Goal: Information Seeking & Learning: Compare options

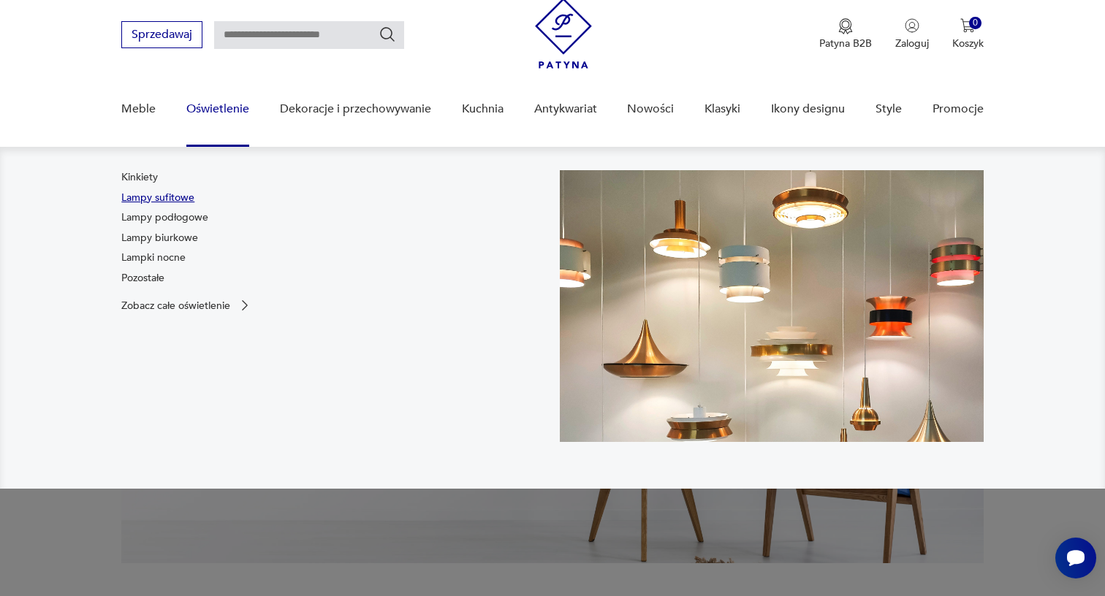
click at [184, 197] on link "Lampy sufitowe" at bounding box center [157, 198] width 73 height 15
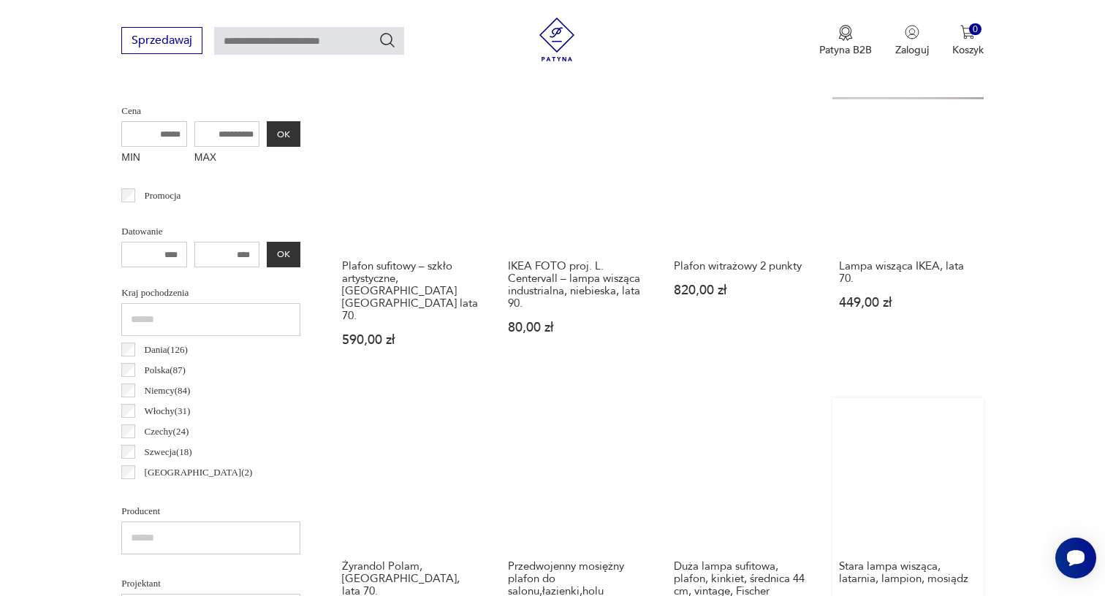
scroll to position [522, 0]
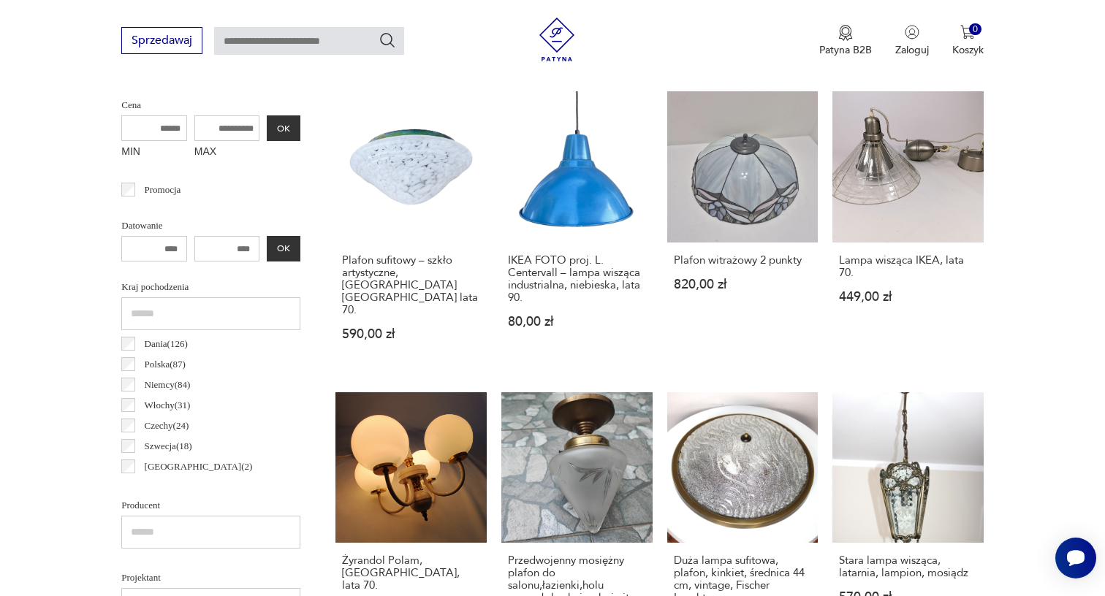
click at [196, 122] on input "MAX" at bounding box center [227, 128] width 66 height 26
type input "***"
click at [267, 128] on button "OK" at bounding box center [284, 128] width 34 height 26
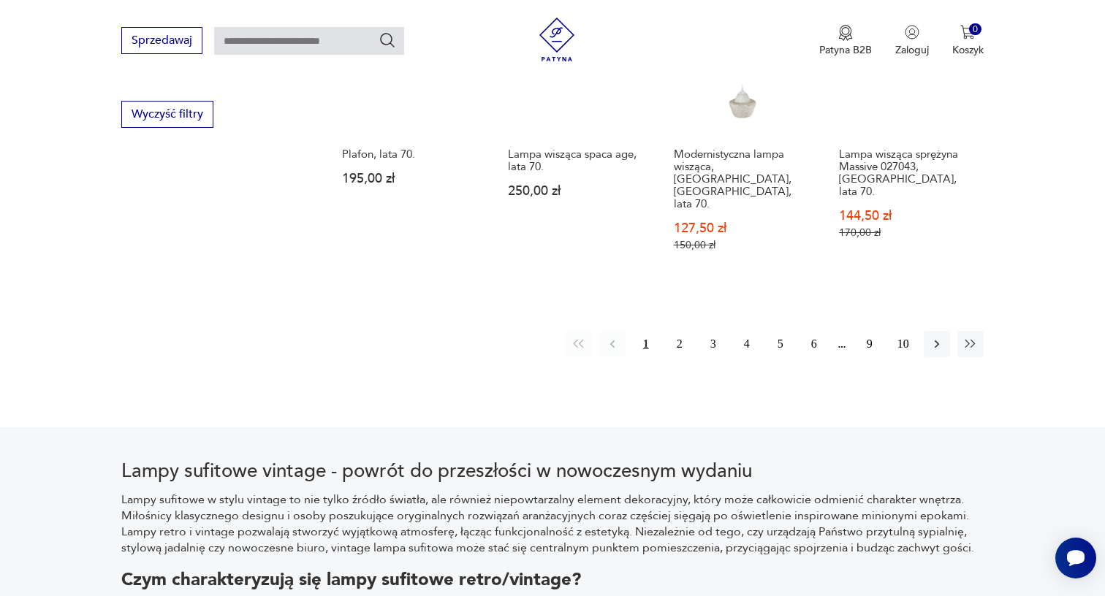
scroll to position [1428, 0]
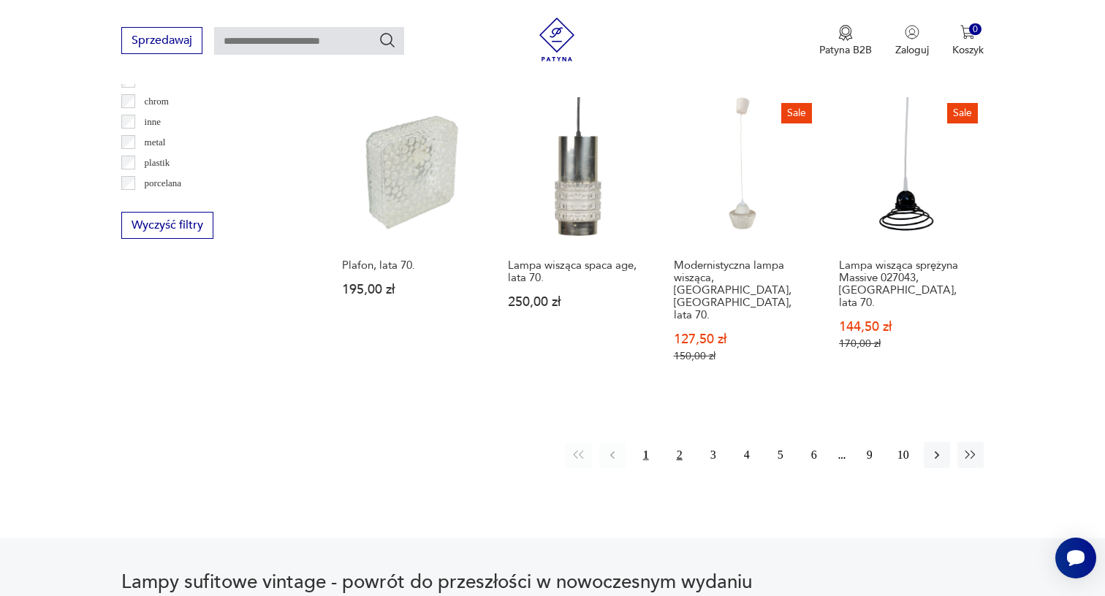
click at [682, 442] on button "2" at bounding box center [679, 455] width 26 height 26
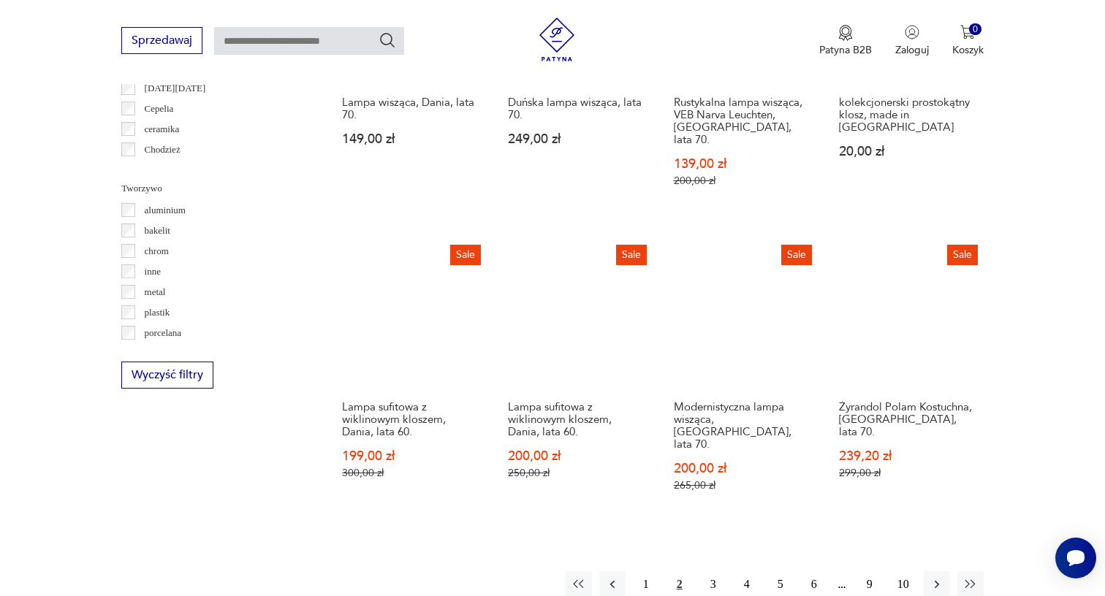
scroll to position [1288, 0]
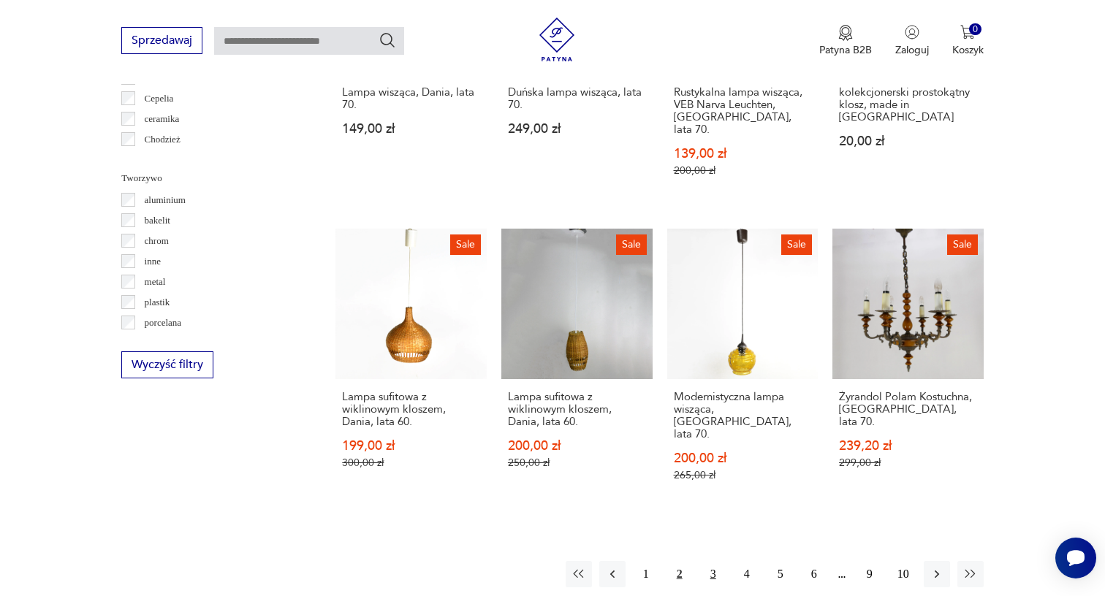
click at [714, 561] on button "3" at bounding box center [713, 574] width 26 height 26
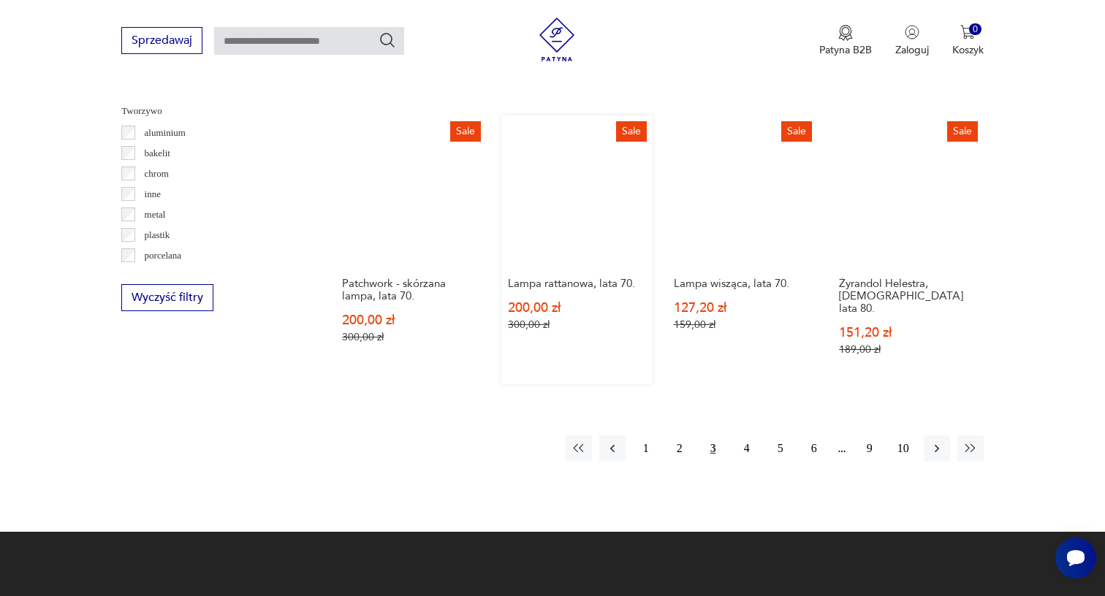
scroll to position [1375, 0]
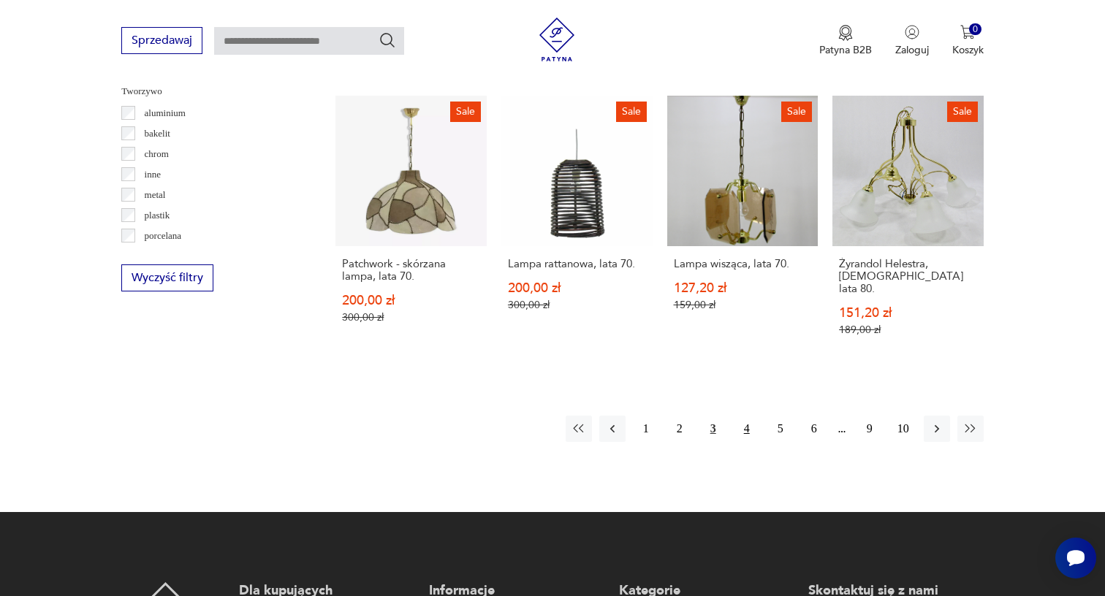
click at [753, 416] on button "4" at bounding box center [747, 429] width 26 height 26
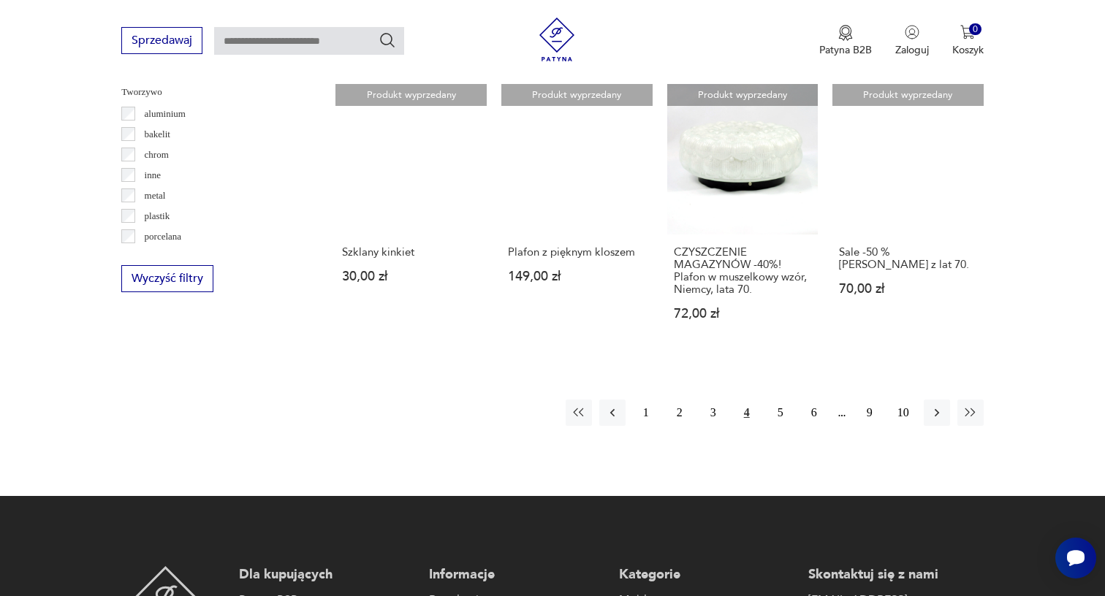
scroll to position [1374, 0]
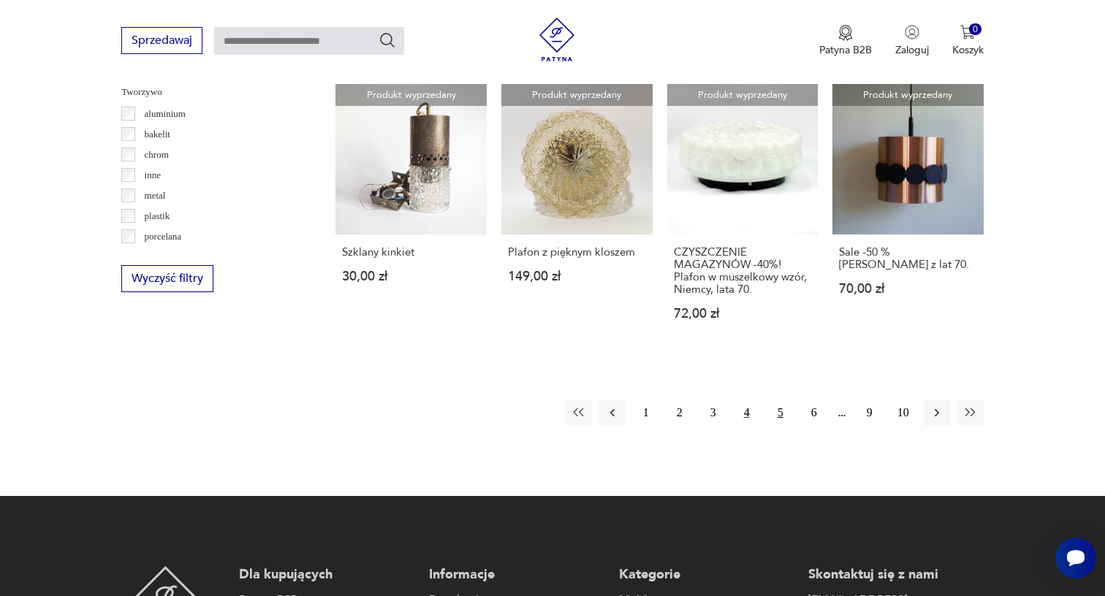
click at [783, 426] on button "5" at bounding box center [780, 413] width 26 height 26
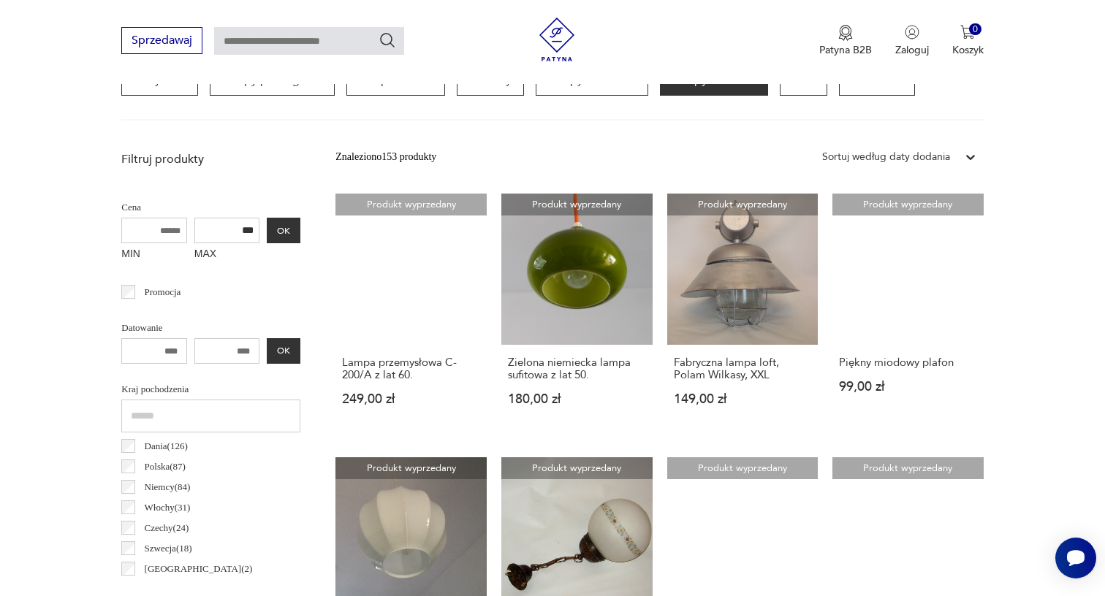
scroll to position [422, 0]
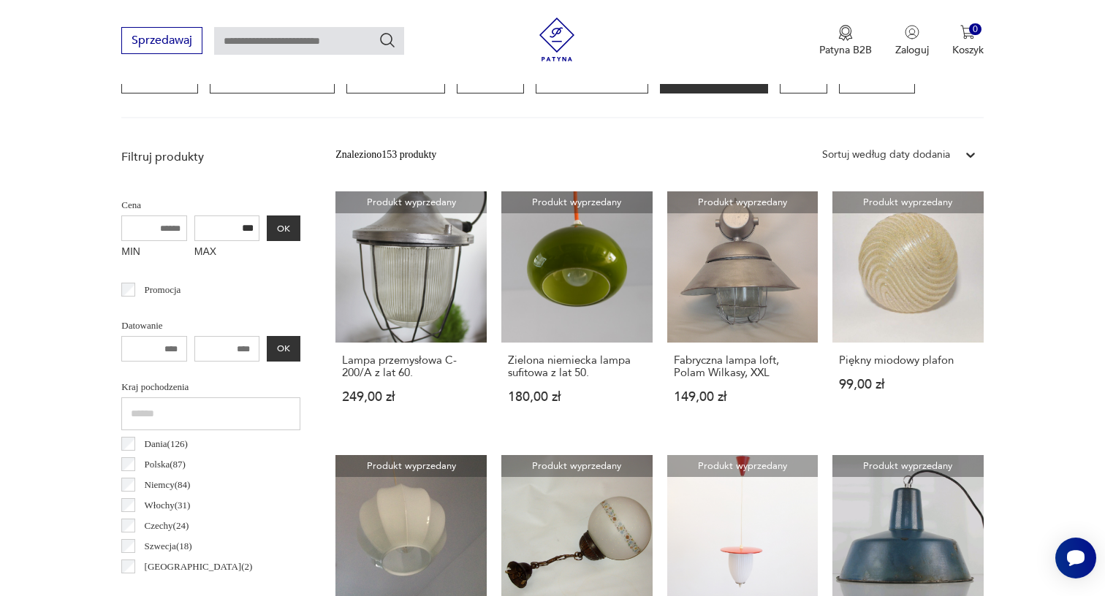
drag, startPoint x: 189, startPoint y: 224, endPoint x: 228, endPoint y: 222, distance: 39.5
click at [232, 224] on div "MIN MAX *** OK" at bounding box center [210, 240] width 179 height 49
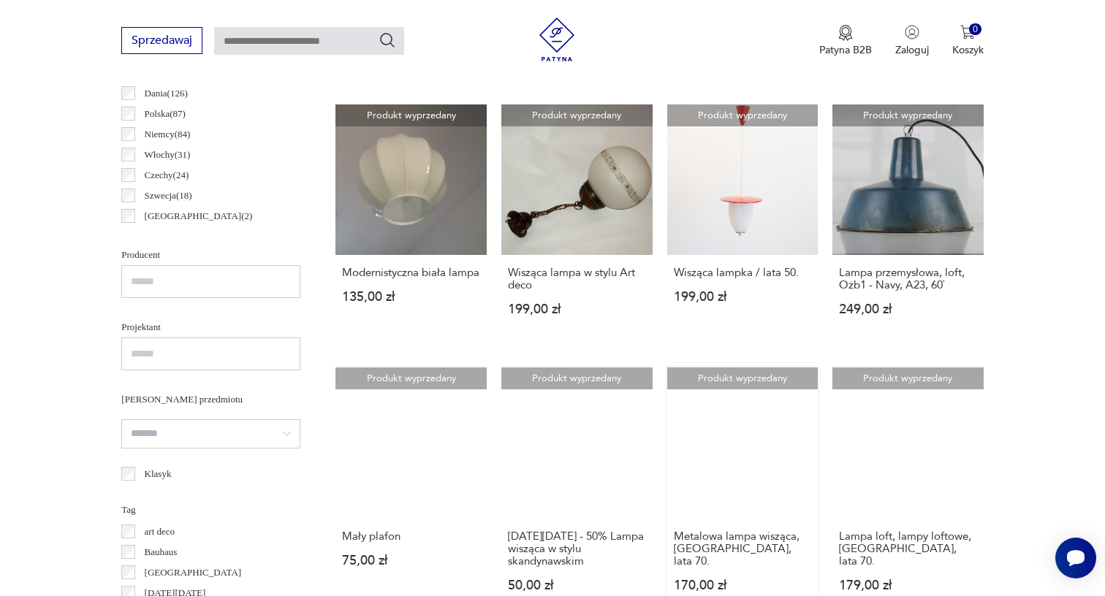
scroll to position [1255, 0]
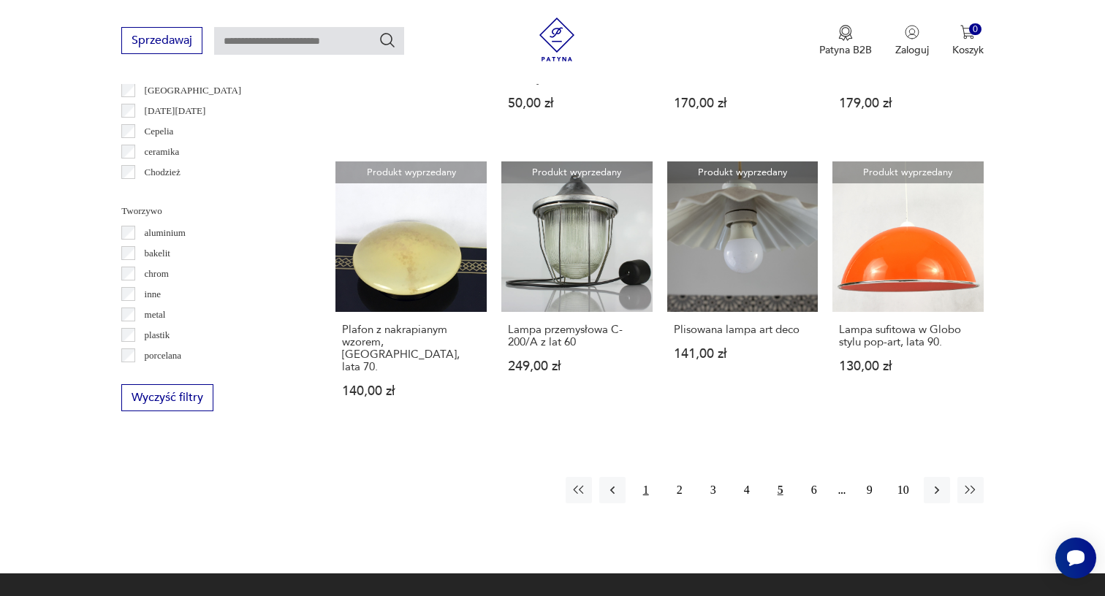
click at [643, 498] on button "1" at bounding box center [646, 490] width 26 height 26
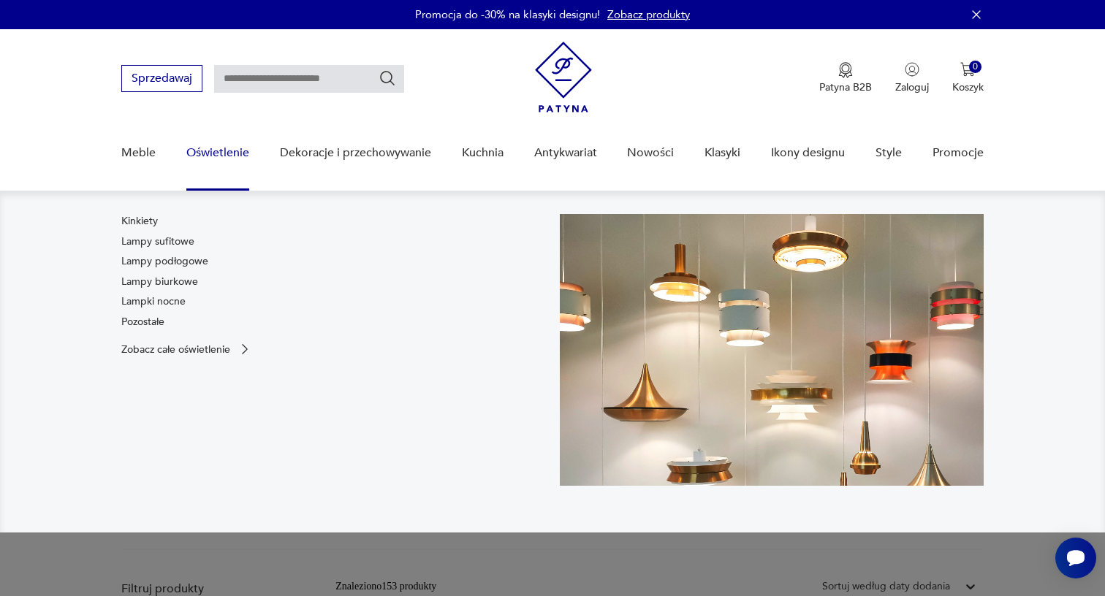
click at [216, 154] on link "Oświetlenie" at bounding box center [217, 153] width 63 height 56
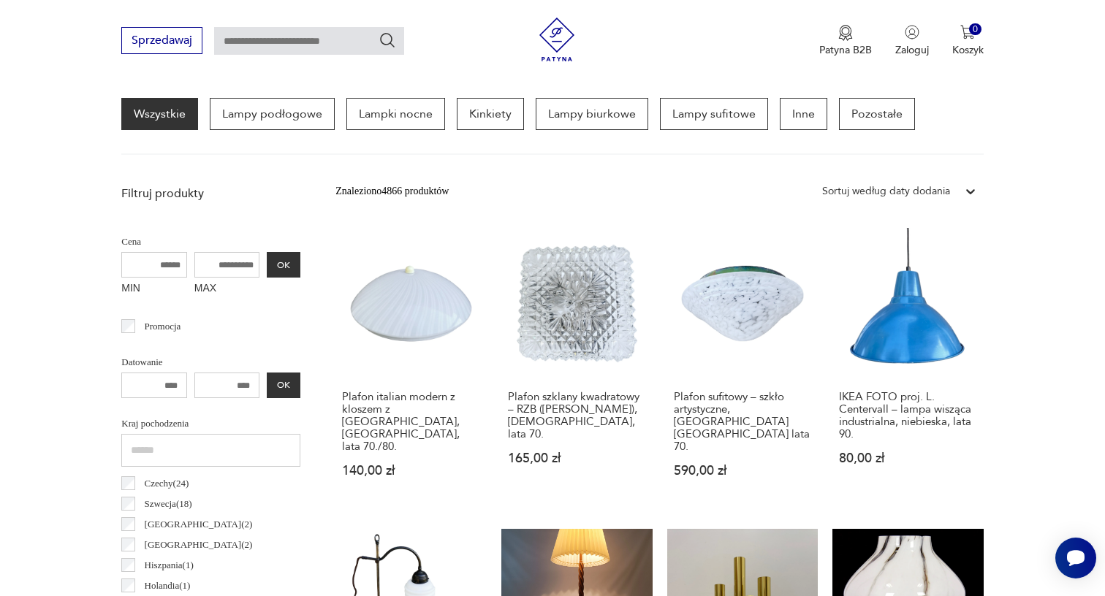
scroll to position [387, 0]
click at [212, 267] on input "MAX" at bounding box center [227, 264] width 66 height 26
type input "***"
click at [267, 262] on button "OK" at bounding box center [284, 264] width 34 height 26
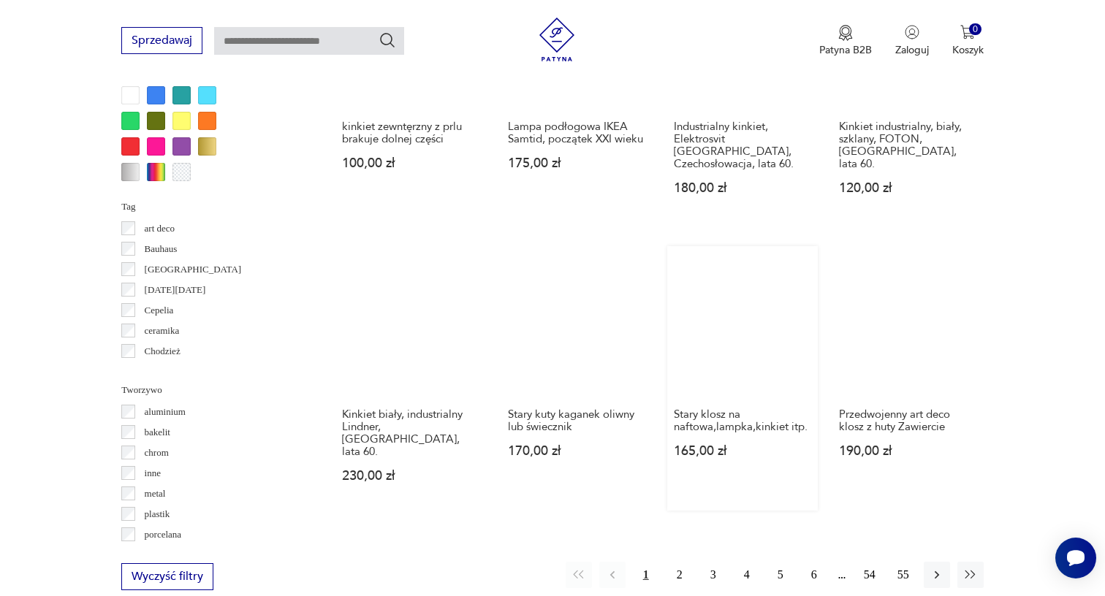
scroll to position [1307, 0]
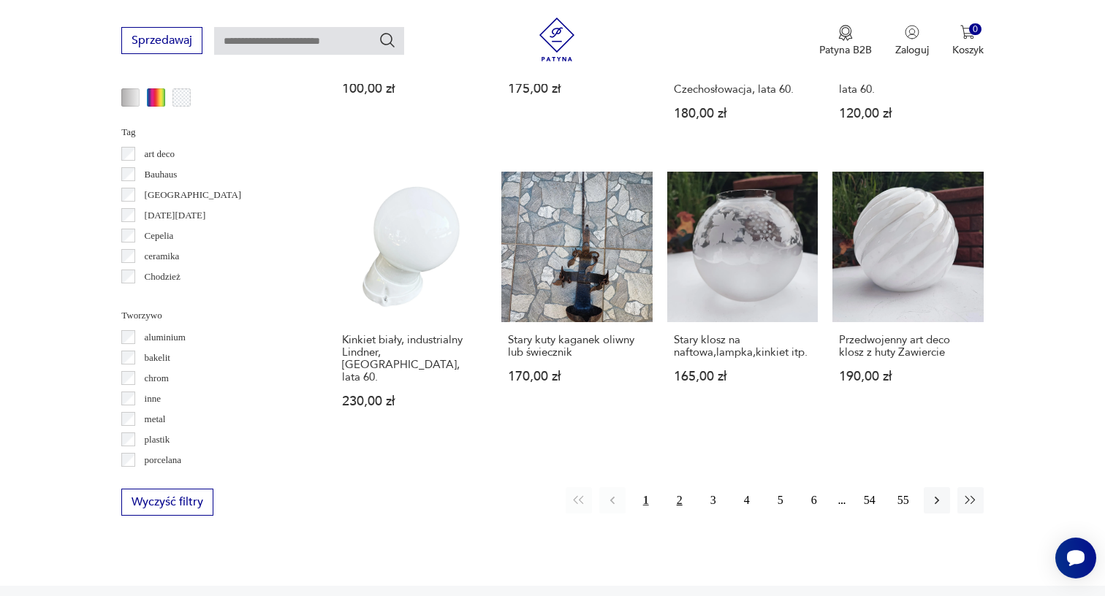
click at [680, 487] on button "2" at bounding box center [679, 500] width 26 height 26
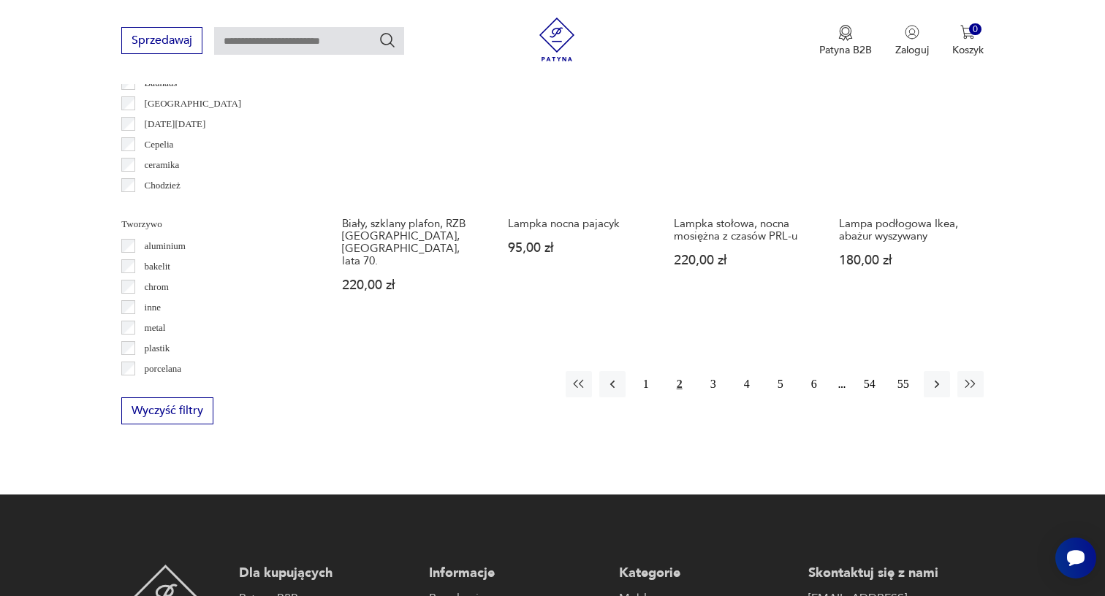
scroll to position [1383, 0]
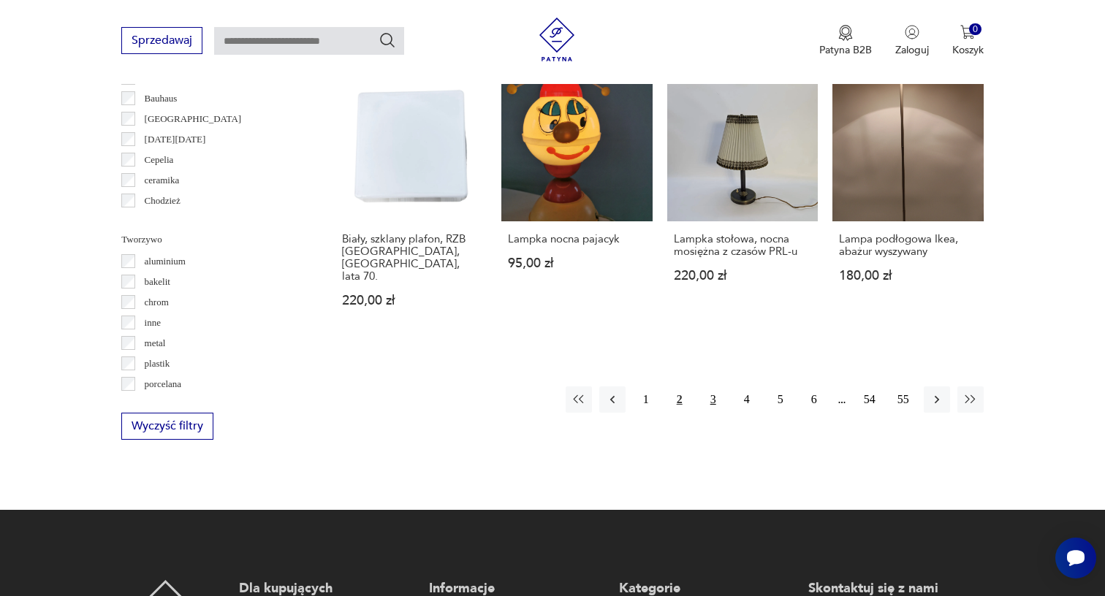
click at [712, 400] on button "3" at bounding box center [713, 400] width 26 height 26
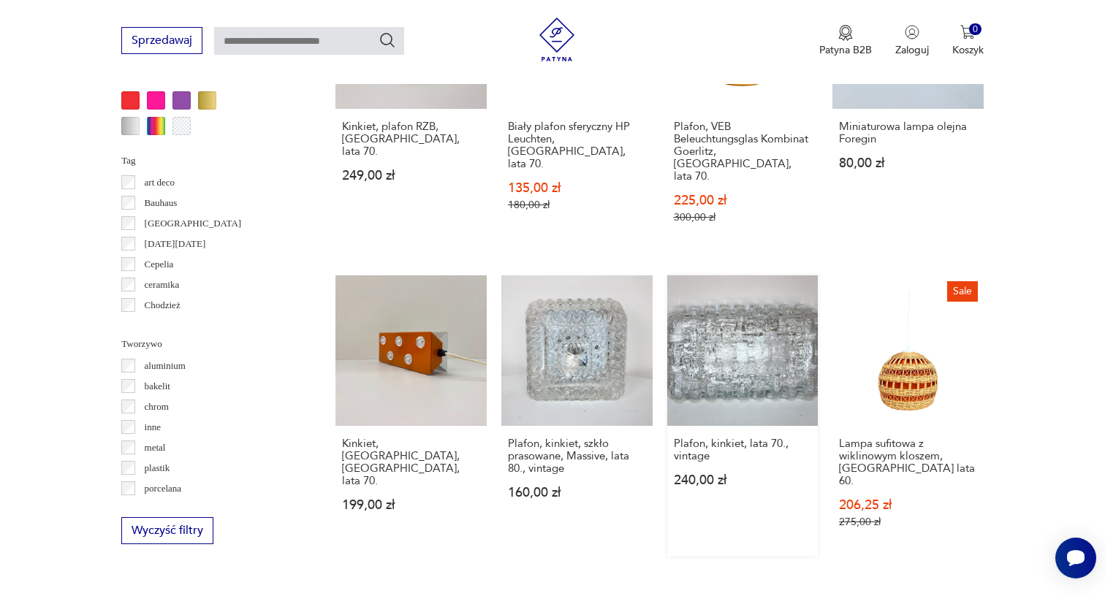
scroll to position [1371, 0]
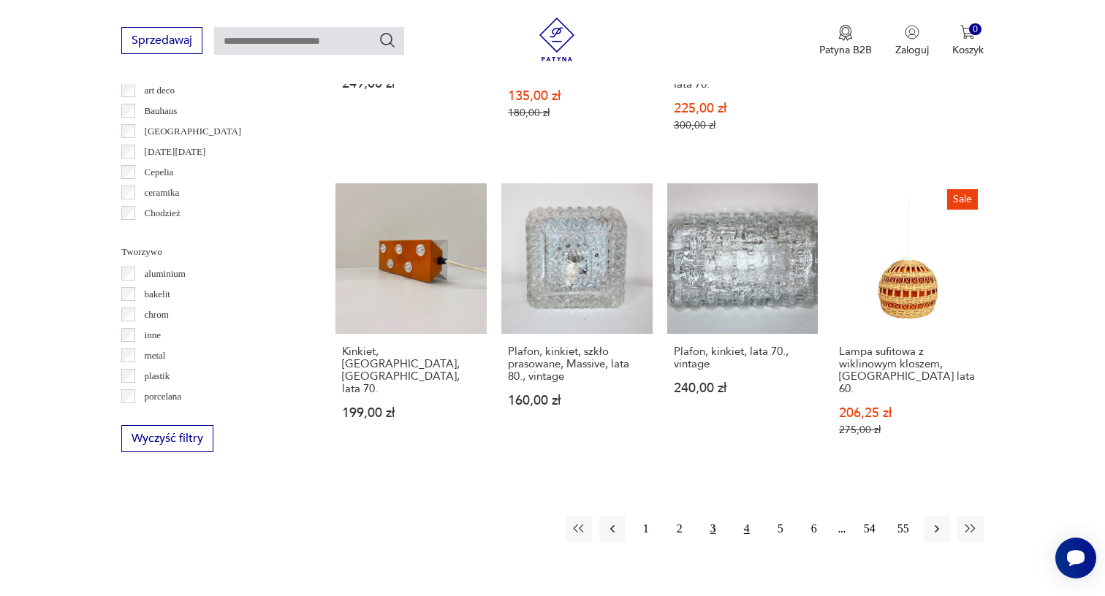
click at [750, 516] on button "4" at bounding box center [747, 529] width 26 height 26
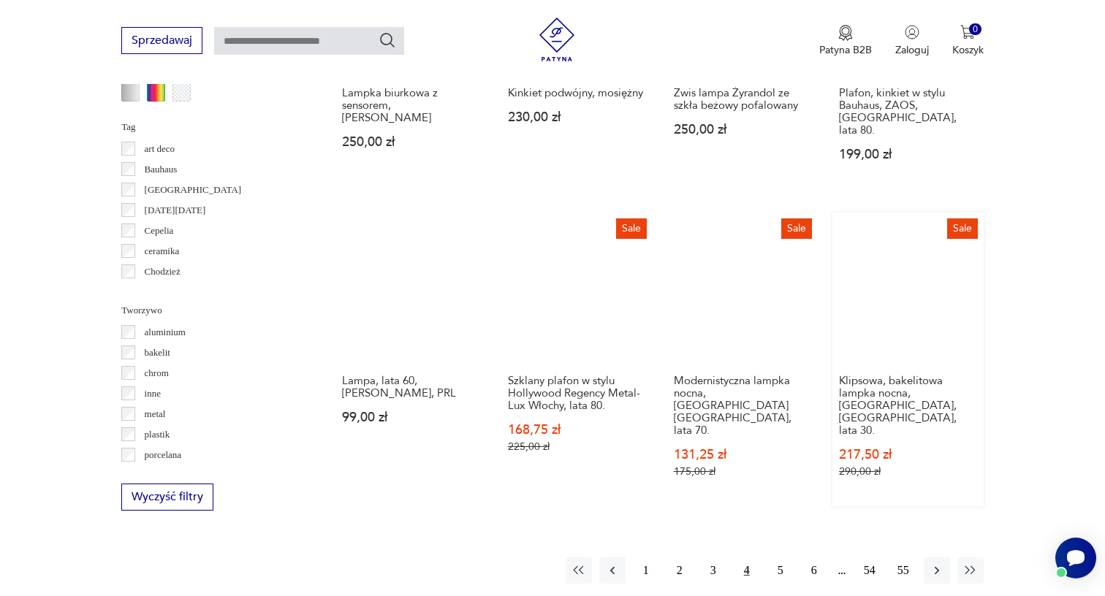
scroll to position [1307, 0]
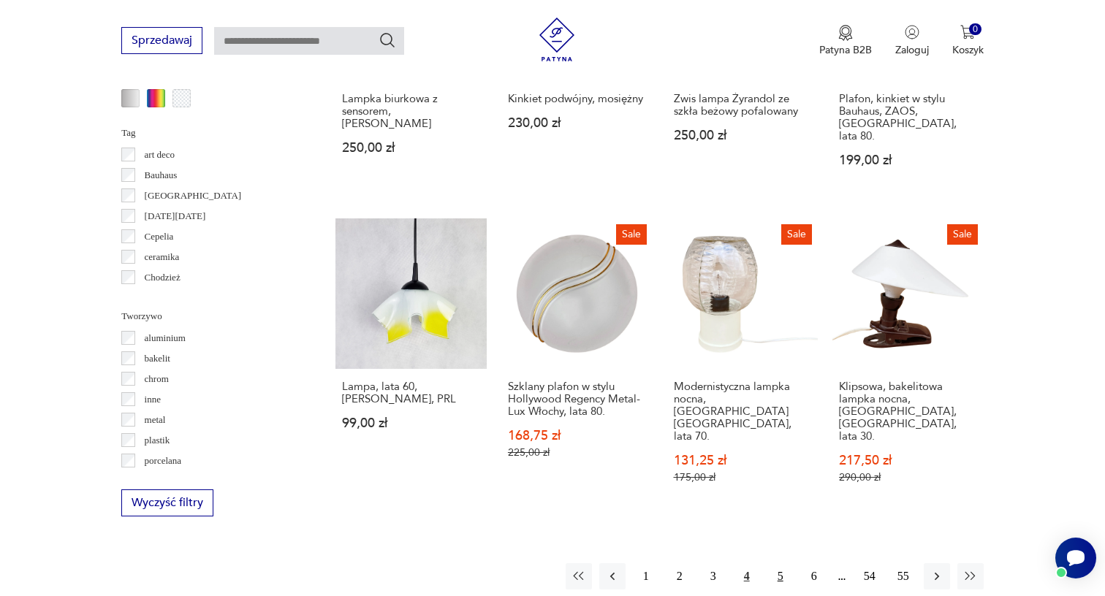
click at [777, 563] on button "5" at bounding box center [780, 576] width 26 height 26
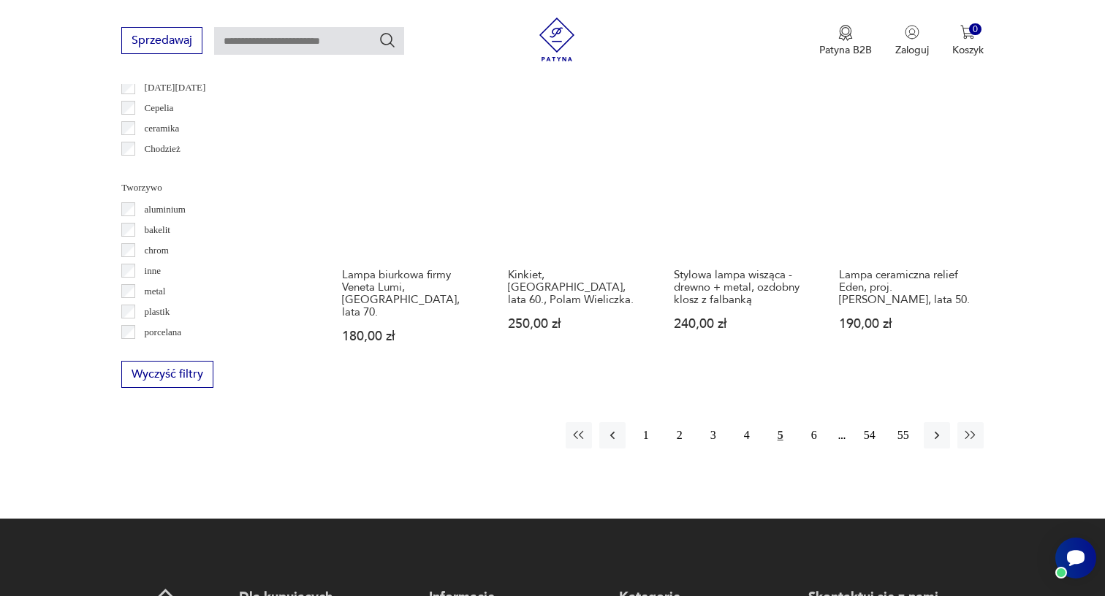
scroll to position [1438, 0]
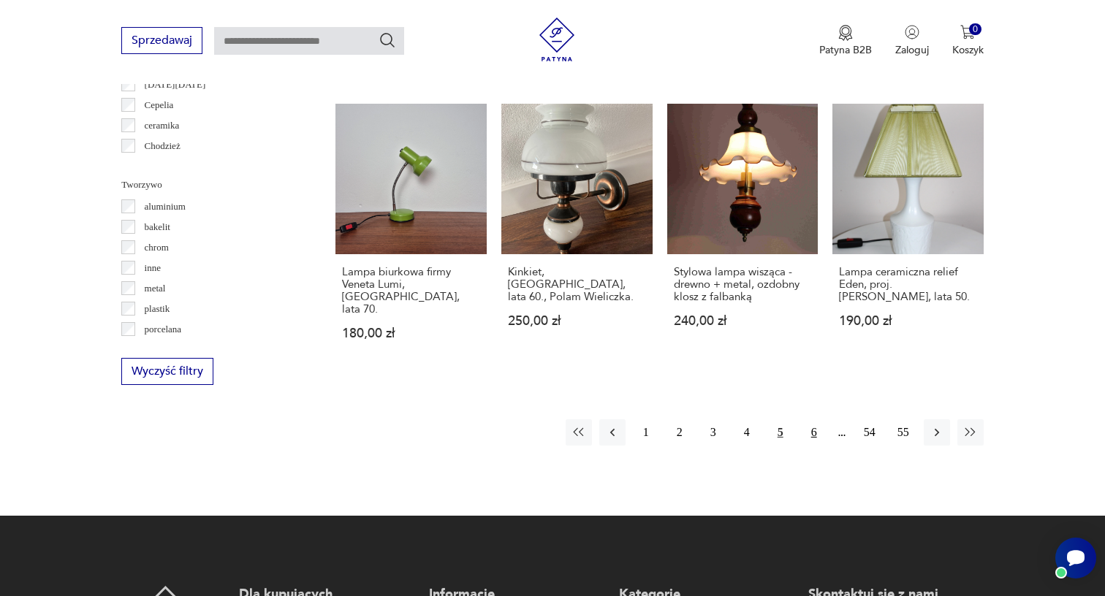
click at [818, 419] on button "6" at bounding box center [814, 432] width 26 height 26
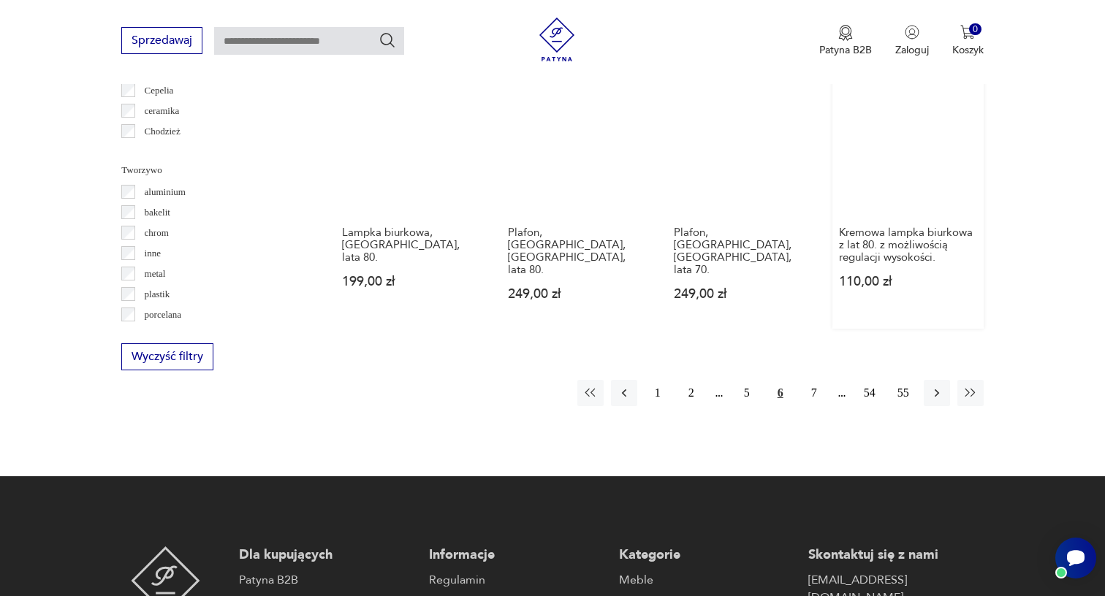
scroll to position [1537, 0]
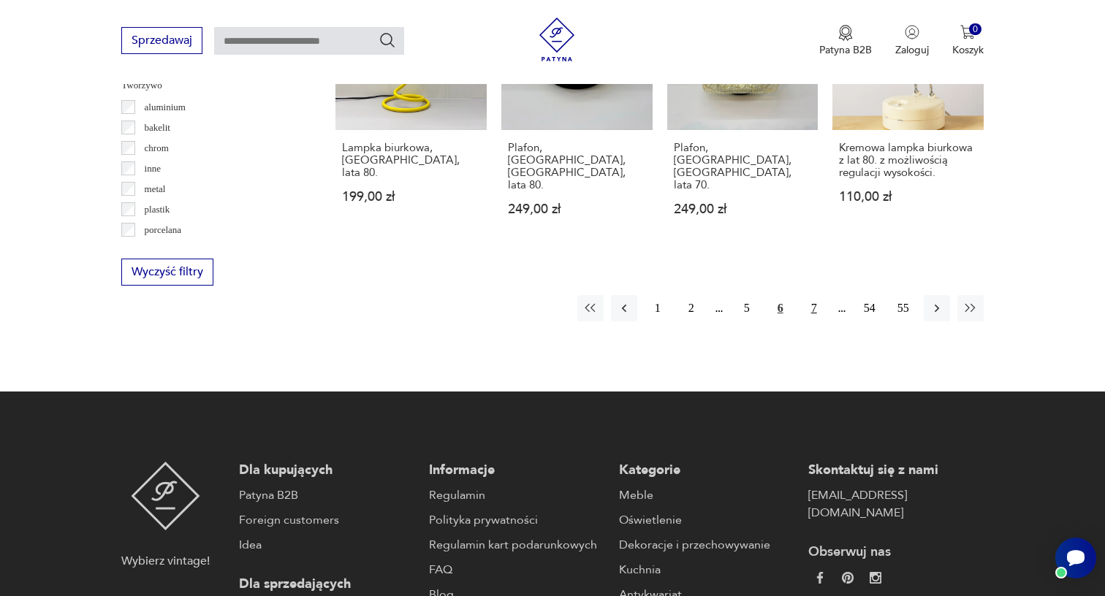
click at [811, 298] on button "7" at bounding box center [814, 308] width 26 height 26
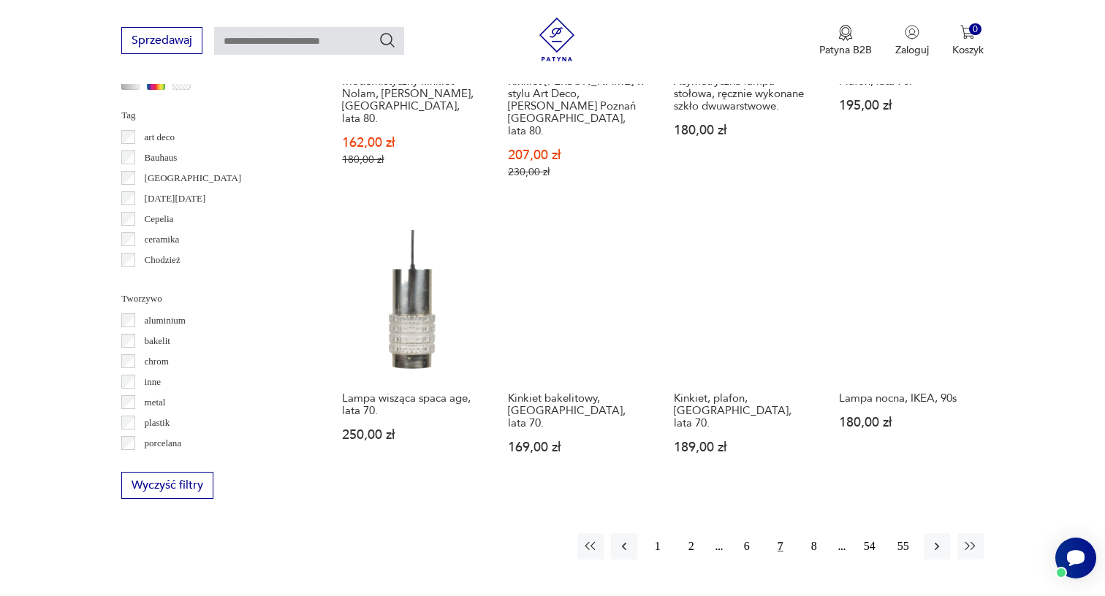
scroll to position [1334, 0]
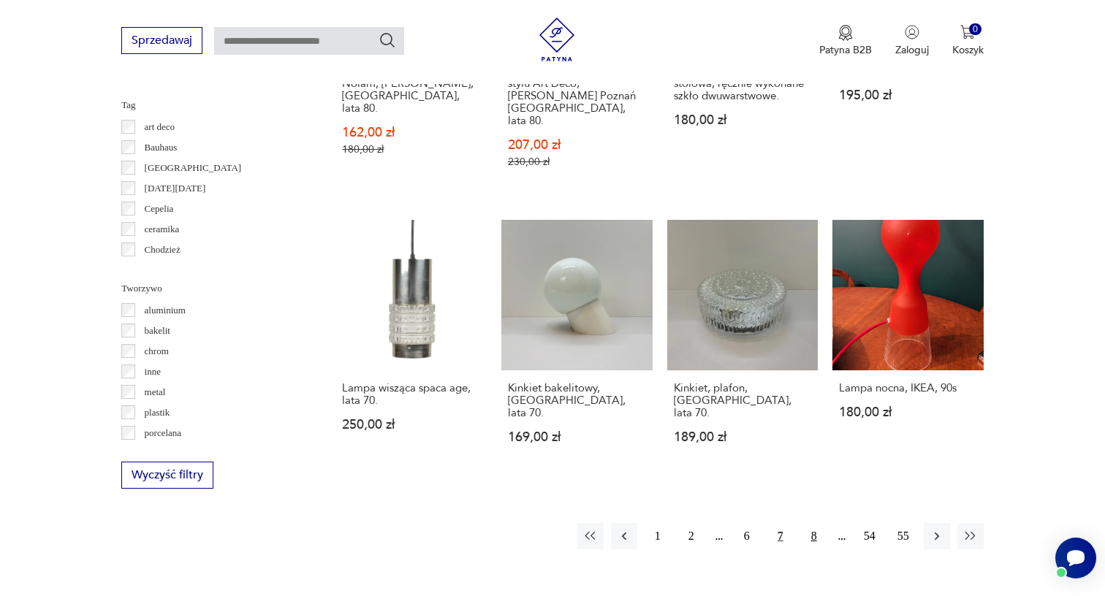
click at [813, 523] on button "8" at bounding box center [814, 536] width 26 height 26
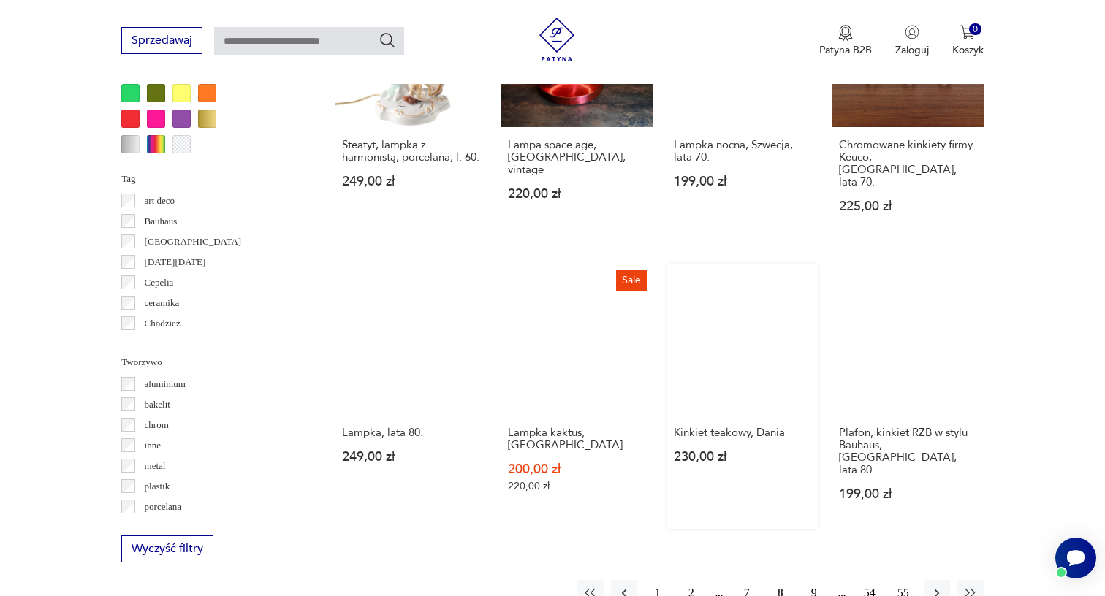
scroll to position [1256, 0]
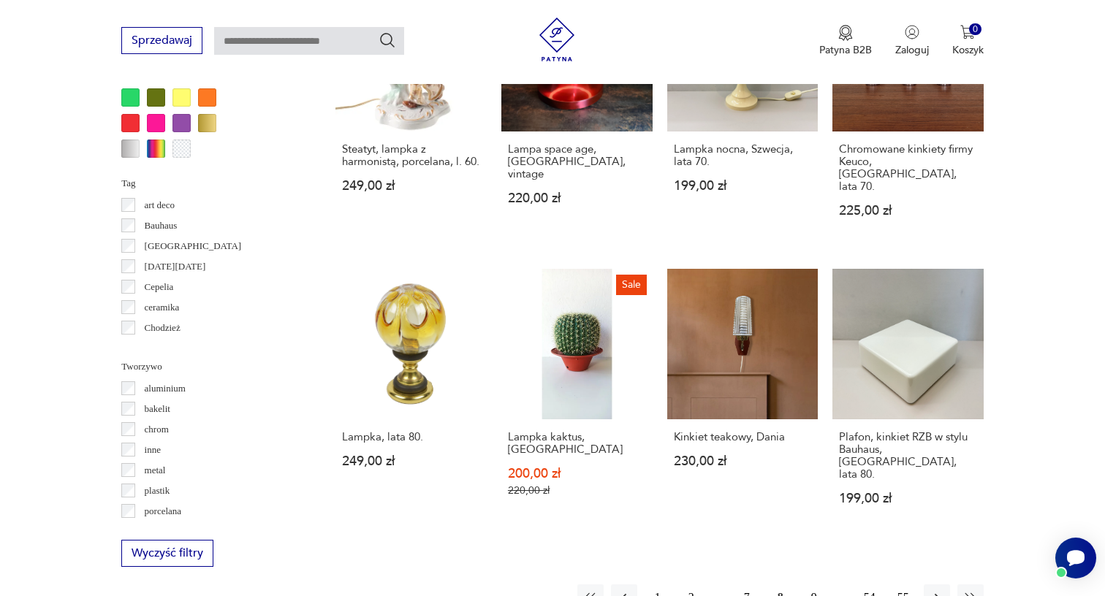
click at [812, 585] on button "9" at bounding box center [814, 598] width 26 height 26
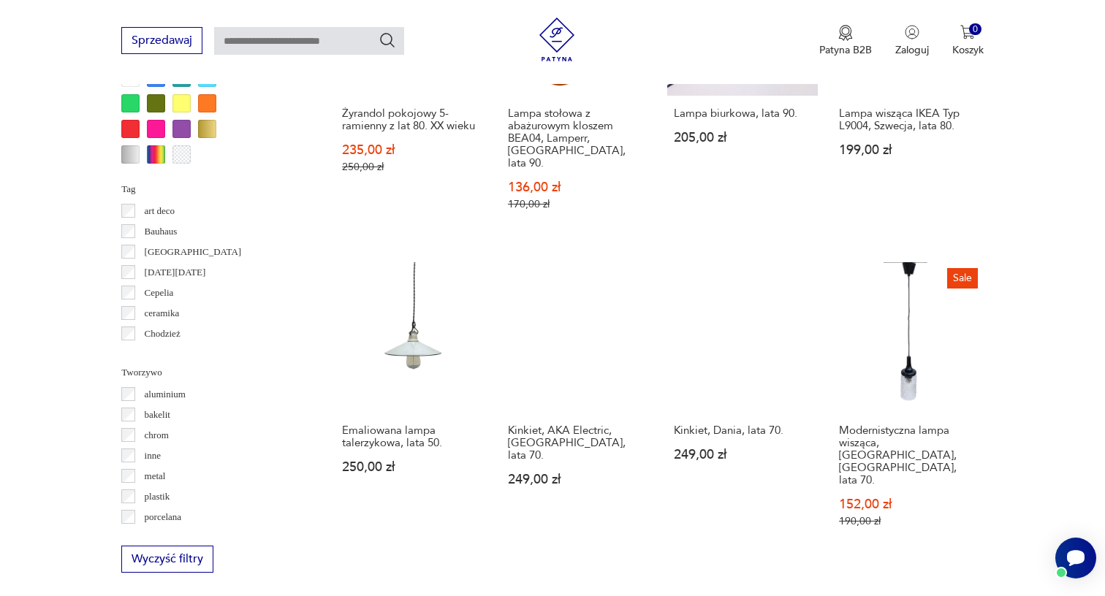
scroll to position [1394, 0]
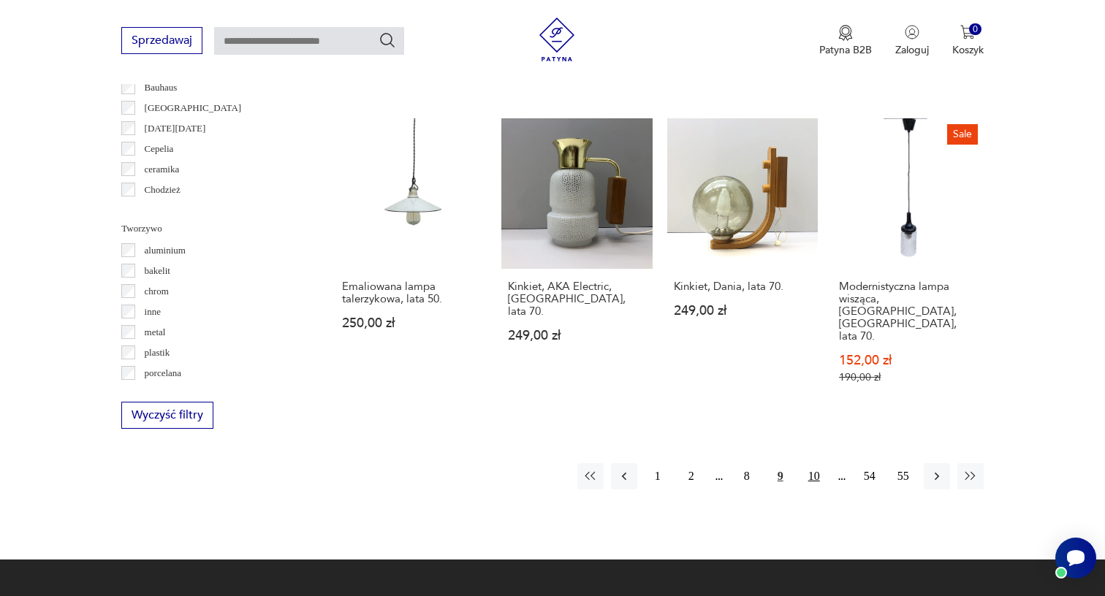
click at [814, 463] on button "10" at bounding box center [814, 476] width 26 height 26
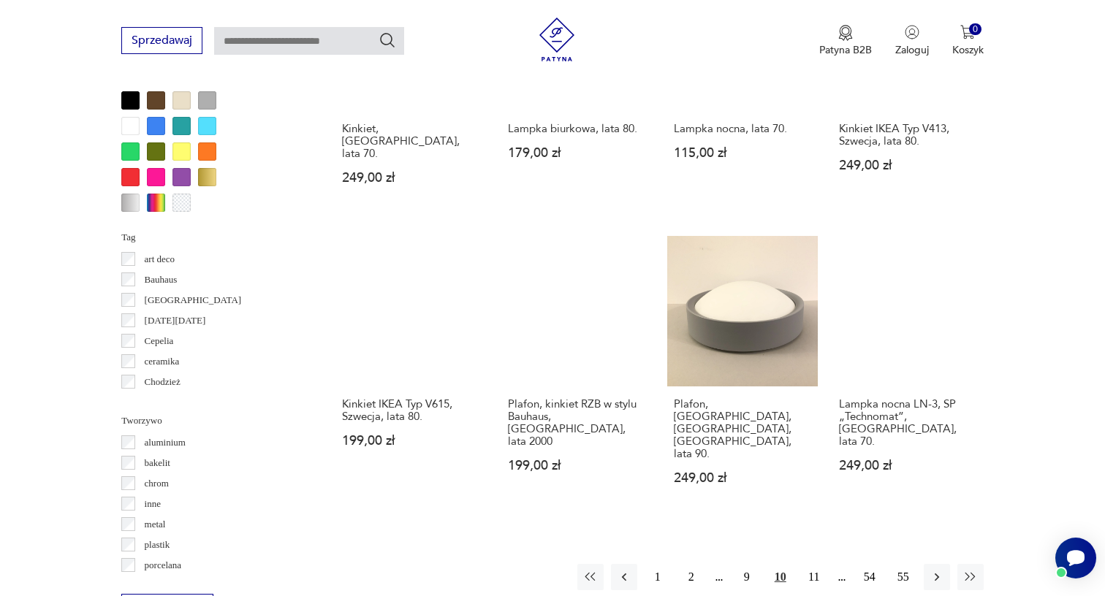
scroll to position [1237, 0]
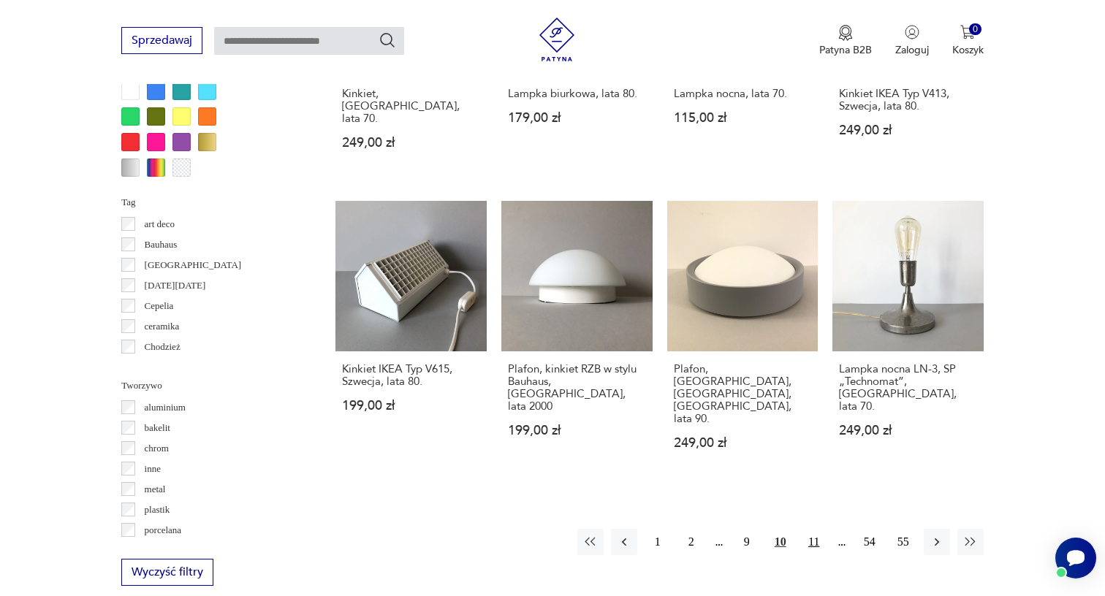
click at [814, 529] on button "11" at bounding box center [814, 542] width 26 height 26
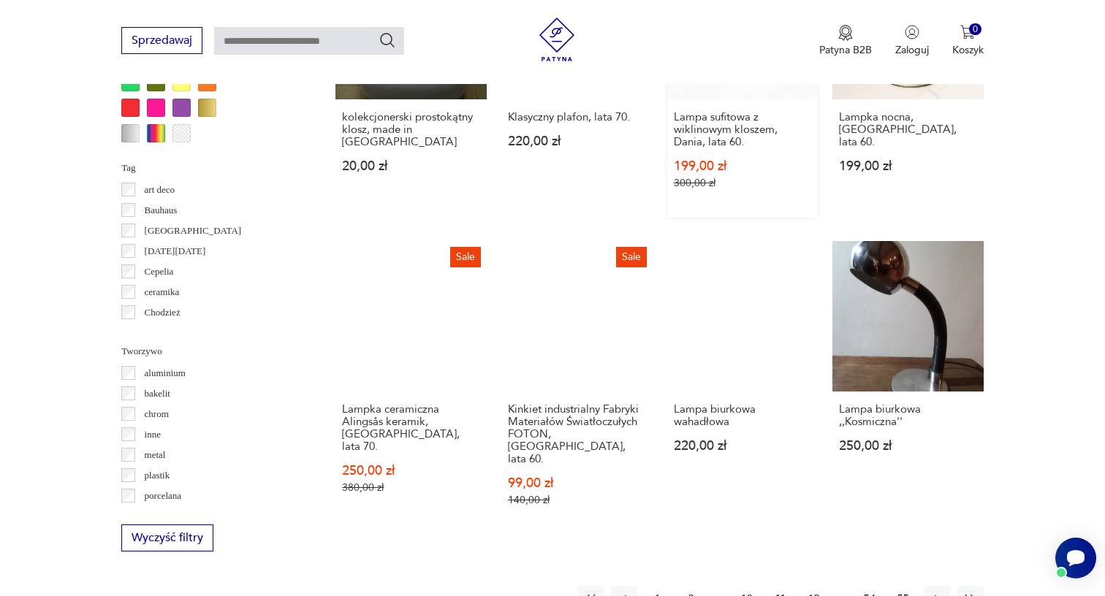
scroll to position [1306, 0]
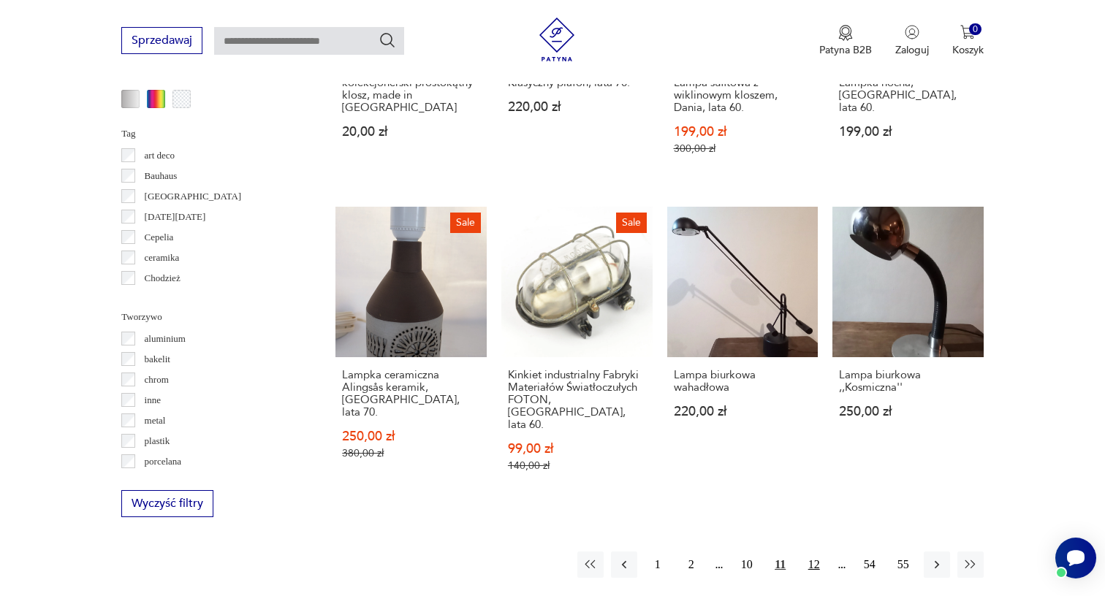
click at [817, 552] on button "12" at bounding box center [814, 565] width 26 height 26
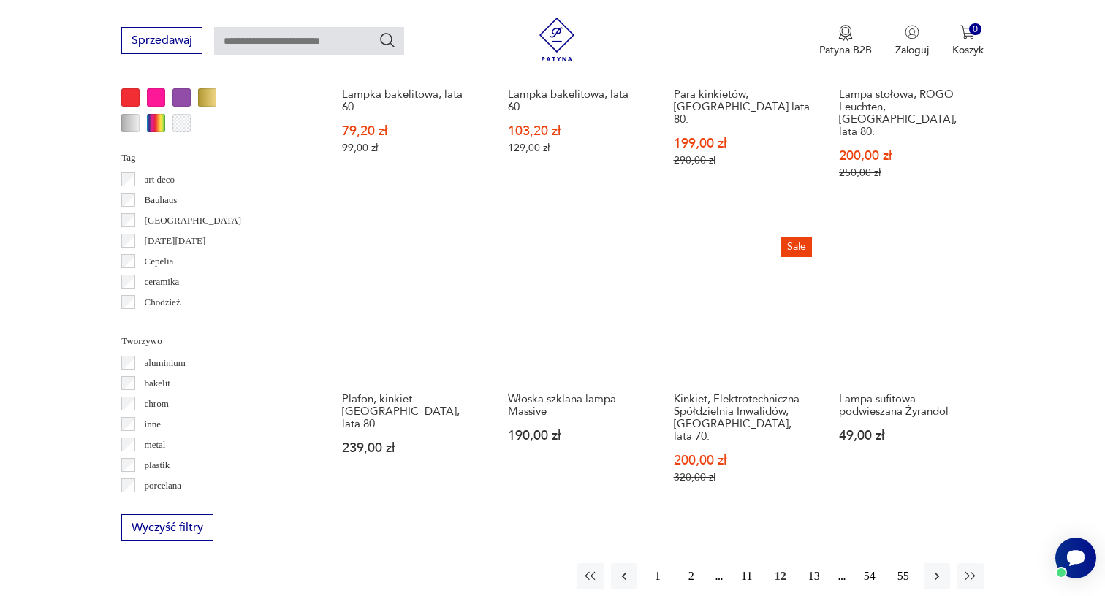
scroll to position [1280, 0]
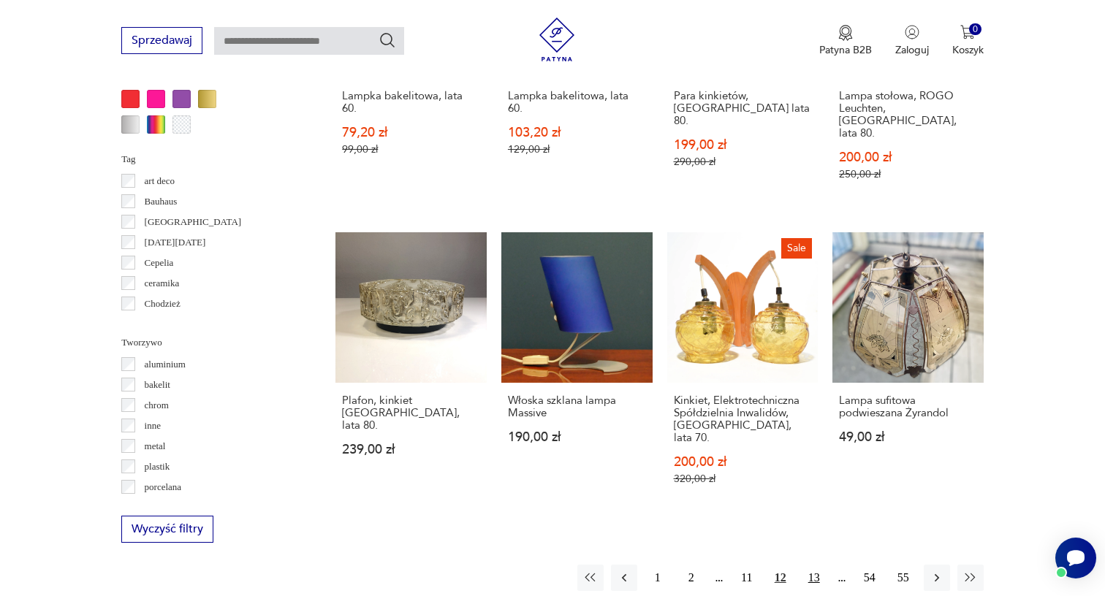
click at [807, 565] on button "13" at bounding box center [814, 578] width 26 height 26
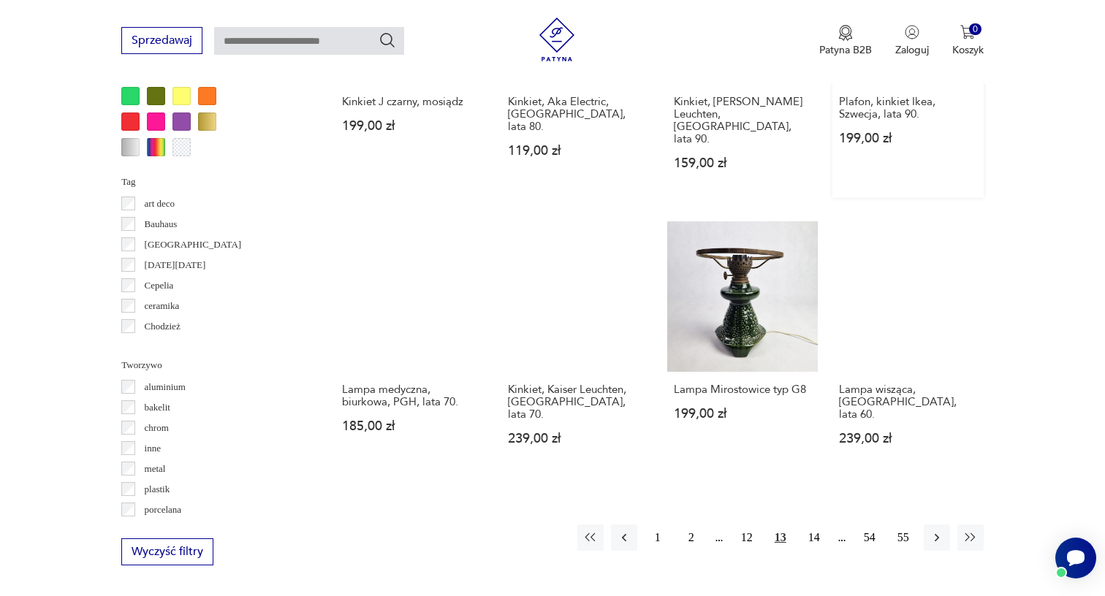
scroll to position [1256, 0]
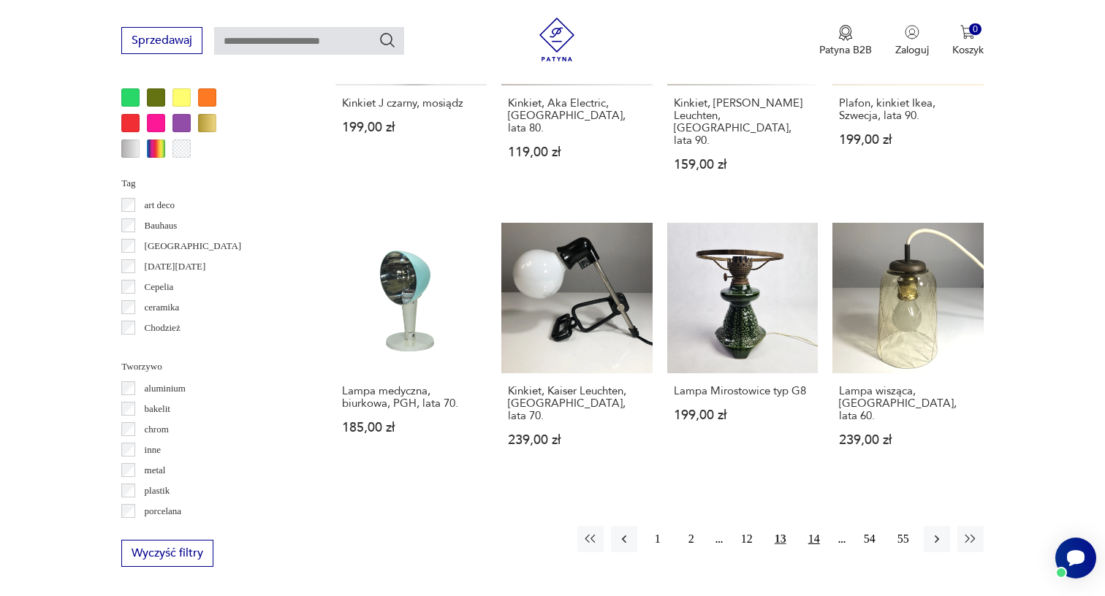
click at [813, 526] on button "14" at bounding box center [814, 539] width 26 height 26
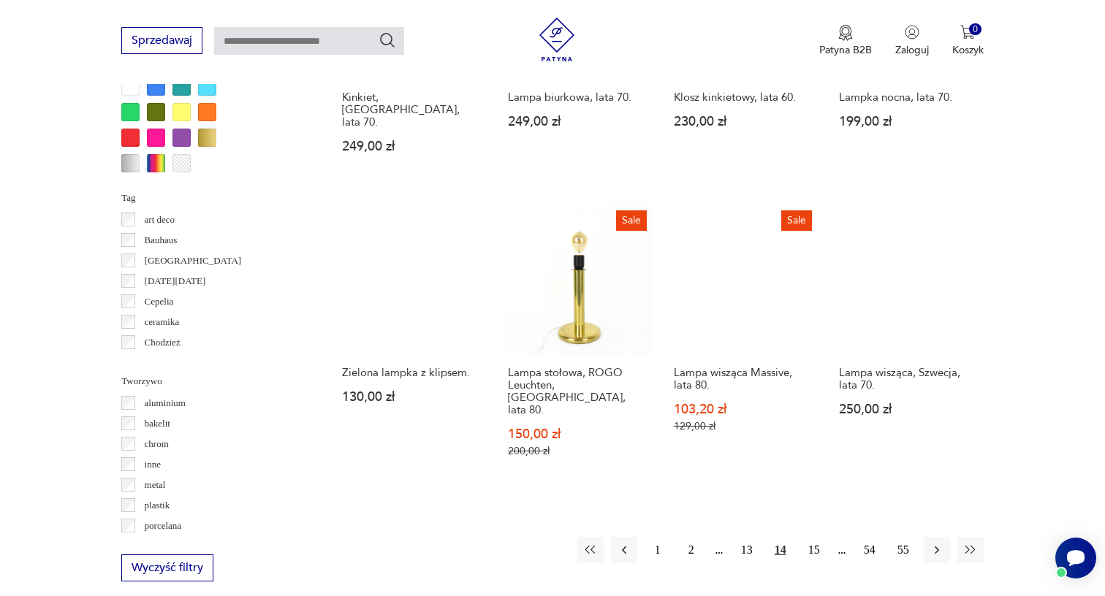
scroll to position [1243, 0]
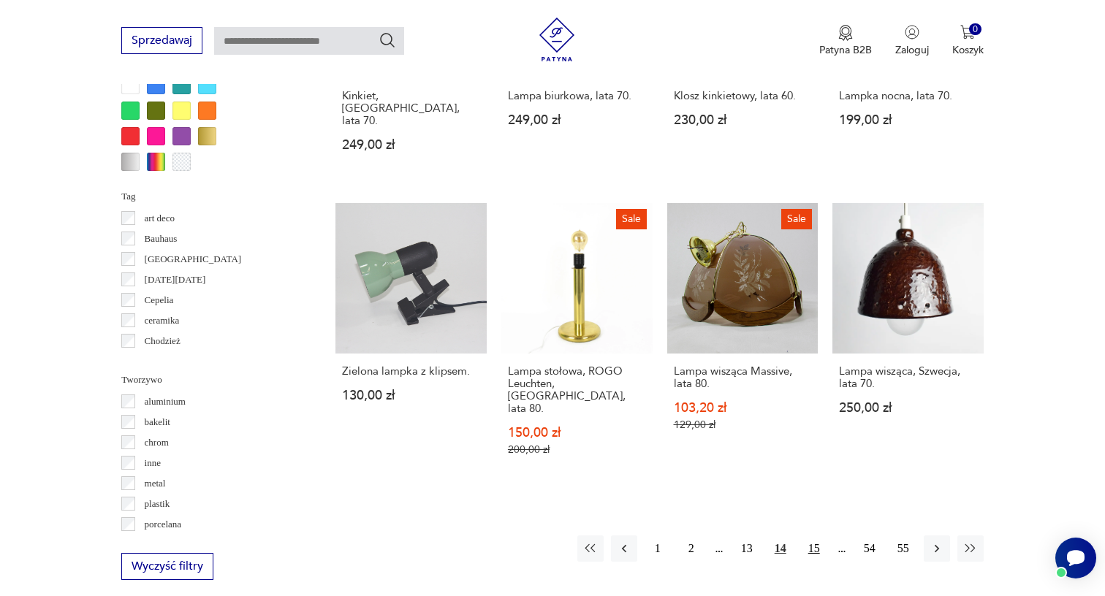
click at [814, 536] on button "15" at bounding box center [814, 549] width 26 height 26
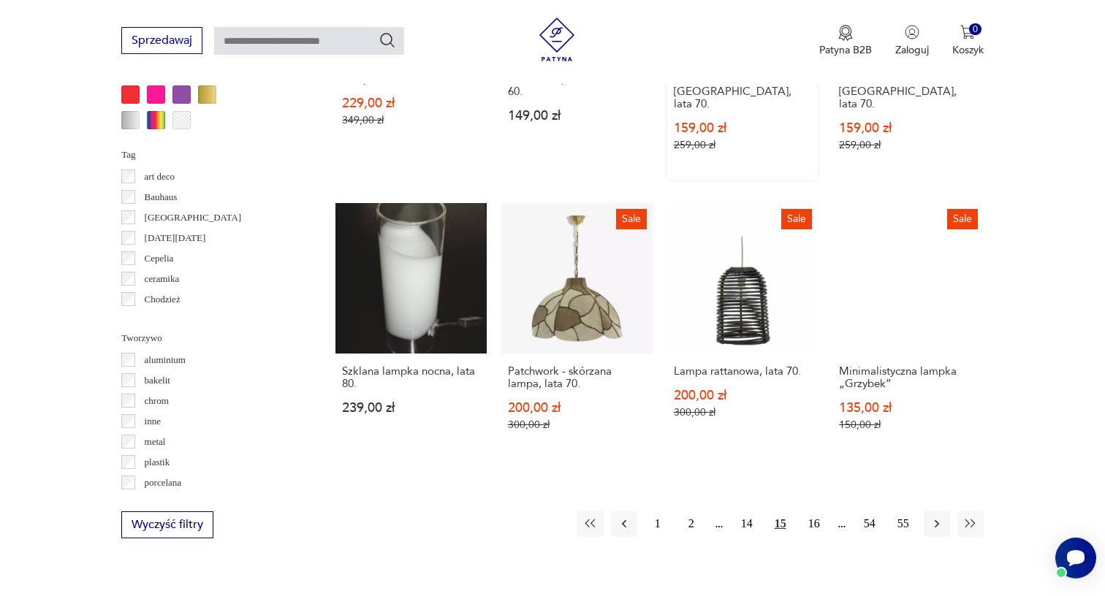
scroll to position [1293, 0]
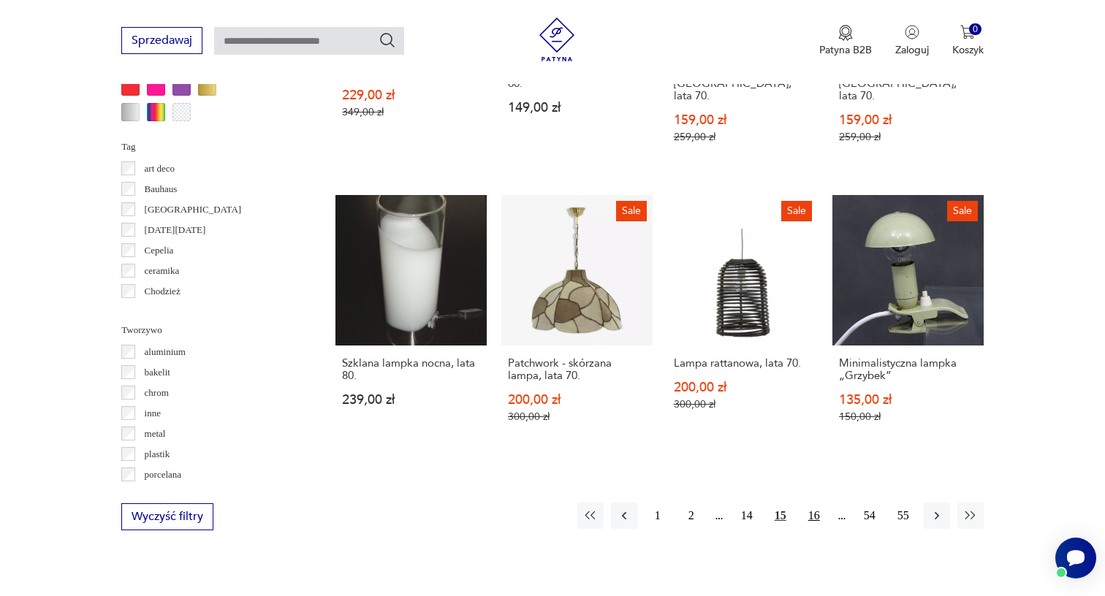
click at [810, 503] on button "16" at bounding box center [814, 516] width 26 height 26
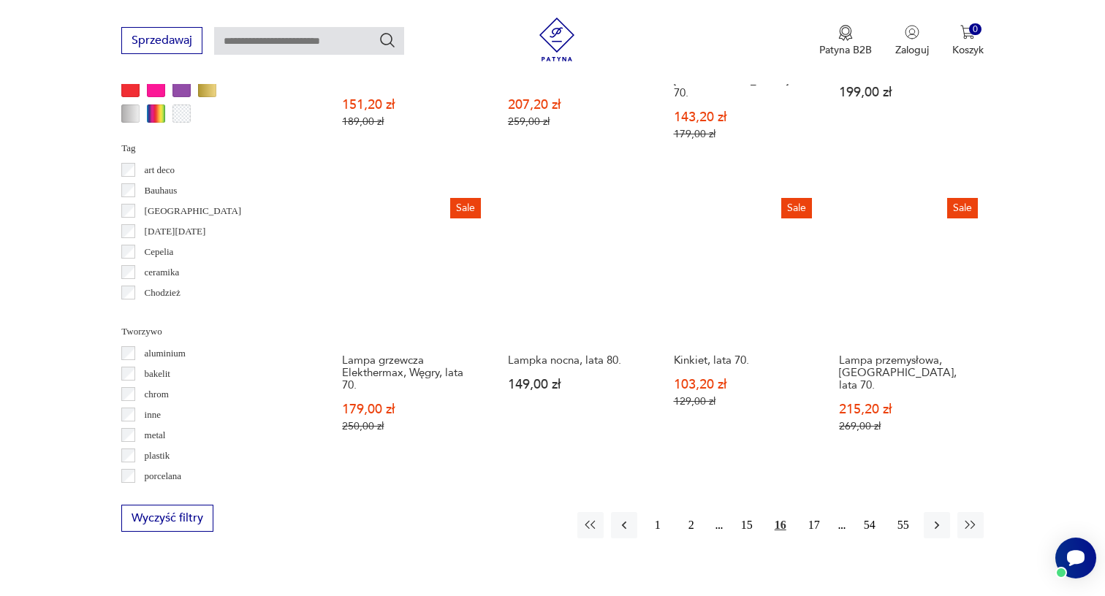
scroll to position [1294, 0]
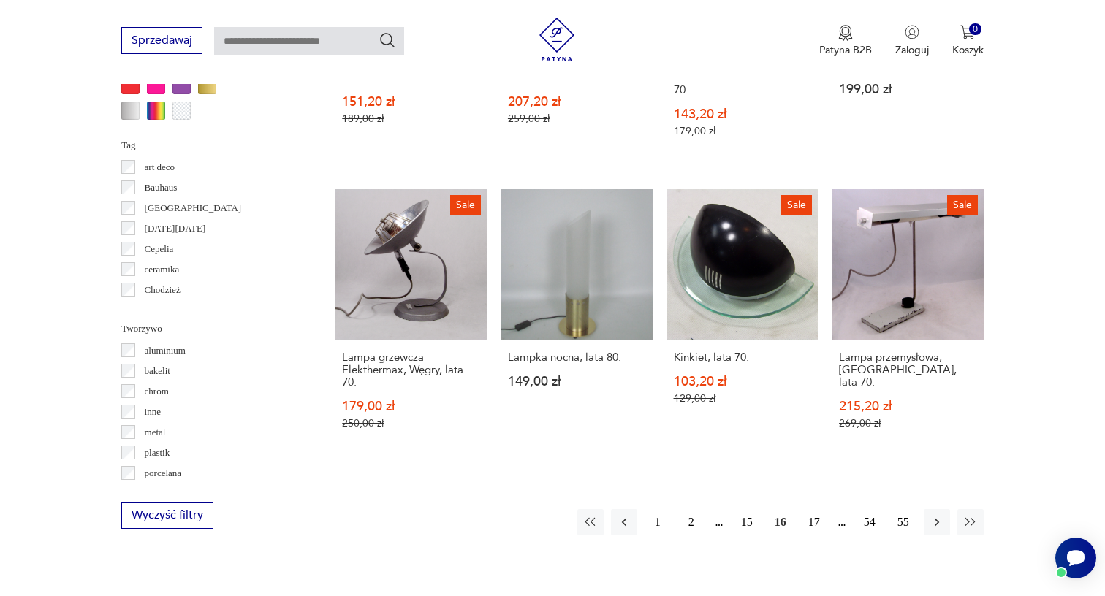
click at [813, 516] on button "17" at bounding box center [814, 522] width 26 height 26
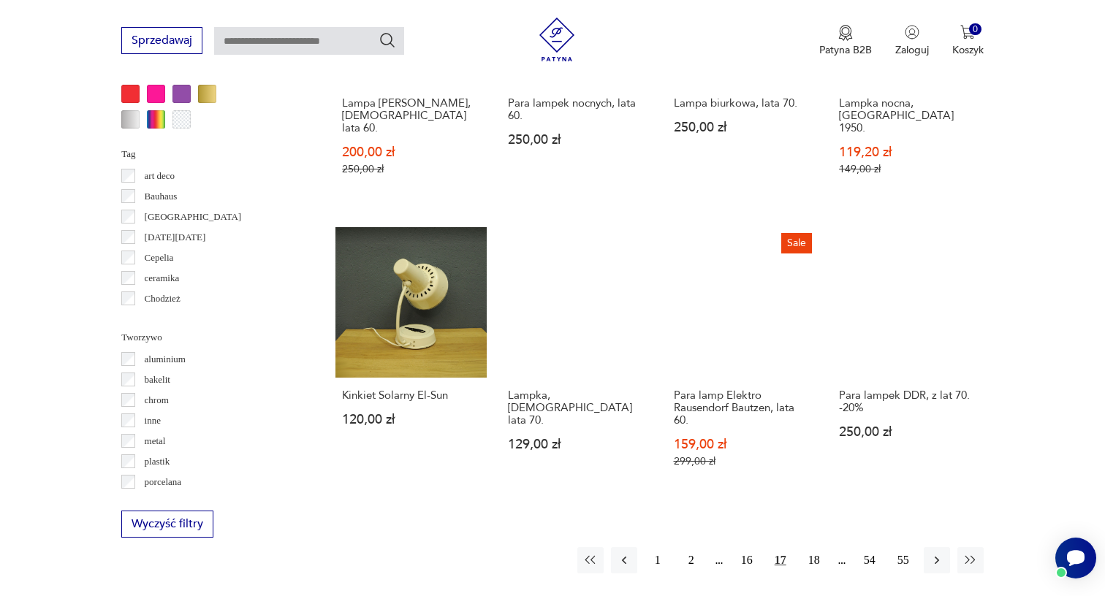
scroll to position [1286, 0]
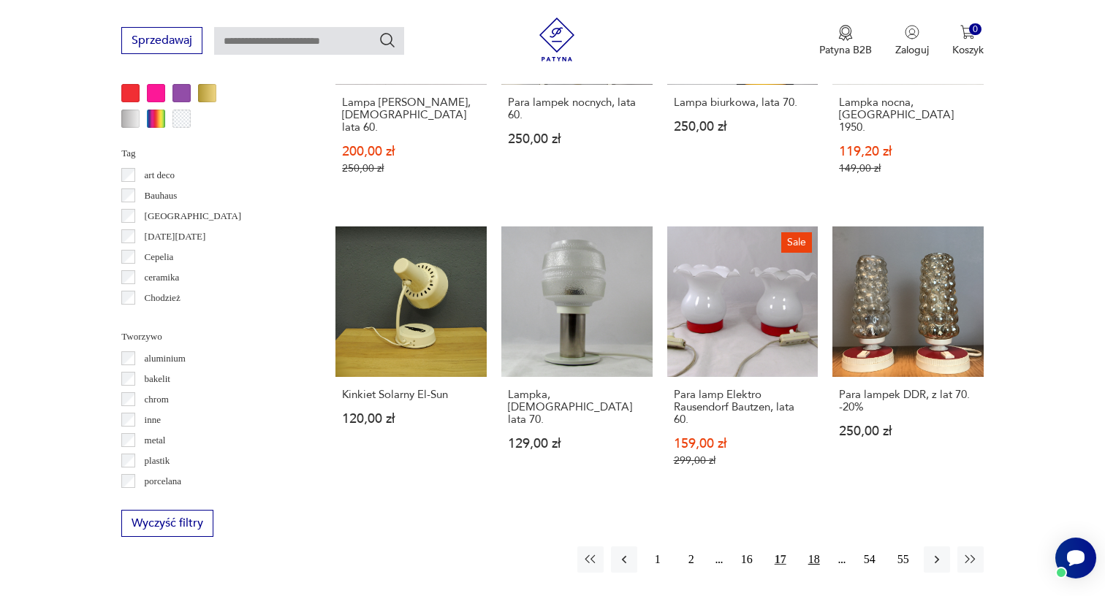
click at [815, 547] on button "18" at bounding box center [814, 560] width 26 height 26
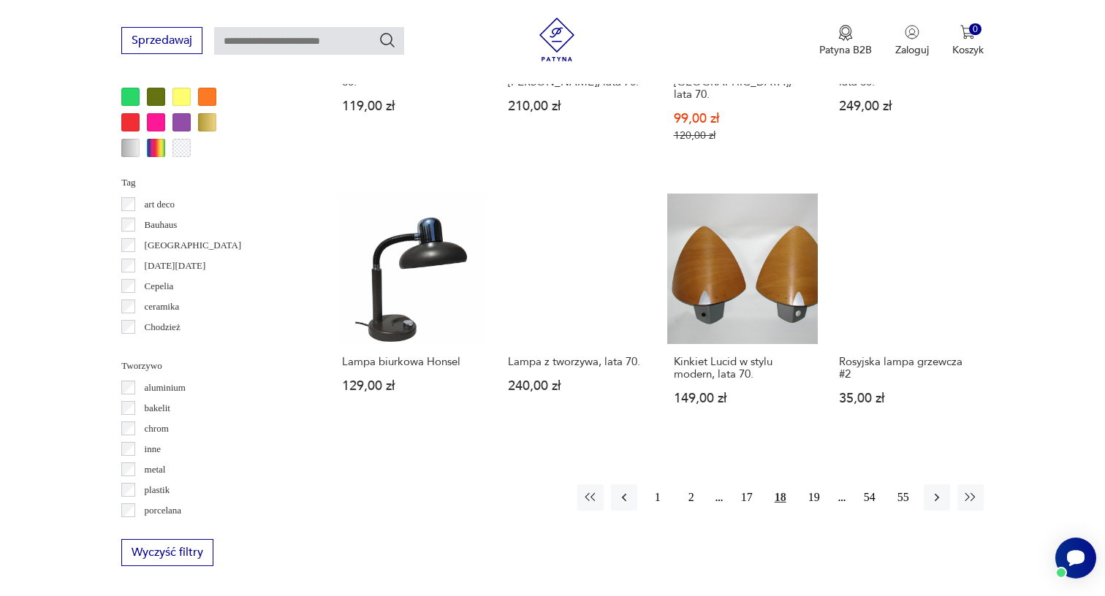
scroll to position [1252, 0]
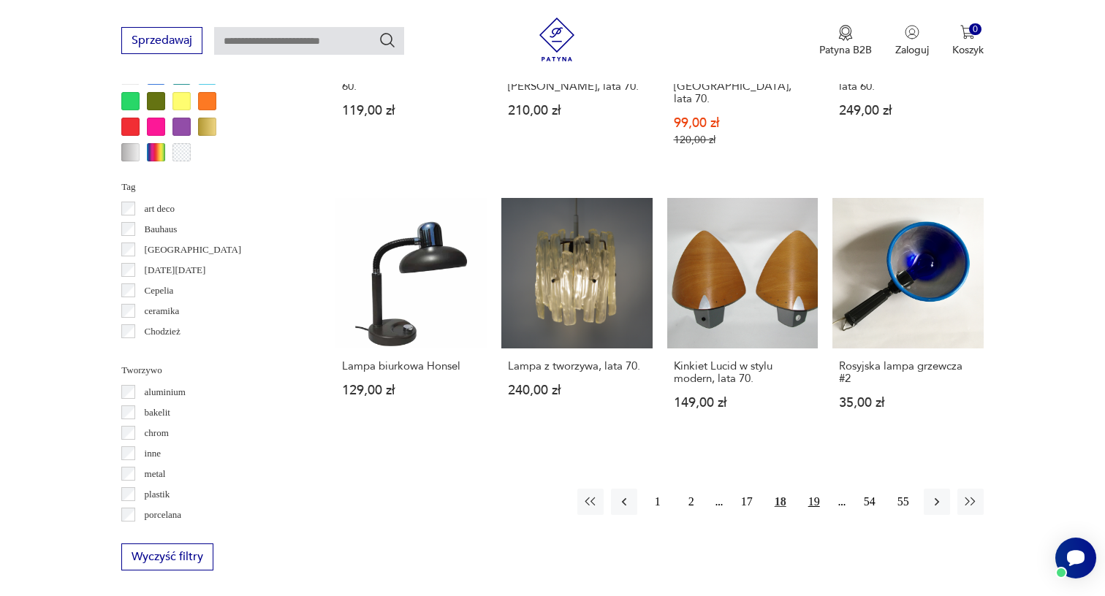
click at [813, 515] on button "19" at bounding box center [814, 502] width 26 height 26
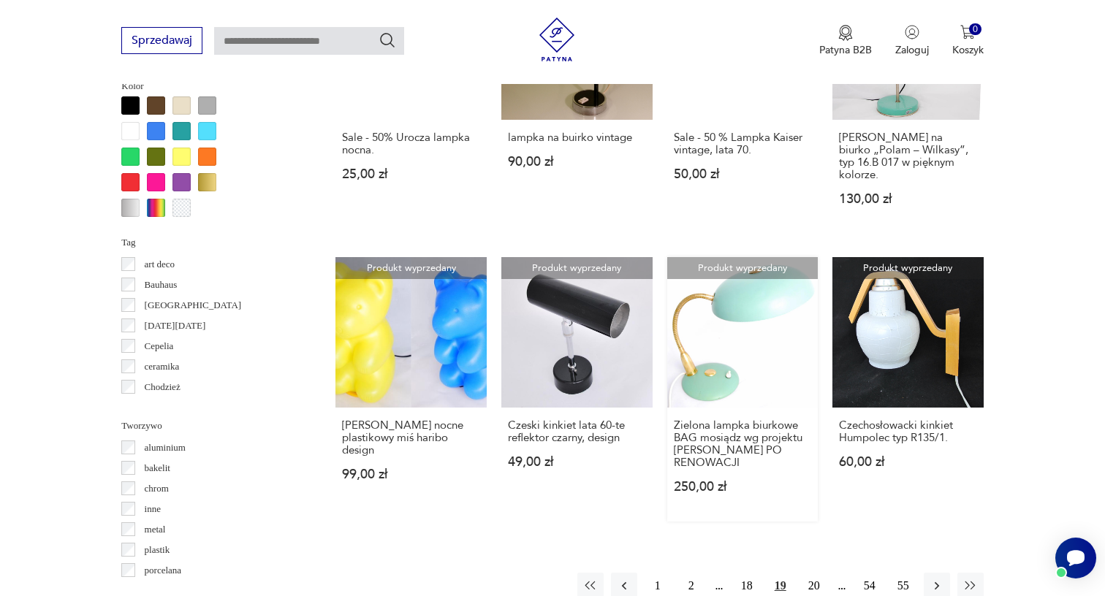
scroll to position [1227, 0]
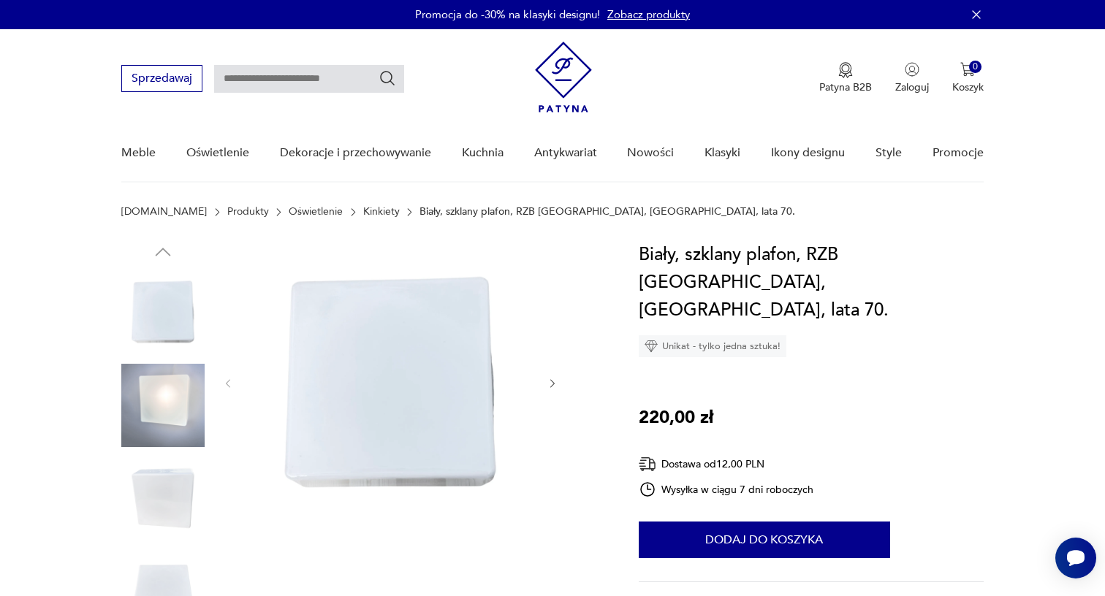
click at [175, 417] on img at bounding box center [162, 405] width 83 height 83
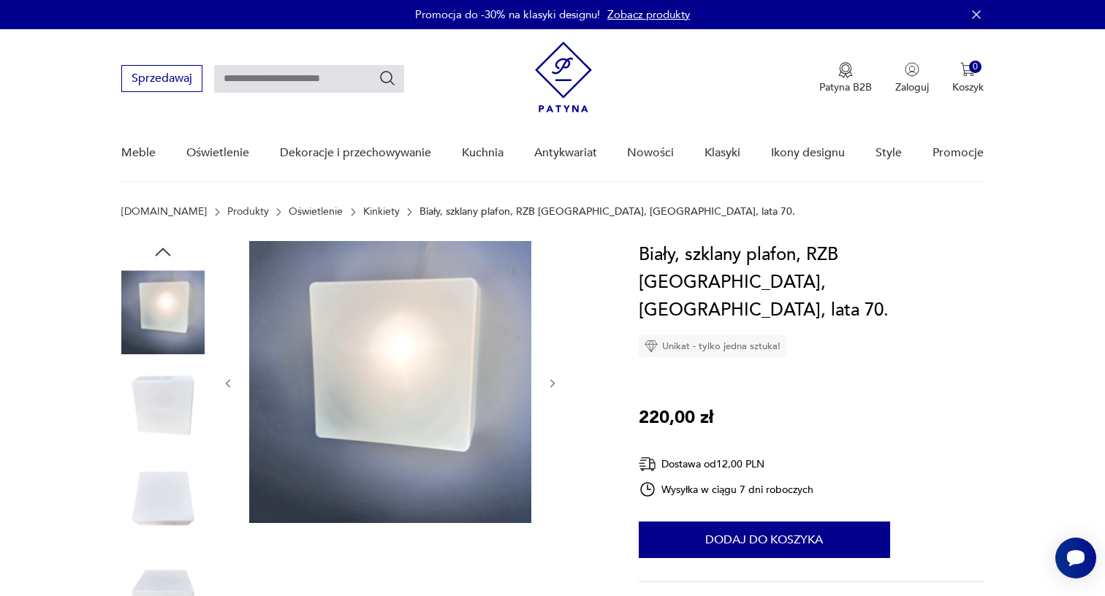
click at [180, 398] on img at bounding box center [162, 405] width 83 height 83
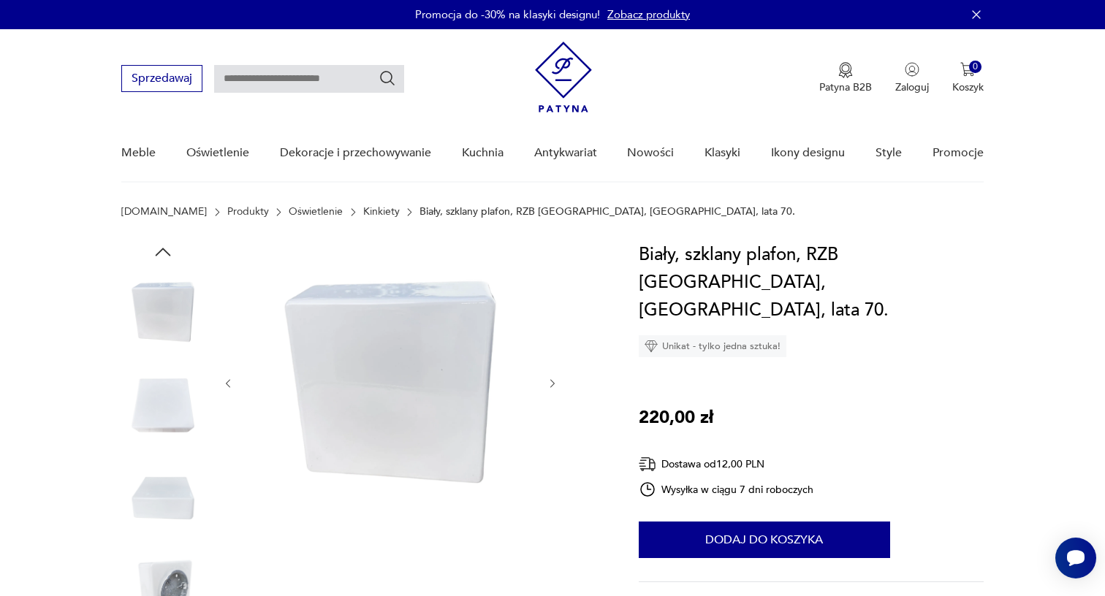
click at [177, 460] on img at bounding box center [162, 498] width 83 height 83
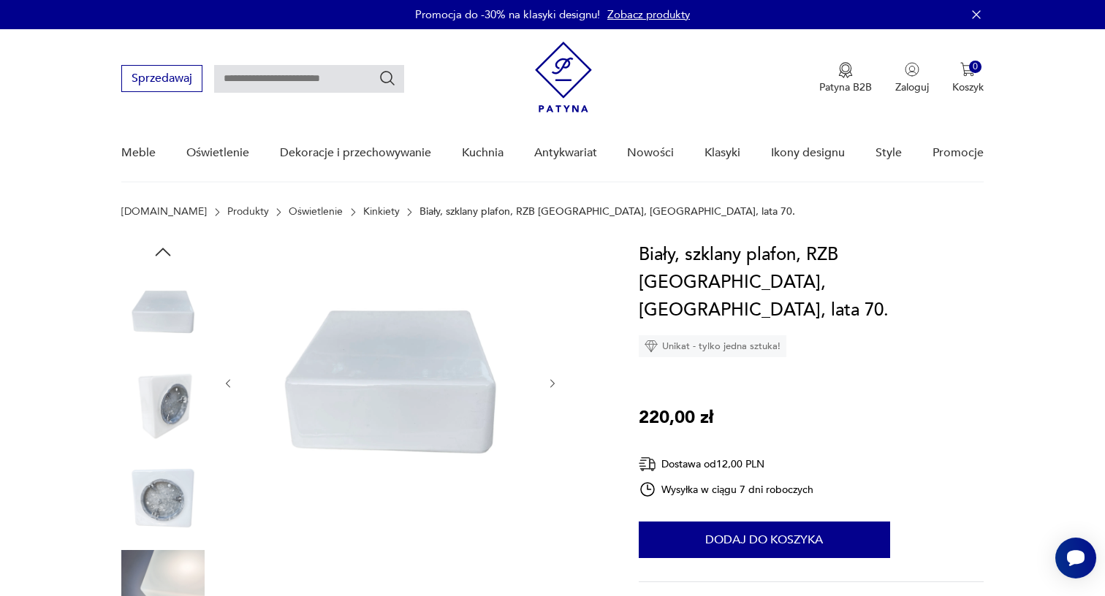
click at [180, 498] on img at bounding box center [162, 498] width 83 height 83
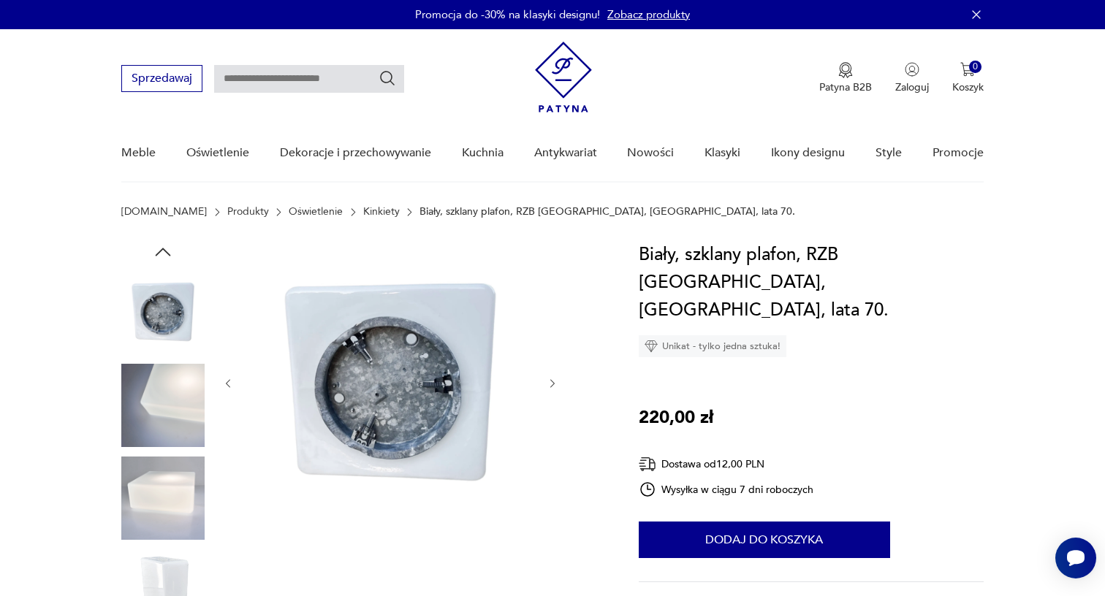
click at [172, 404] on img at bounding box center [162, 405] width 83 height 83
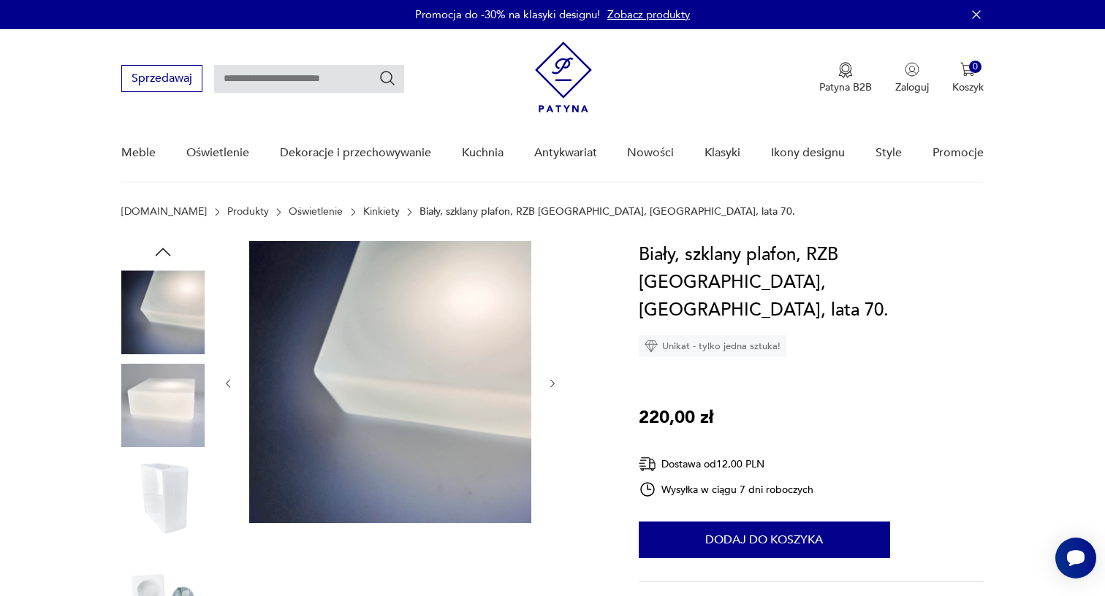
click at [171, 457] on img at bounding box center [162, 498] width 83 height 83
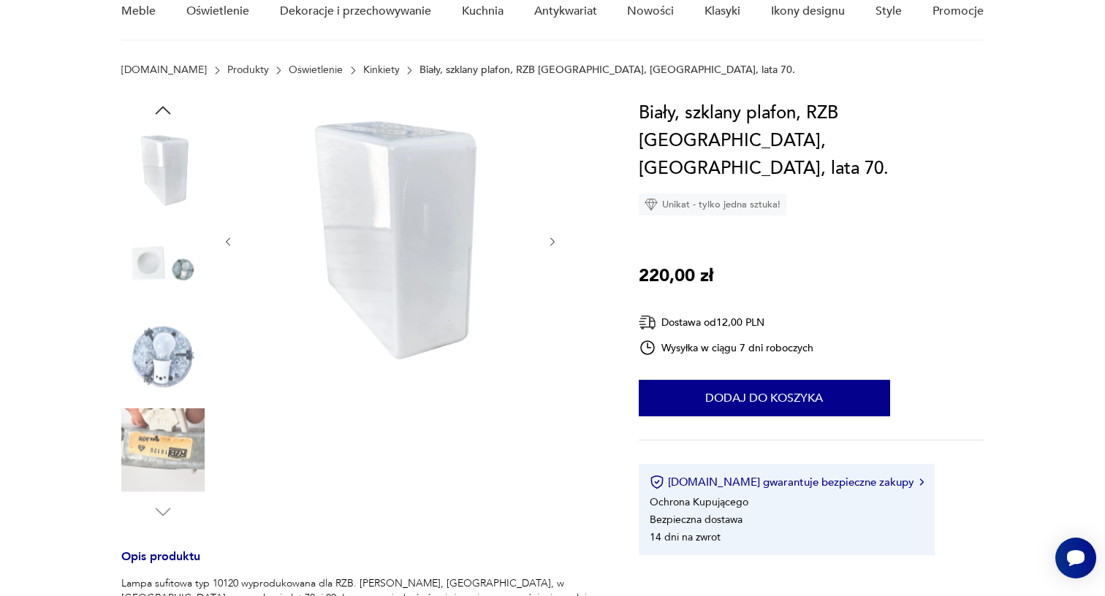
scroll to position [152, 0]
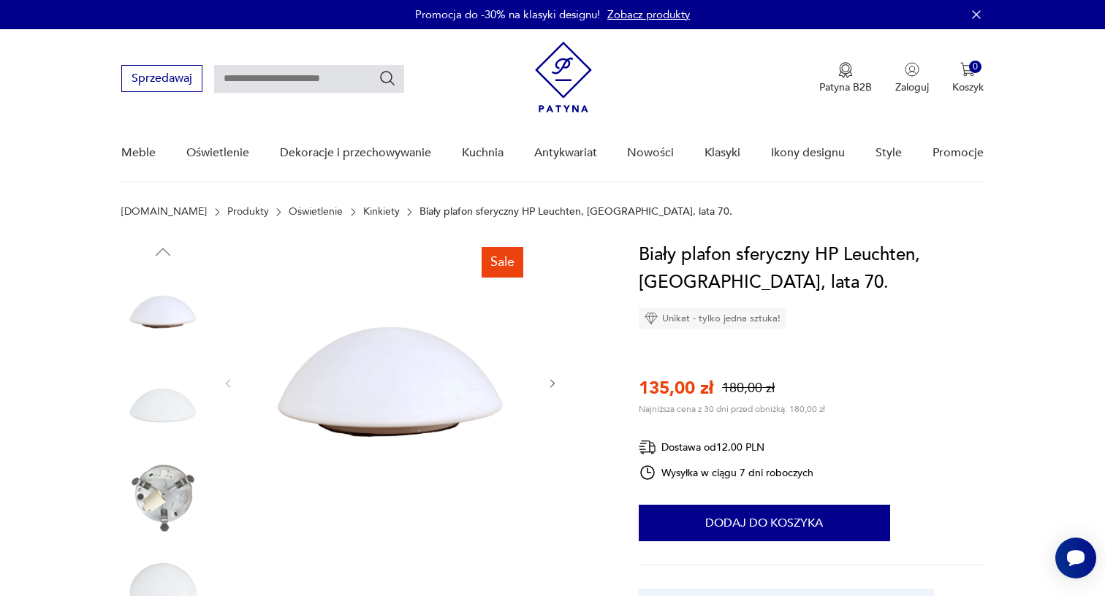
click at [162, 422] on img at bounding box center [162, 405] width 83 height 83
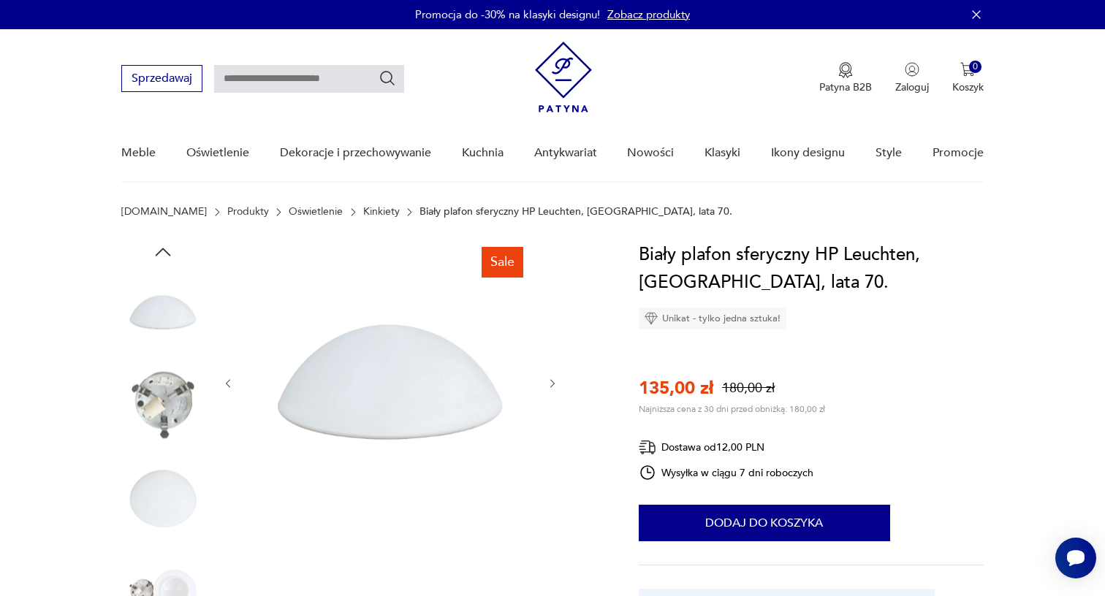
click at [160, 480] on img at bounding box center [162, 498] width 83 height 83
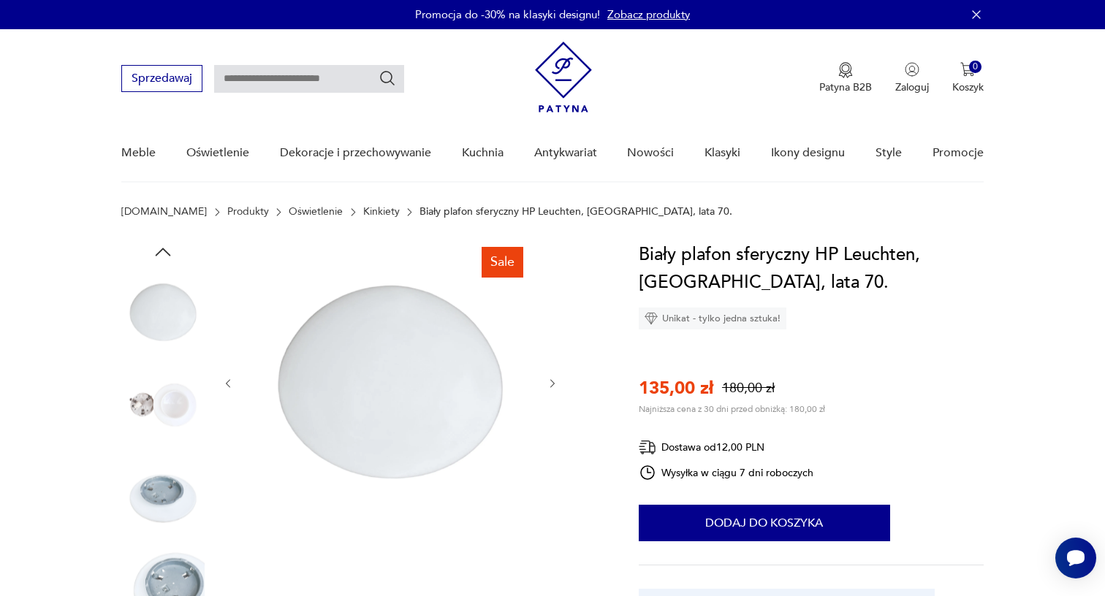
click at [161, 403] on img at bounding box center [162, 405] width 83 height 83
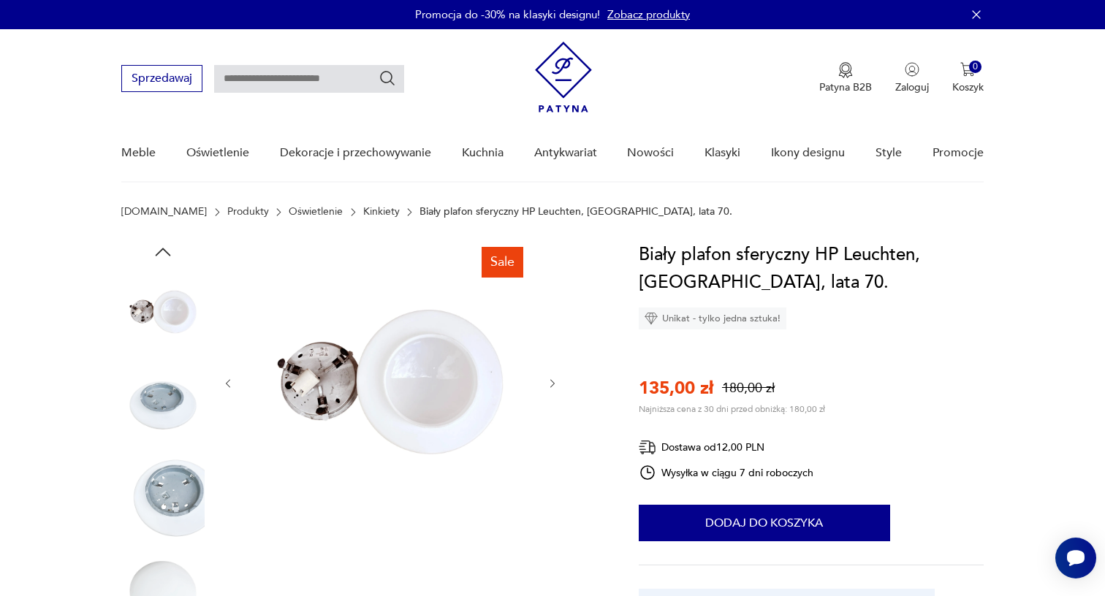
click at [162, 482] on img at bounding box center [162, 498] width 83 height 83
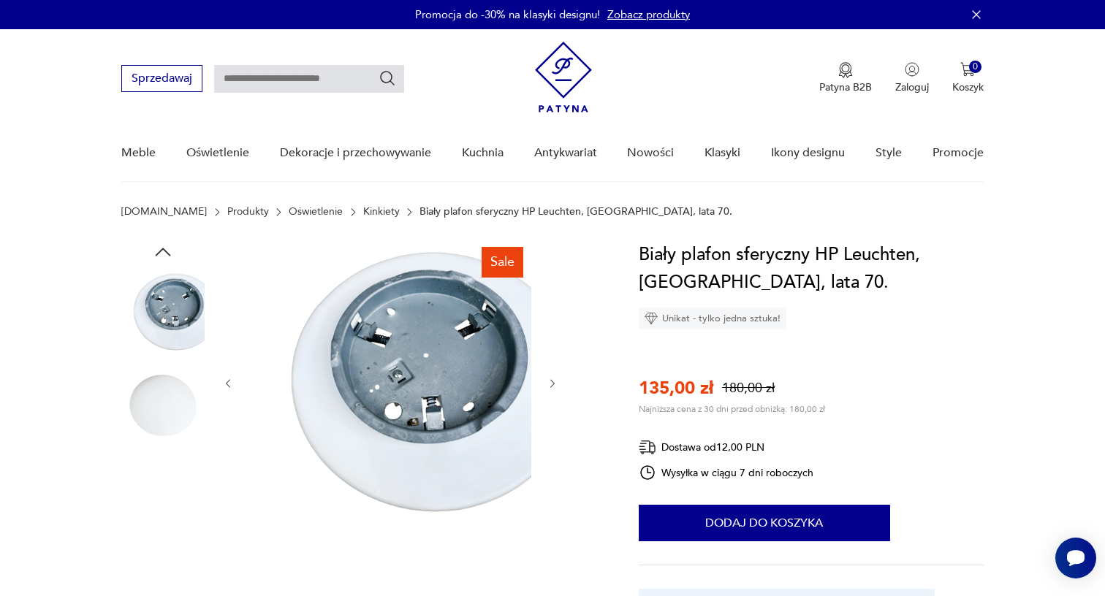
click at [172, 538] on img at bounding box center [162, 498] width 83 height 83
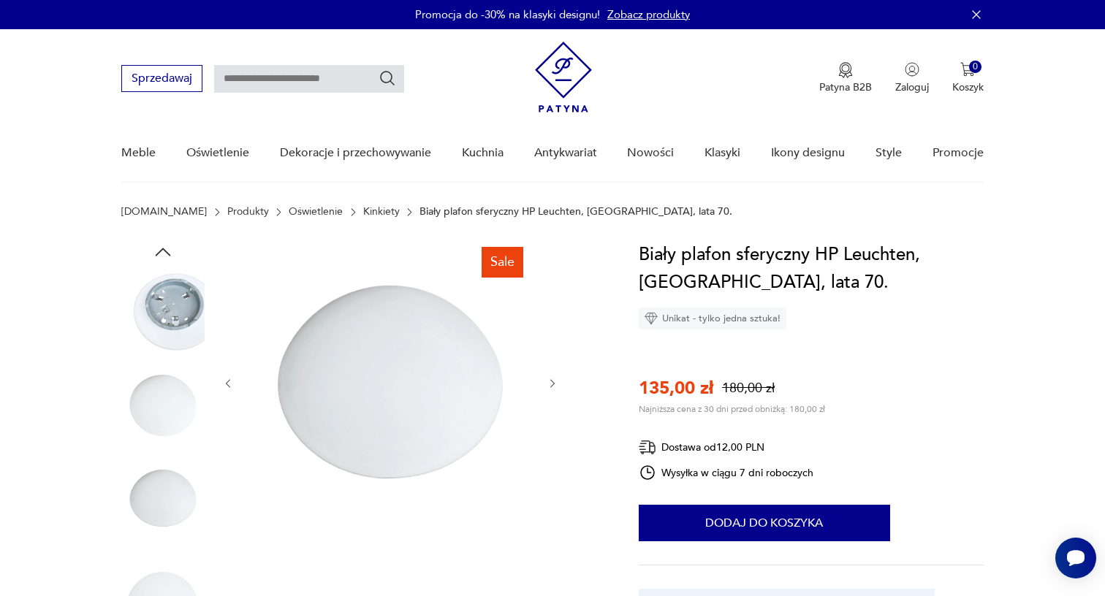
click at [164, 256] on icon "button" at bounding box center [163, 252] width 22 height 22
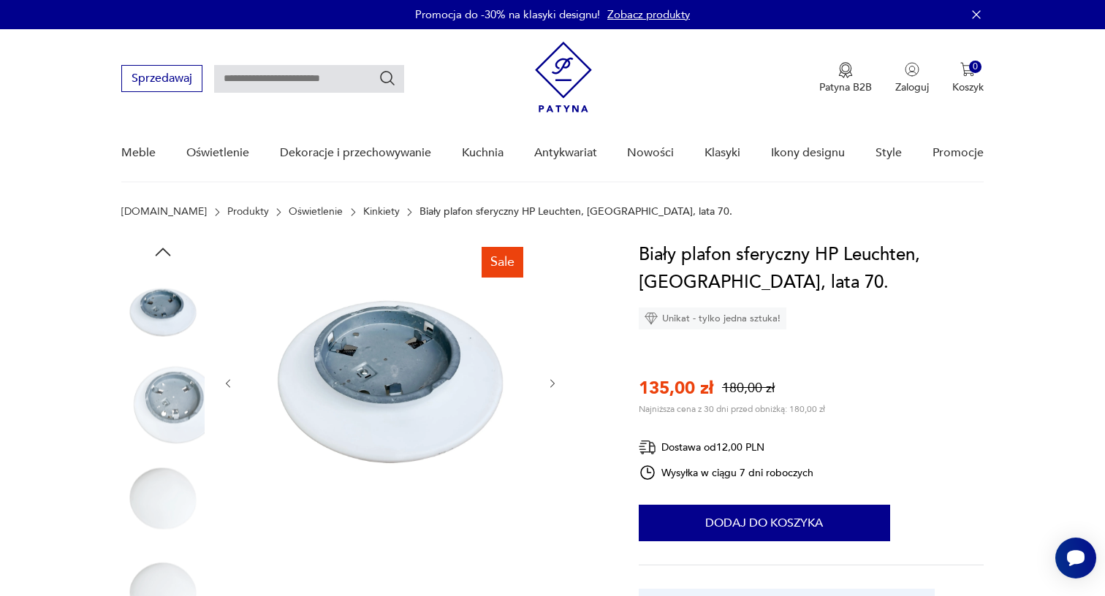
click at [164, 256] on icon "button" at bounding box center [163, 252] width 22 height 22
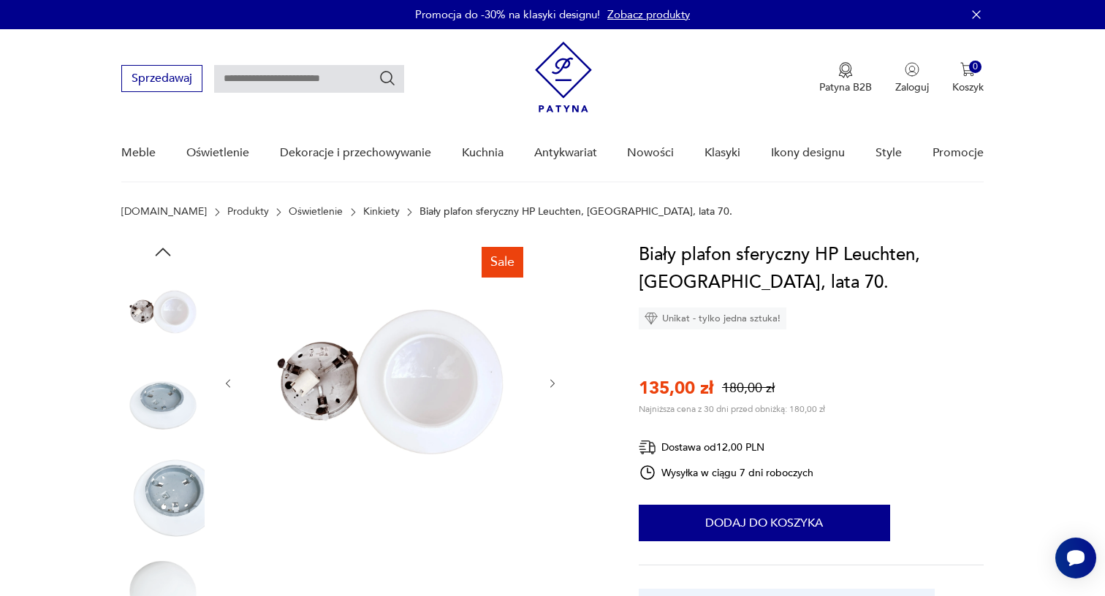
click at [164, 256] on icon "button" at bounding box center [163, 252] width 22 height 22
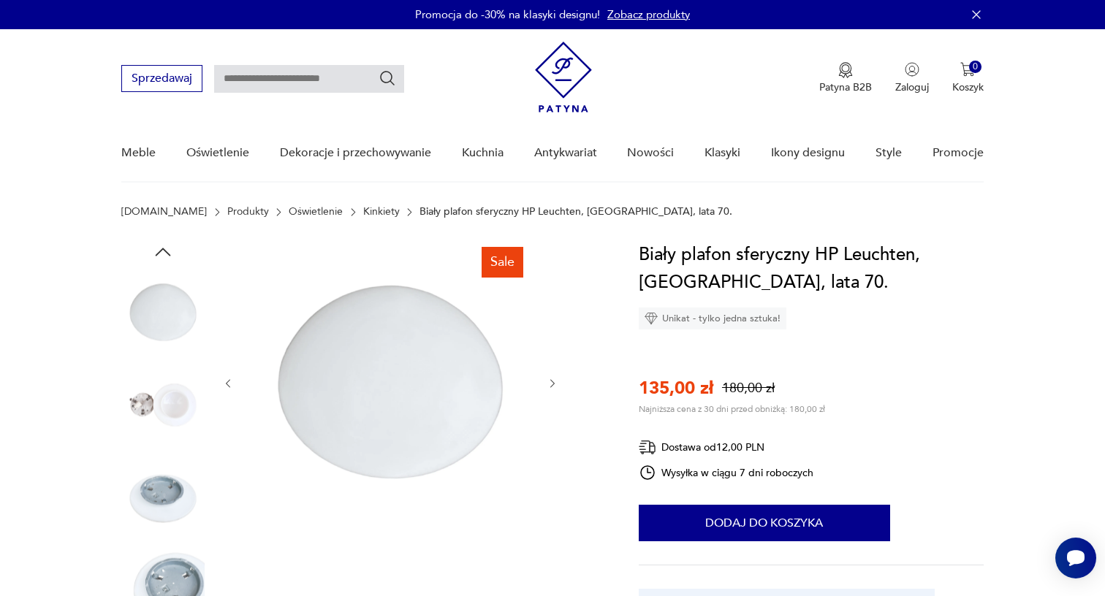
click at [164, 256] on icon "button" at bounding box center [163, 252] width 22 height 22
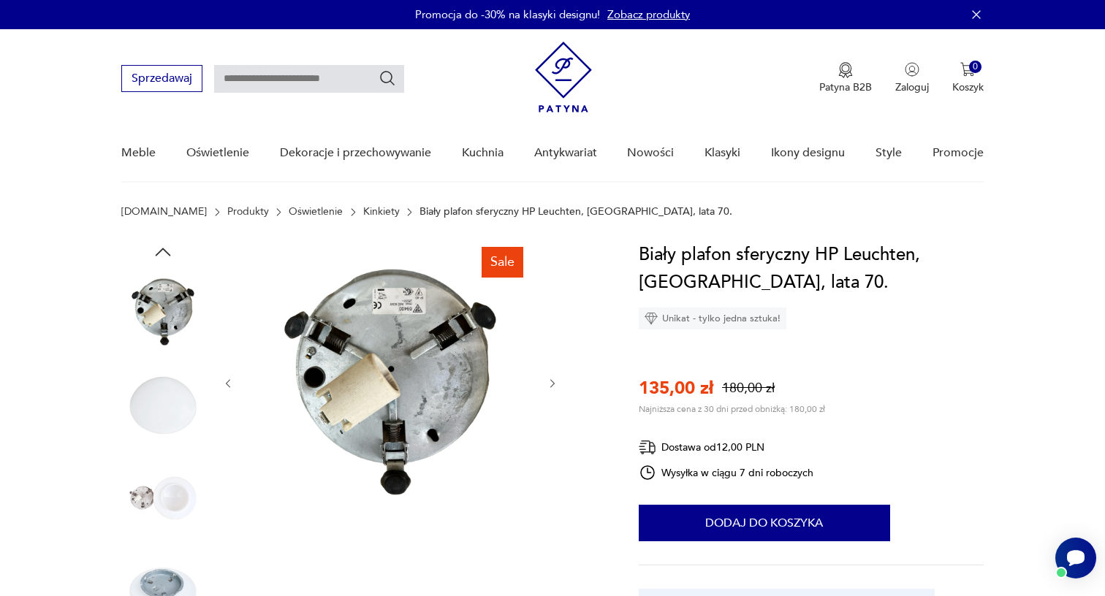
click at [164, 256] on icon "button" at bounding box center [163, 252] width 22 height 22
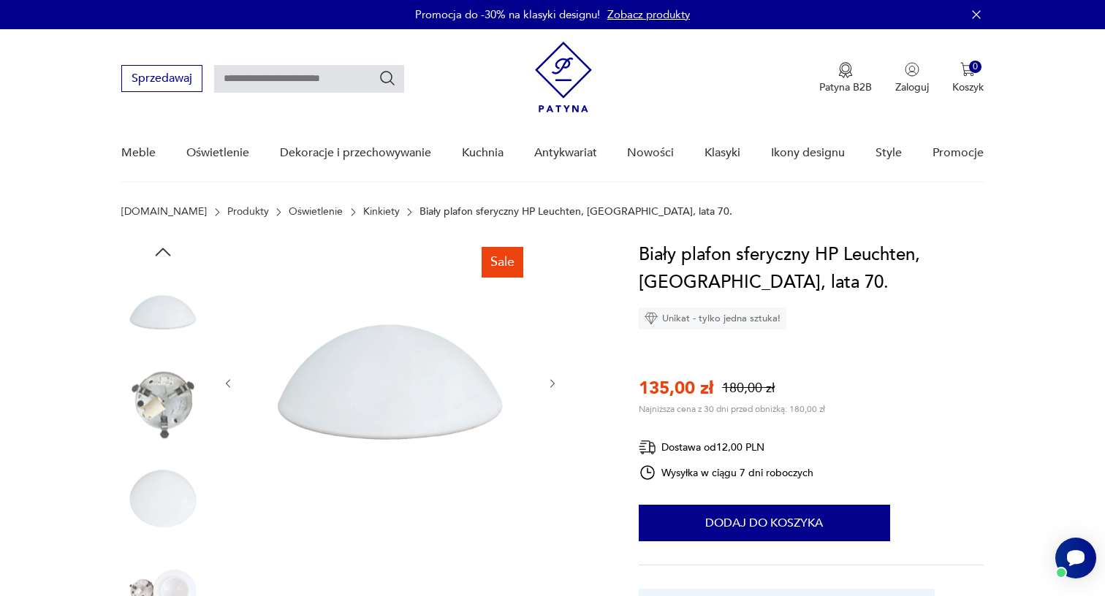
click at [164, 256] on icon "button" at bounding box center [163, 252] width 22 height 22
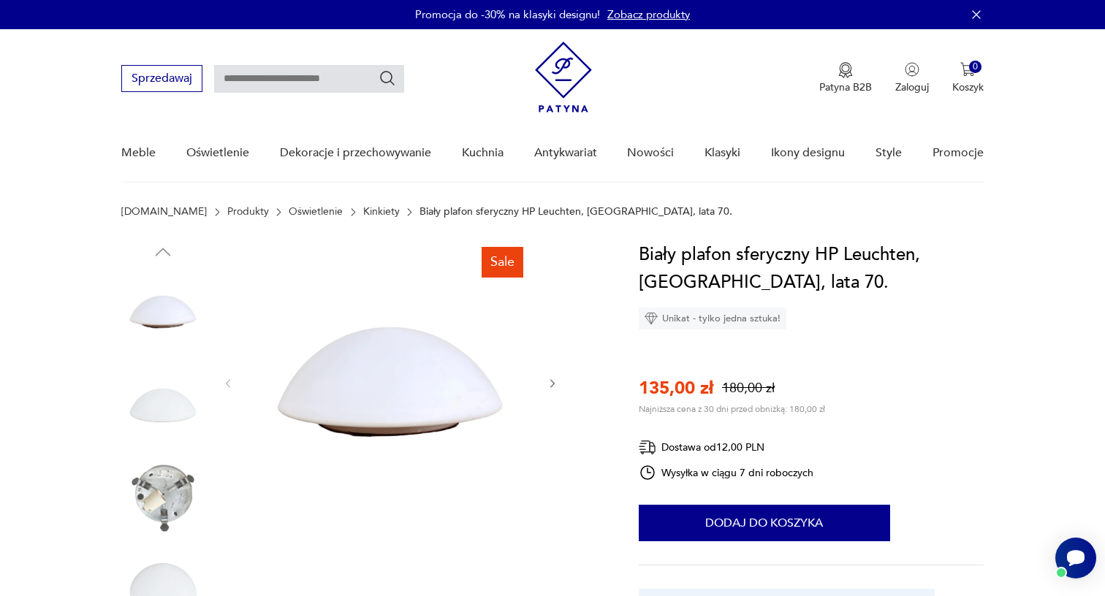
click at [164, 307] on img at bounding box center [162, 311] width 83 height 83
click at [430, 403] on img at bounding box center [390, 382] width 282 height 282
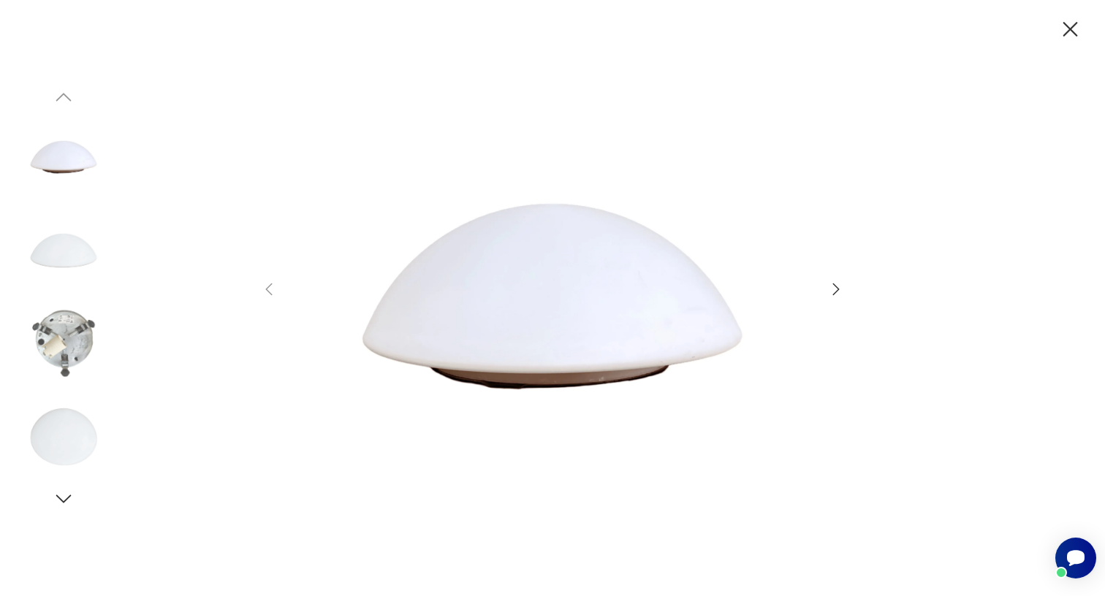
click at [861, 340] on div at bounding box center [552, 298] width 1105 height 596
click at [1071, 31] on icon "button" at bounding box center [1070, 30] width 26 height 26
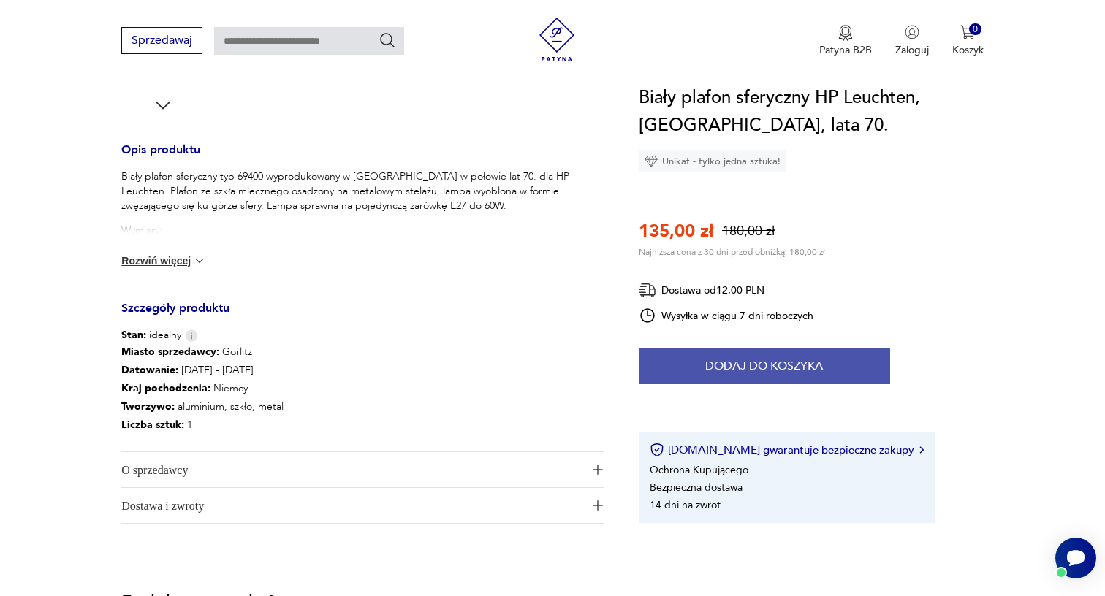
scroll to position [569, 0]
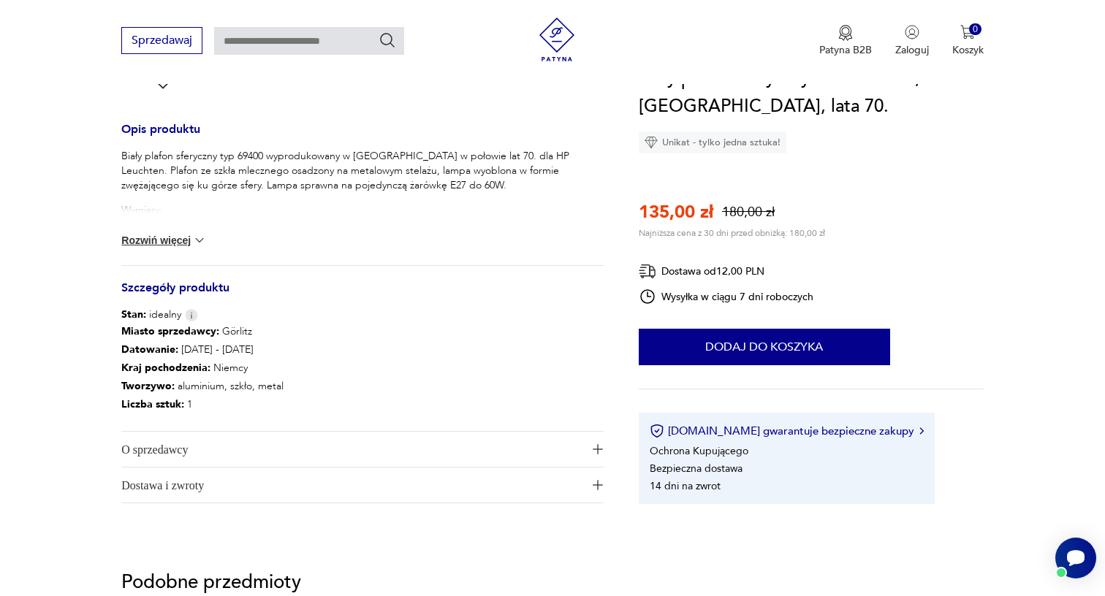
click at [158, 241] on button "Rozwiń więcej" at bounding box center [163, 240] width 85 height 15
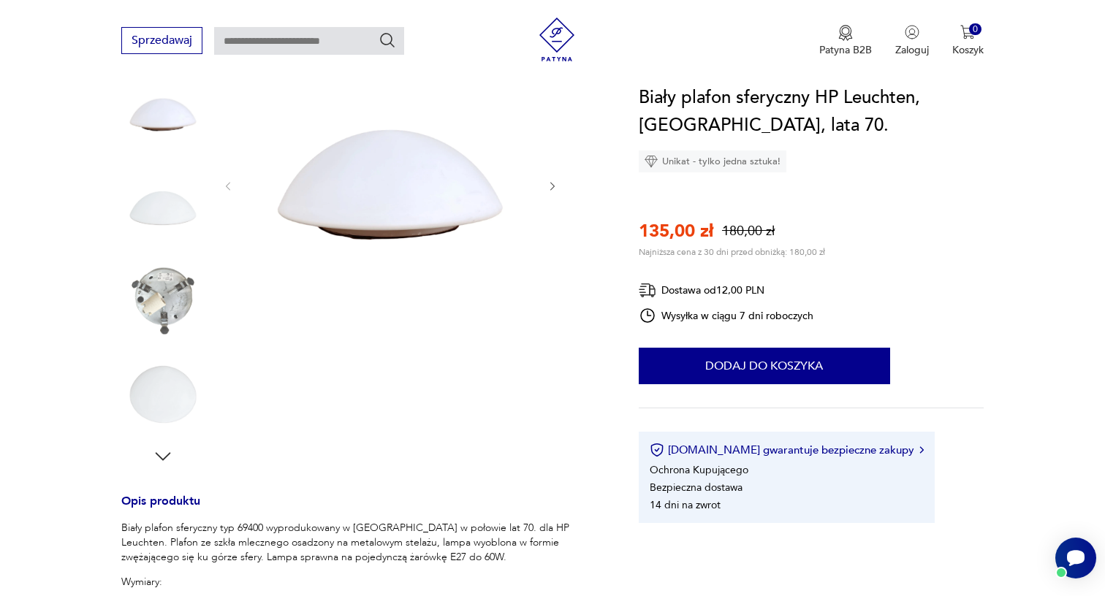
scroll to position [152, 0]
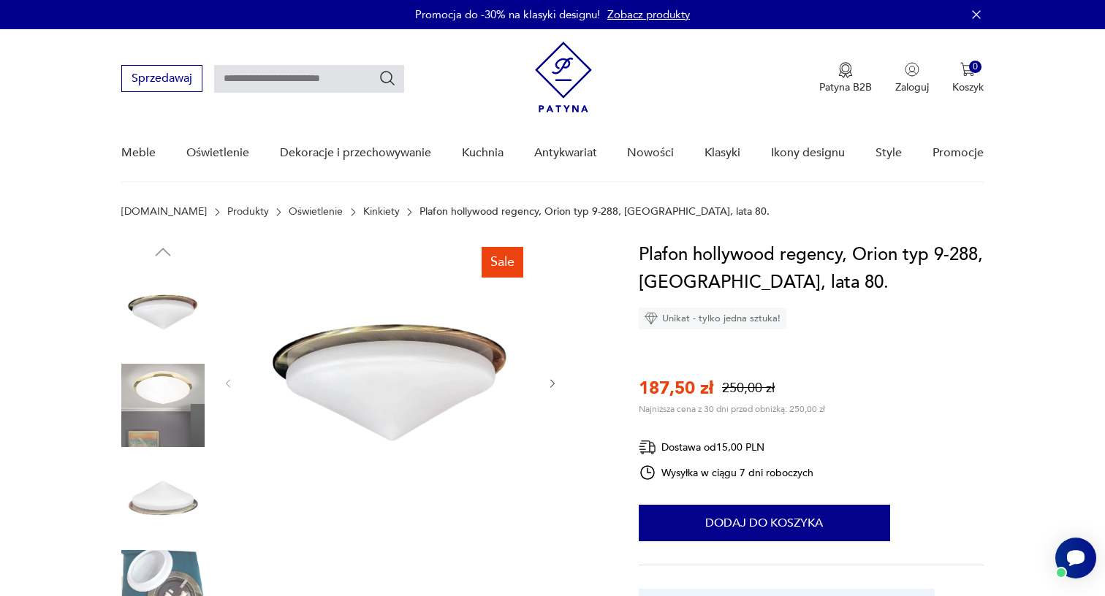
click at [168, 508] on img at bounding box center [162, 498] width 83 height 83
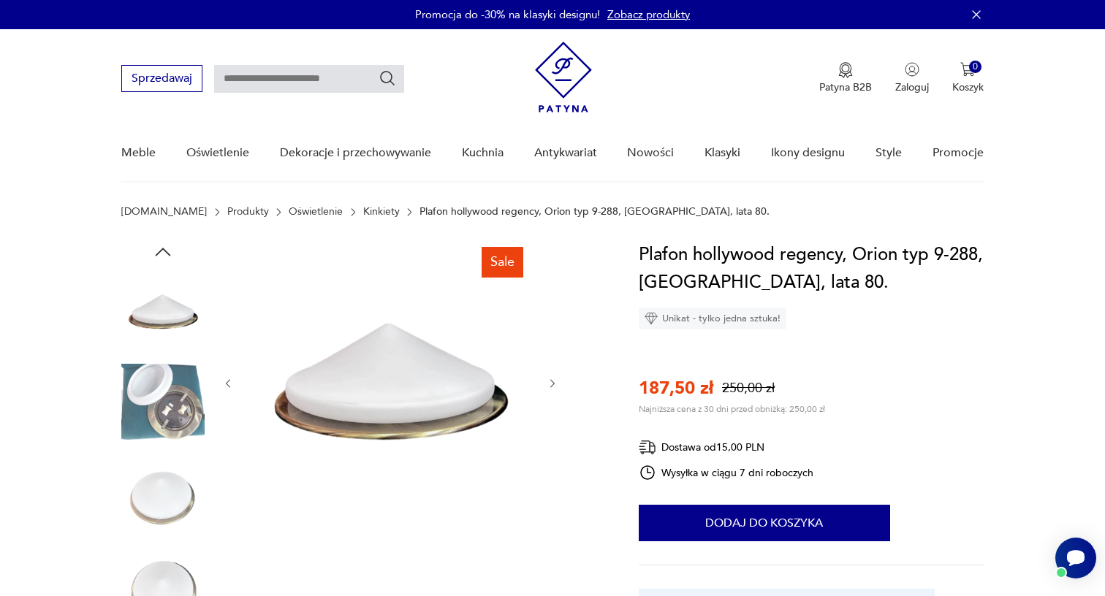
click at [172, 511] on img at bounding box center [162, 498] width 83 height 83
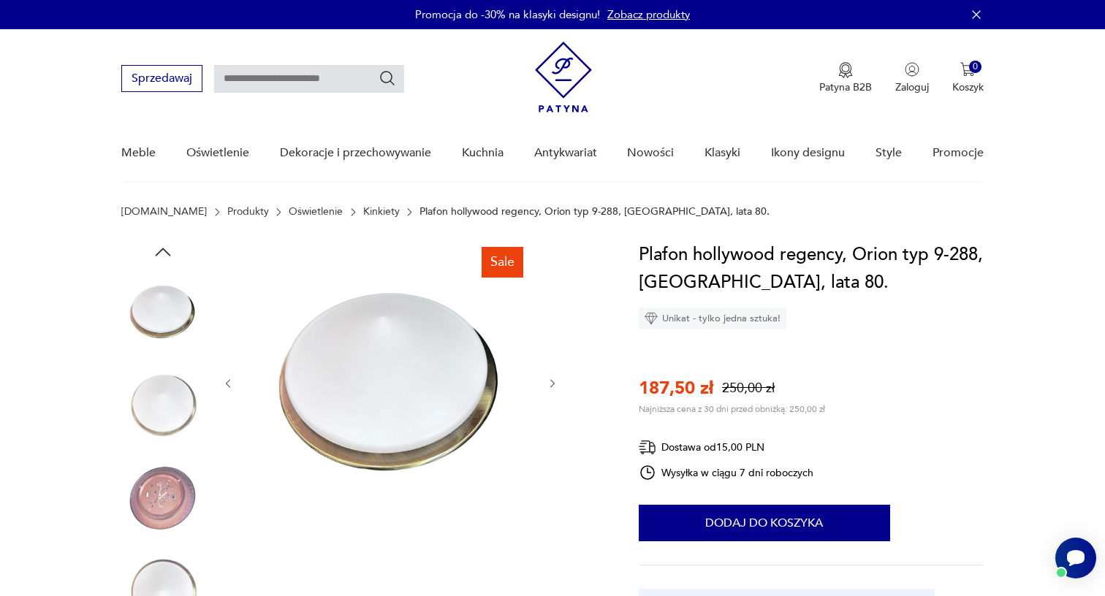
click at [170, 518] on img at bounding box center [162, 498] width 83 height 83
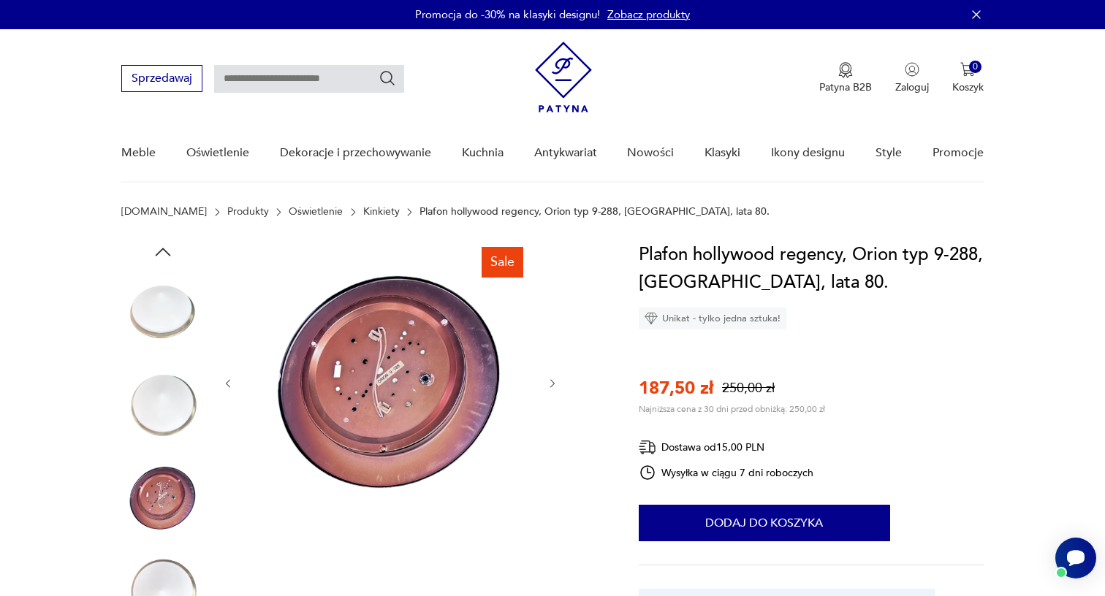
scroll to position [67, 0]
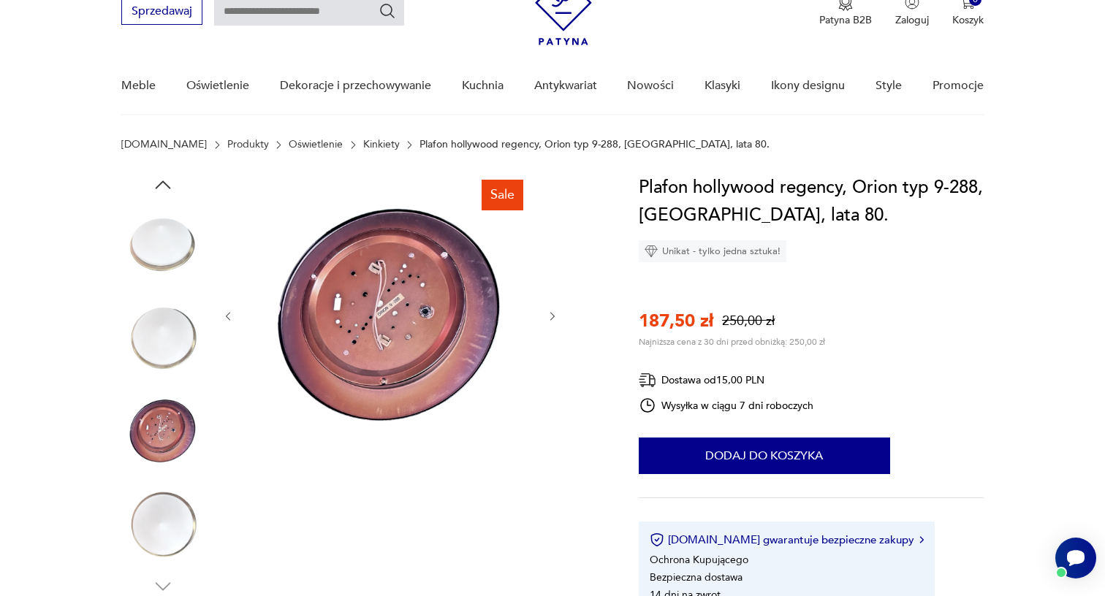
click at [170, 518] on img at bounding box center [162, 524] width 83 height 83
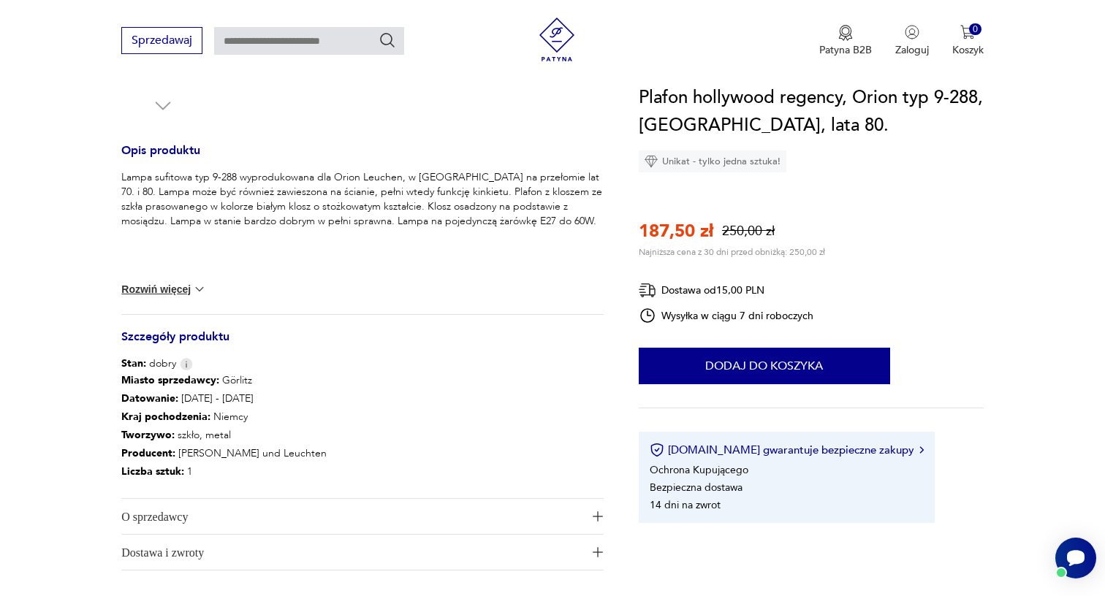
scroll to position [542, 0]
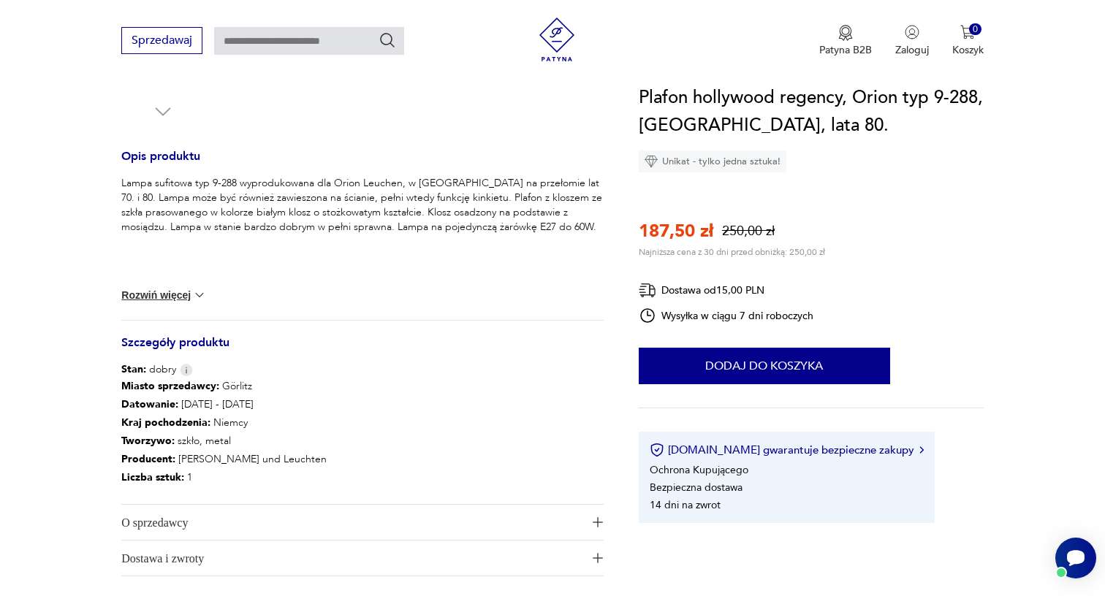
click at [180, 285] on div "Lampa sufitowa typ 9-288 wyprodukowana dla Orion Leuchen, w Niemczech na przeło…" at bounding box center [362, 248] width 482 height 144
click at [172, 297] on button "Rozwiń więcej" at bounding box center [163, 295] width 85 height 15
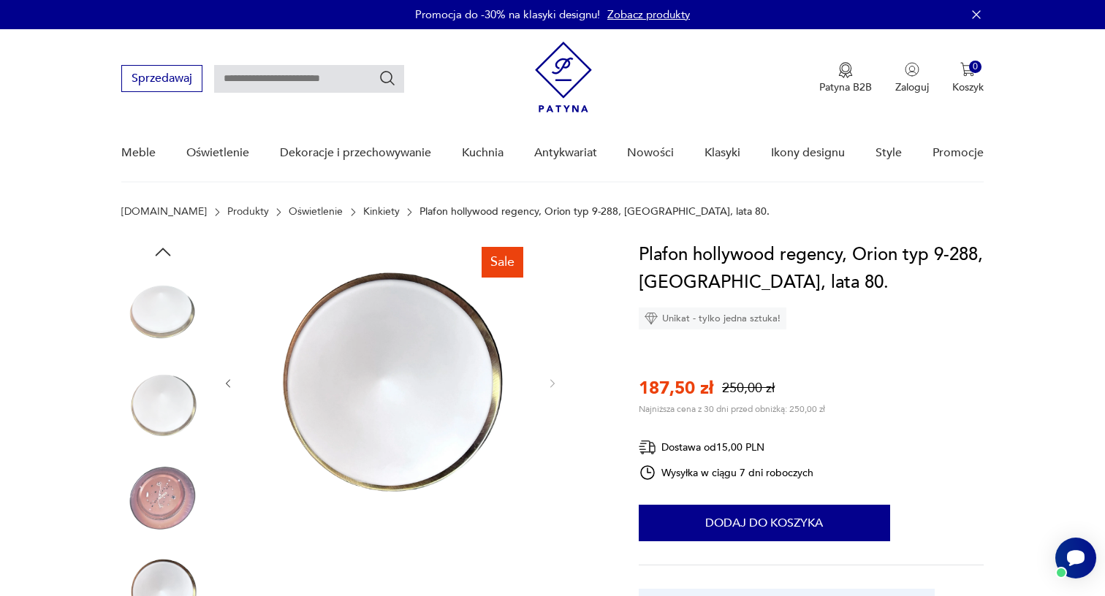
scroll to position [0, 0]
click at [231, 386] on icon "button" at bounding box center [228, 384] width 12 height 12
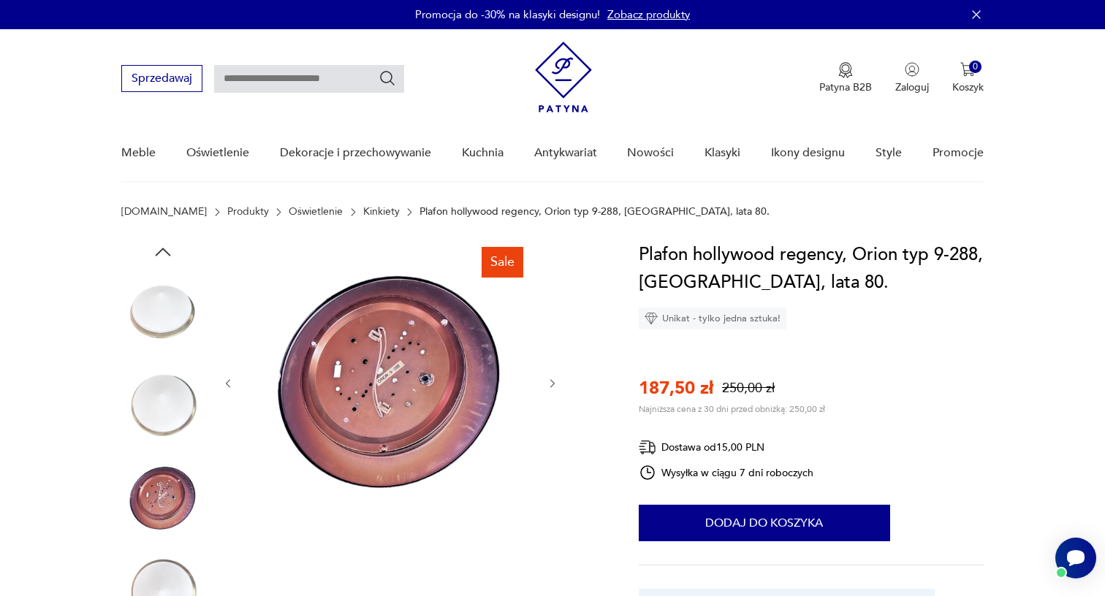
click at [231, 386] on icon "button" at bounding box center [228, 384] width 12 height 12
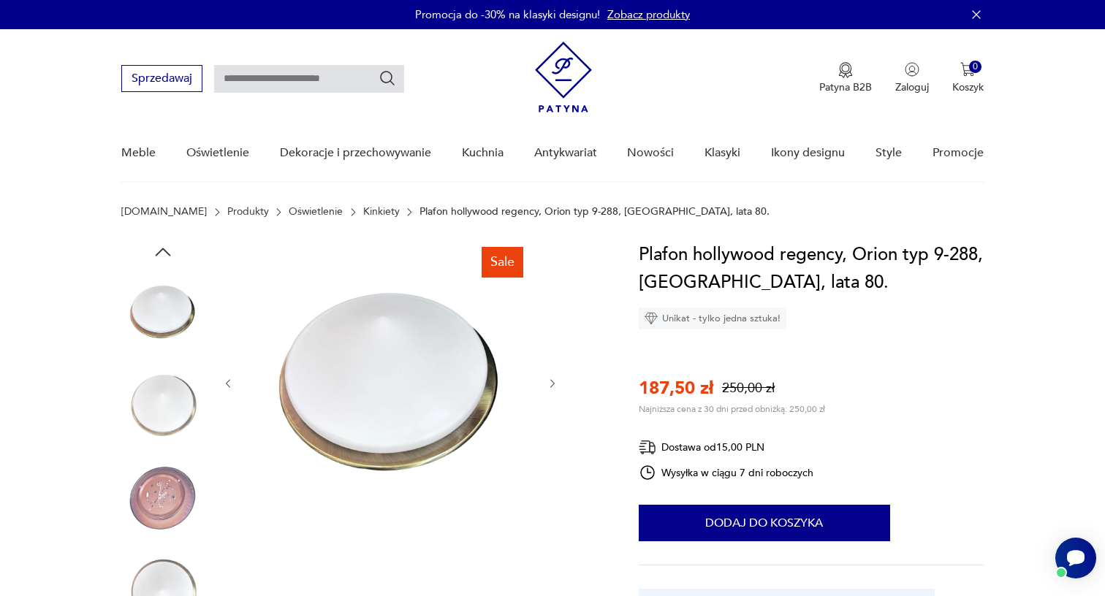
click at [231, 386] on icon "button" at bounding box center [228, 384] width 12 height 12
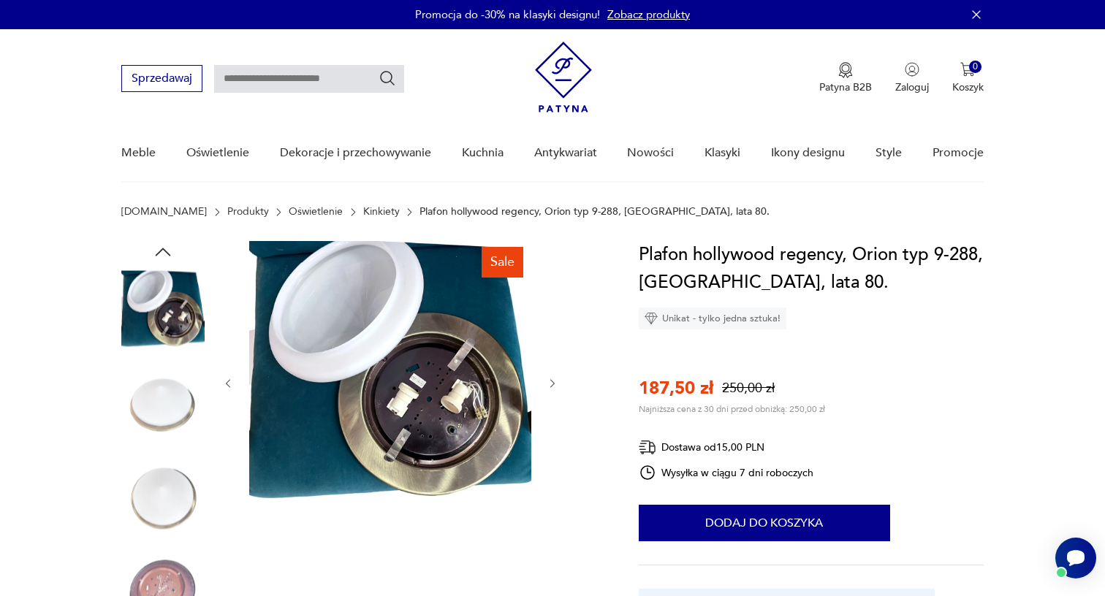
click at [231, 386] on icon "button" at bounding box center [228, 384] width 12 height 12
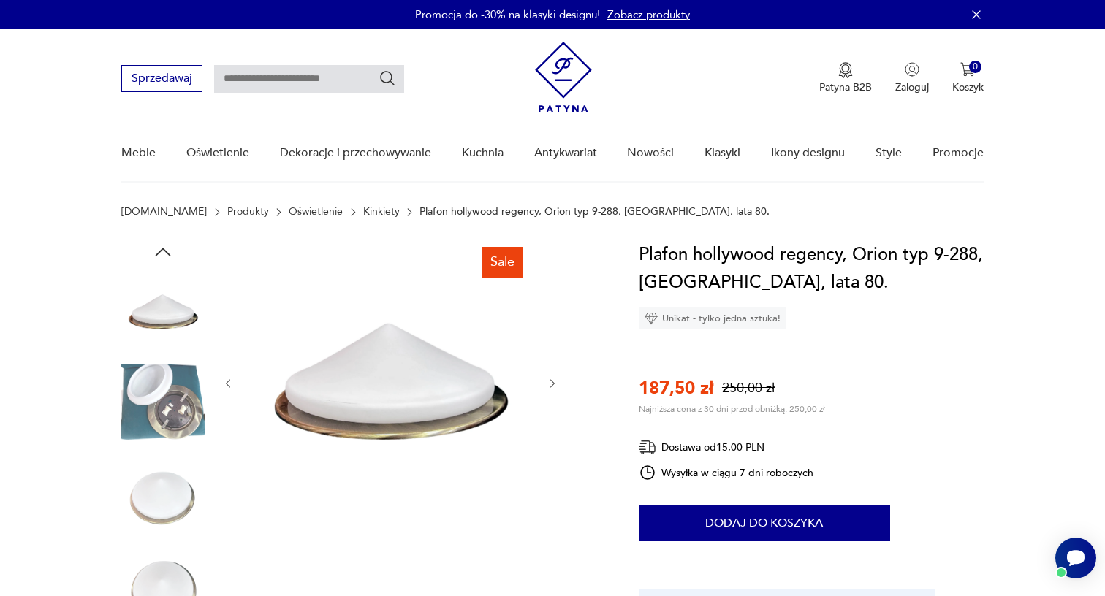
click at [231, 386] on icon "button" at bounding box center [228, 384] width 12 height 12
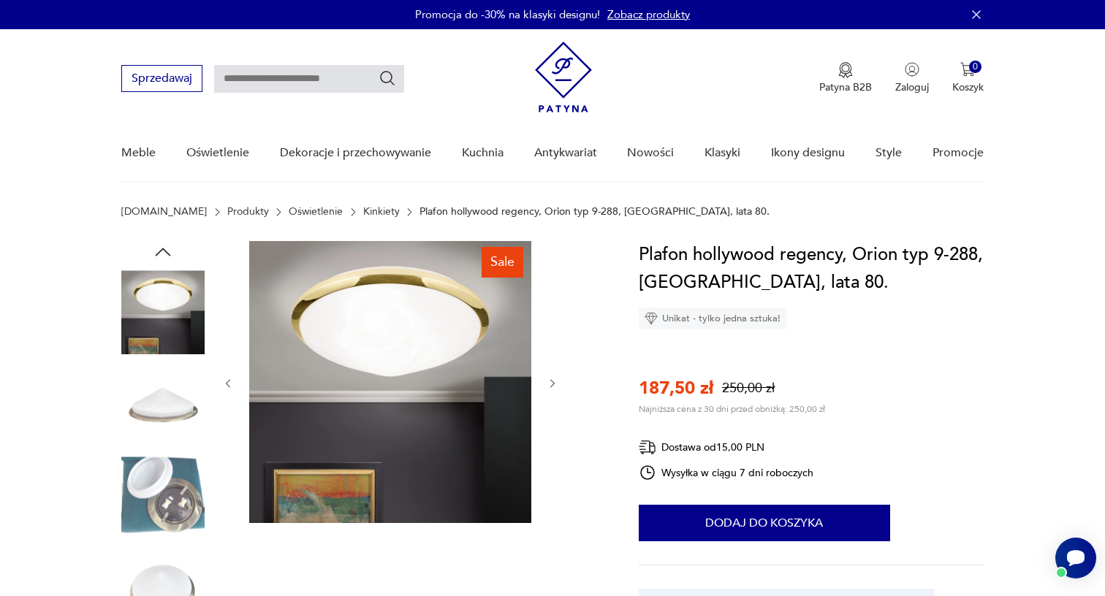
click at [558, 381] on icon "button" at bounding box center [553, 384] width 12 height 12
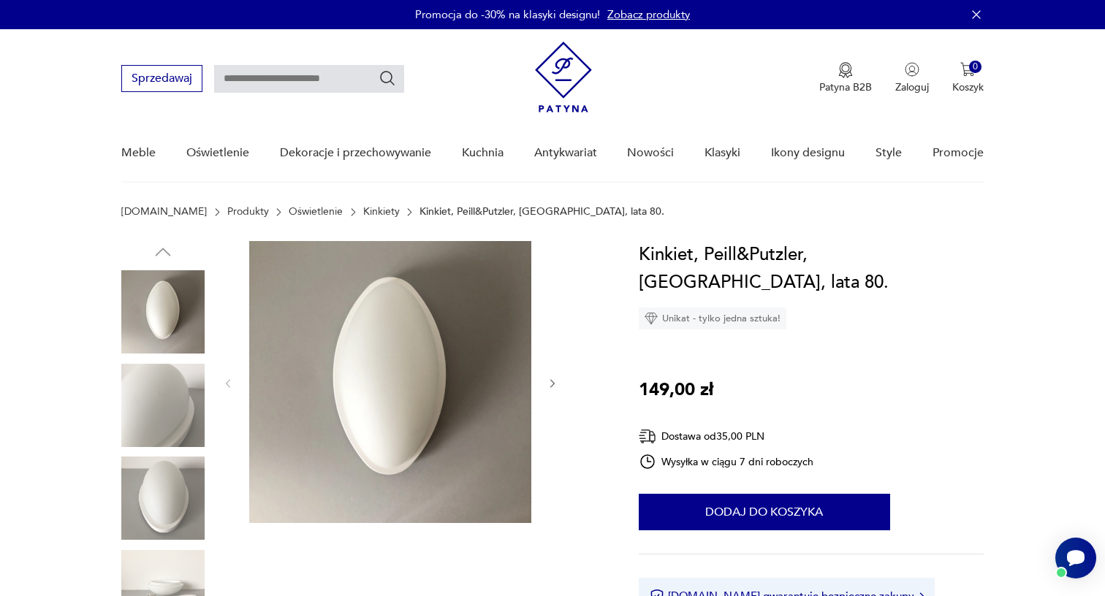
click at [188, 499] on img at bounding box center [162, 498] width 83 height 83
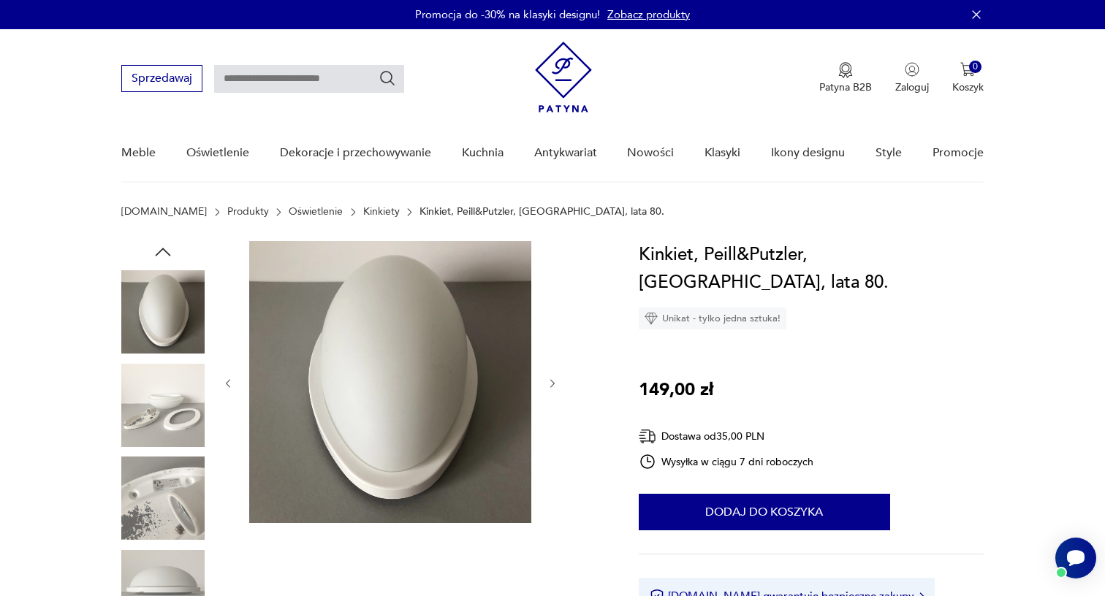
scroll to position [65, 0]
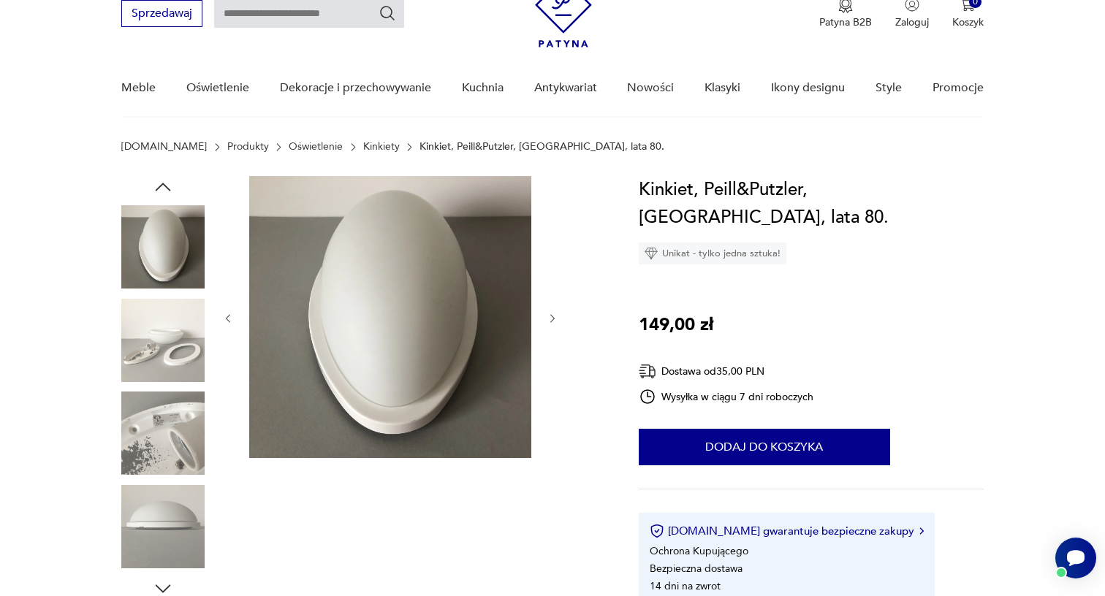
click at [178, 520] on img at bounding box center [162, 526] width 83 height 83
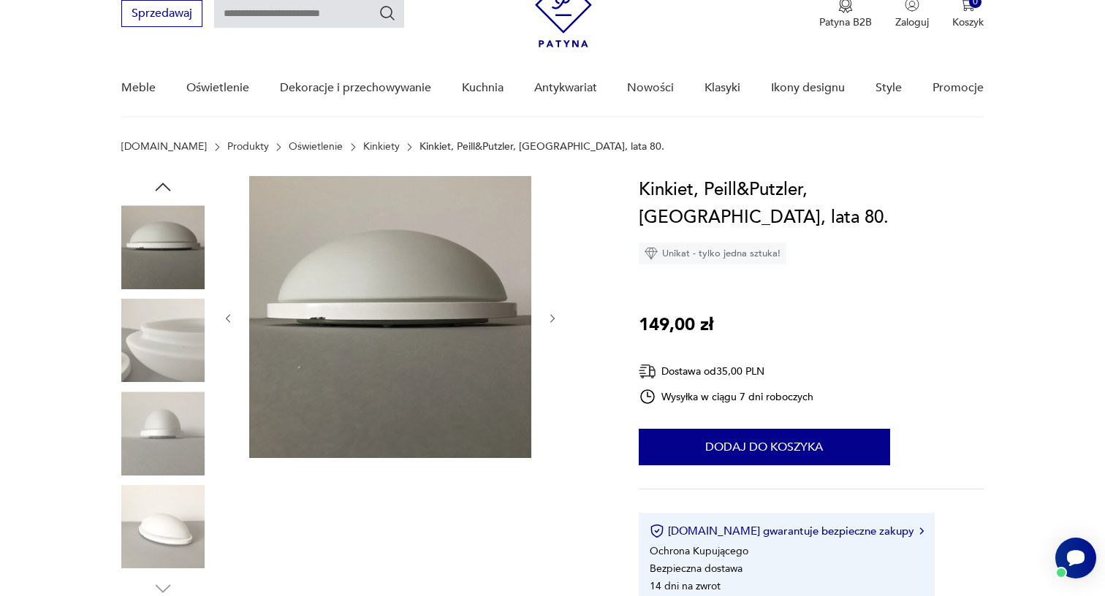
click at [178, 254] on img at bounding box center [162, 246] width 83 height 83
click at [184, 356] on img at bounding box center [162, 340] width 83 height 83
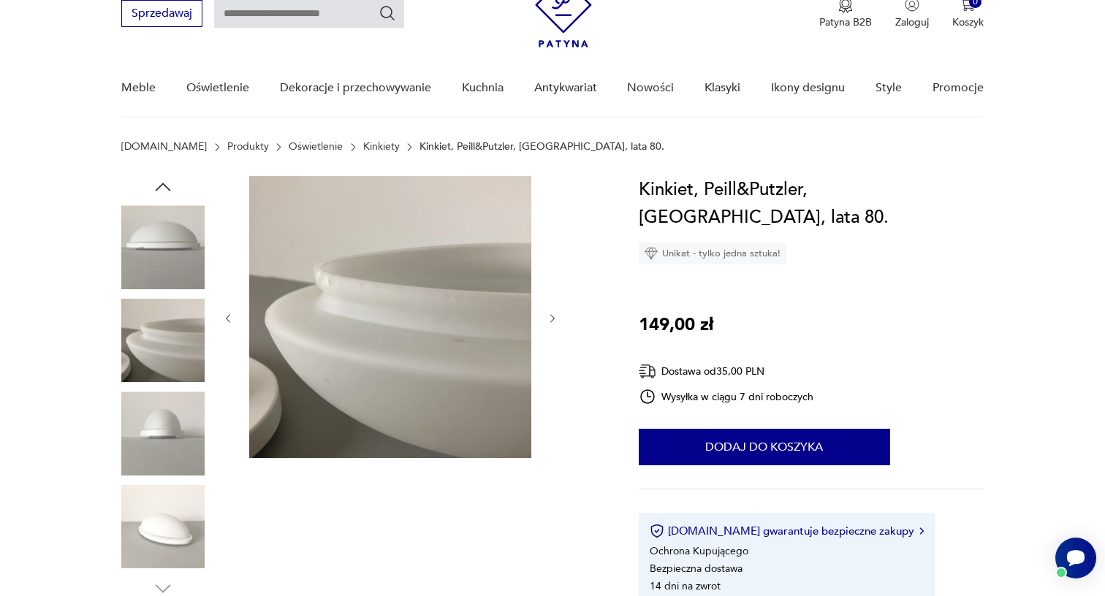
click at [179, 435] on img at bounding box center [162, 433] width 83 height 83
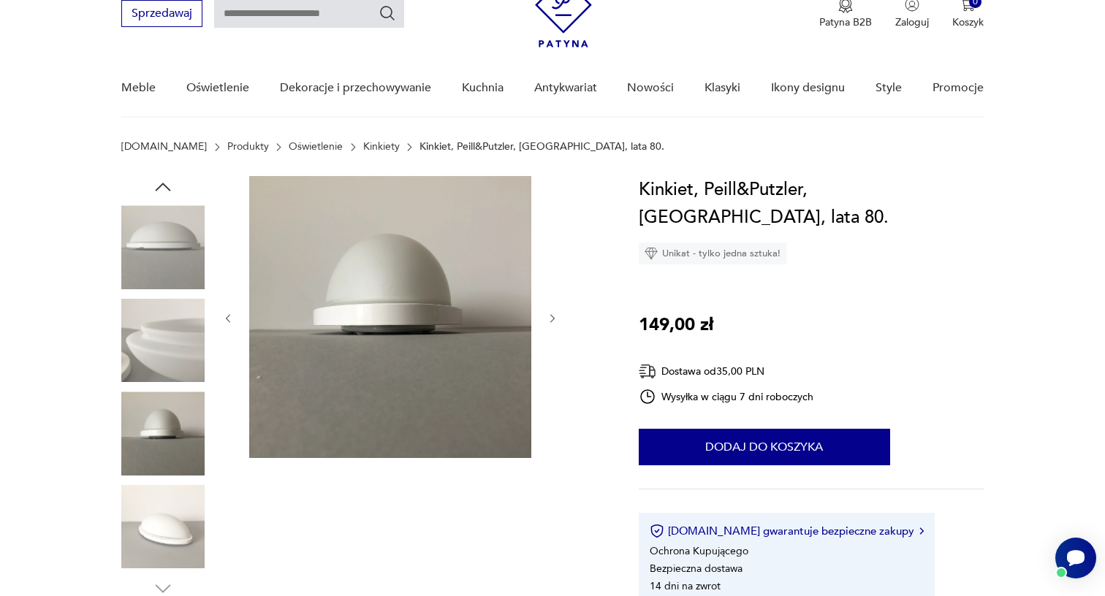
click at [179, 505] on img at bounding box center [162, 526] width 83 height 83
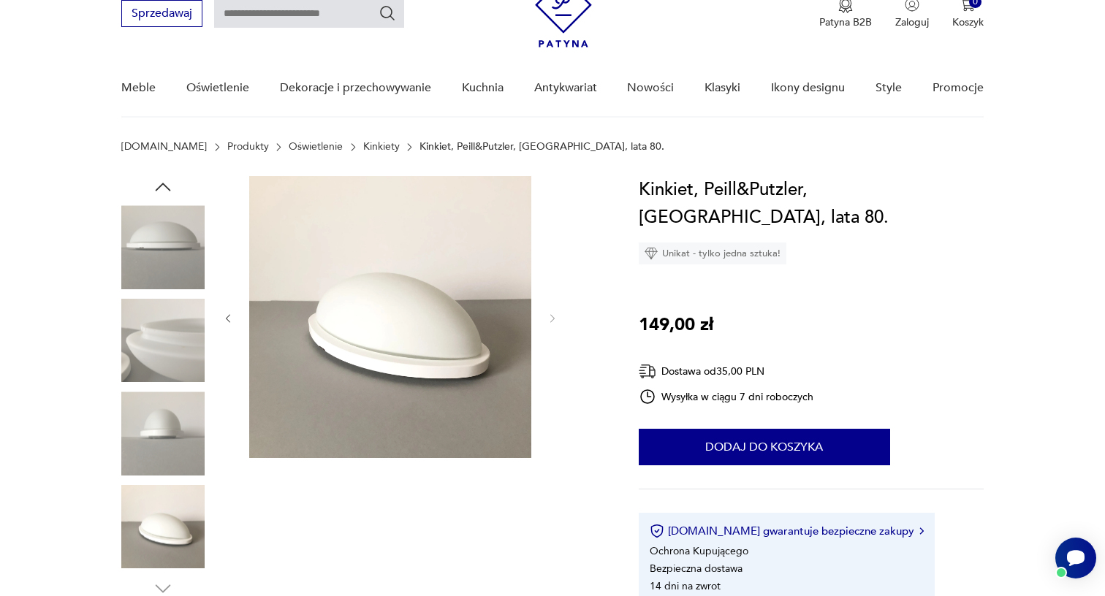
click at [164, 517] on img at bounding box center [162, 526] width 83 height 83
click at [181, 426] on img at bounding box center [162, 433] width 83 height 83
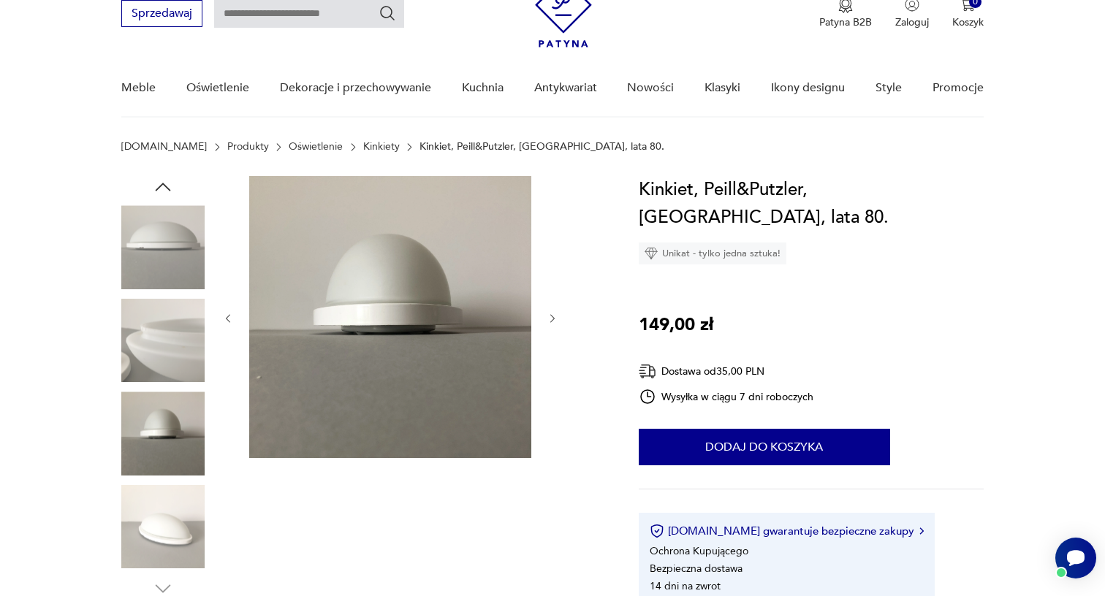
click at [177, 346] on img at bounding box center [162, 340] width 83 height 83
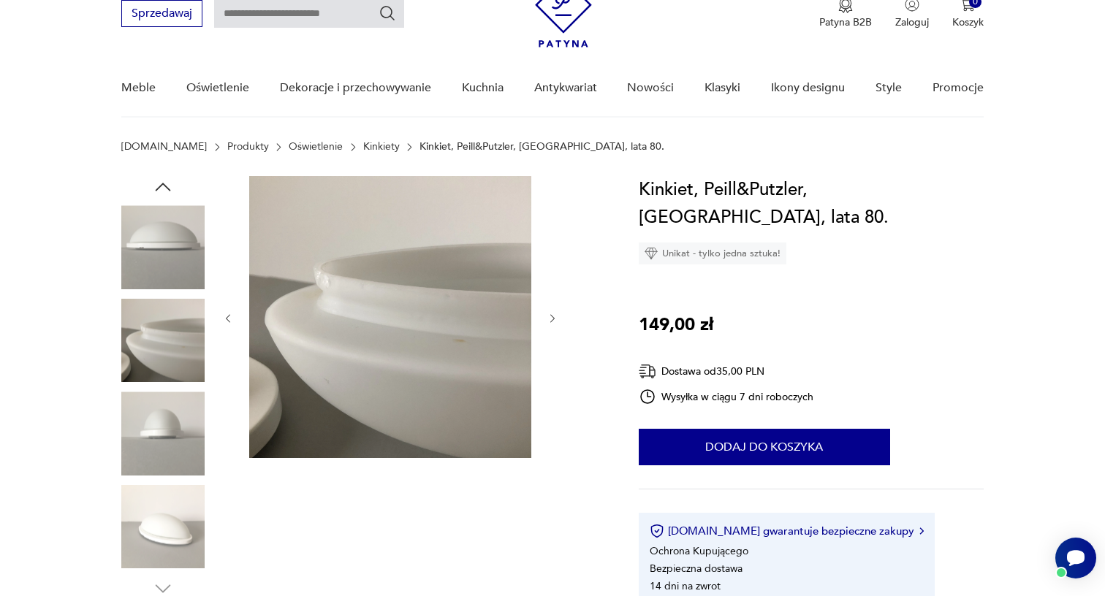
click at [172, 265] on img at bounding box center [162, 246] width 83 height 83
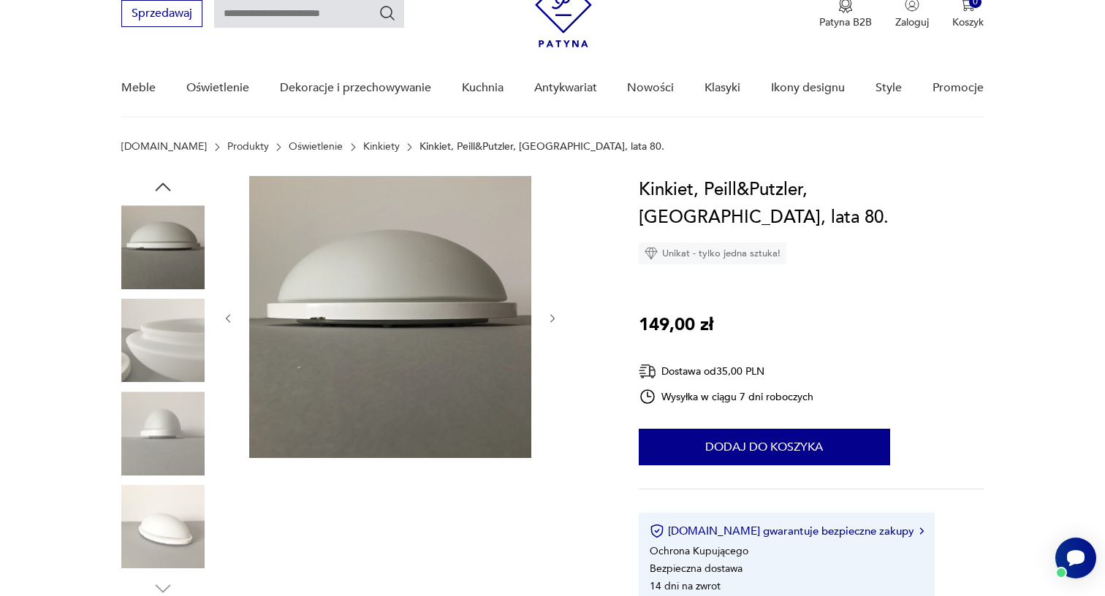
click at [163, 346] on img at bounding box center [162, 340] width 83 height 83
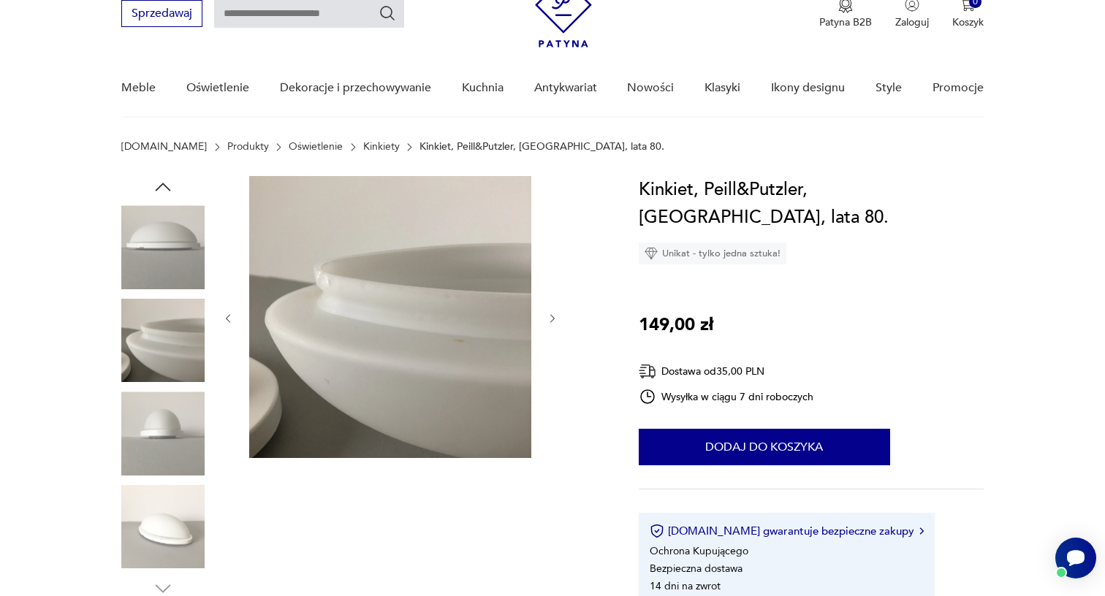
click at [170, 417] on img at bounding box center [162, 433] width 83 height 83
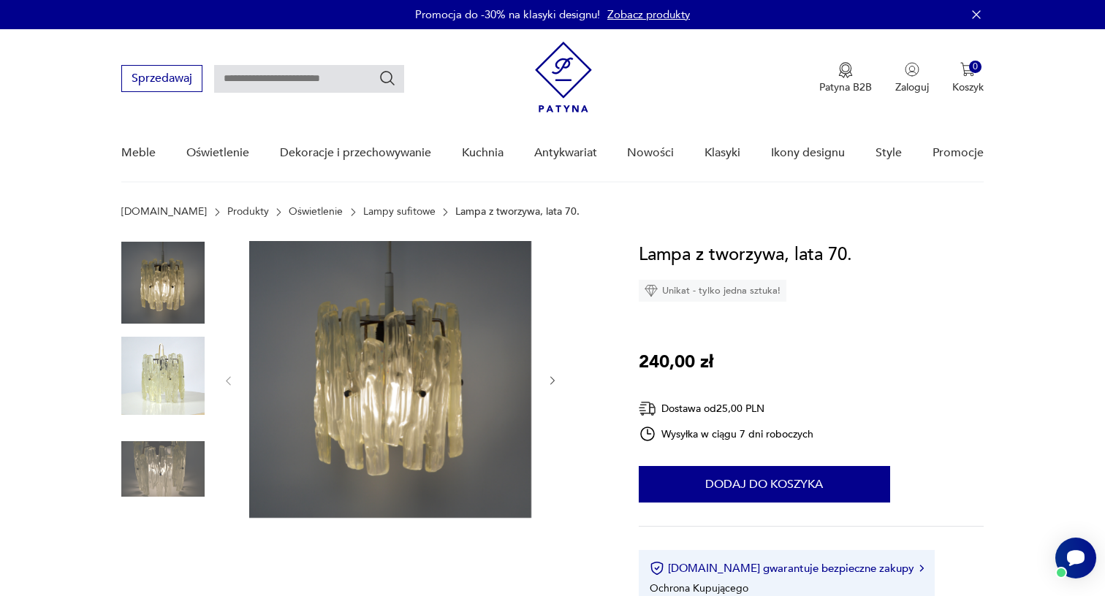
click at [153, 381] on img at bounding box center [162, 376] width 83 height 83
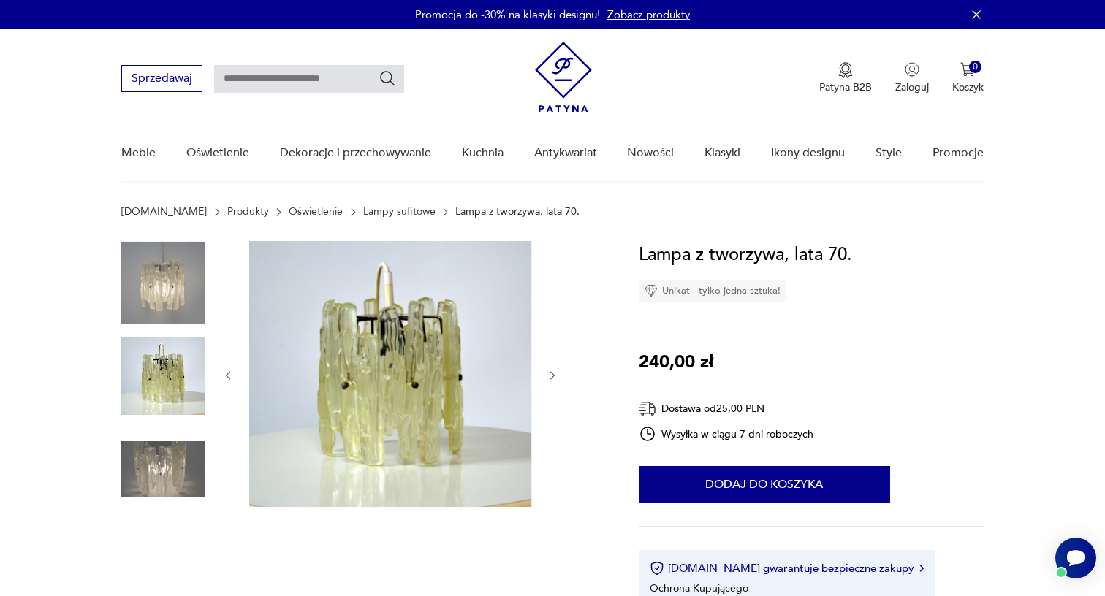
click at [173, 436] on img at bounding box center [162, 468] width 83 height 83
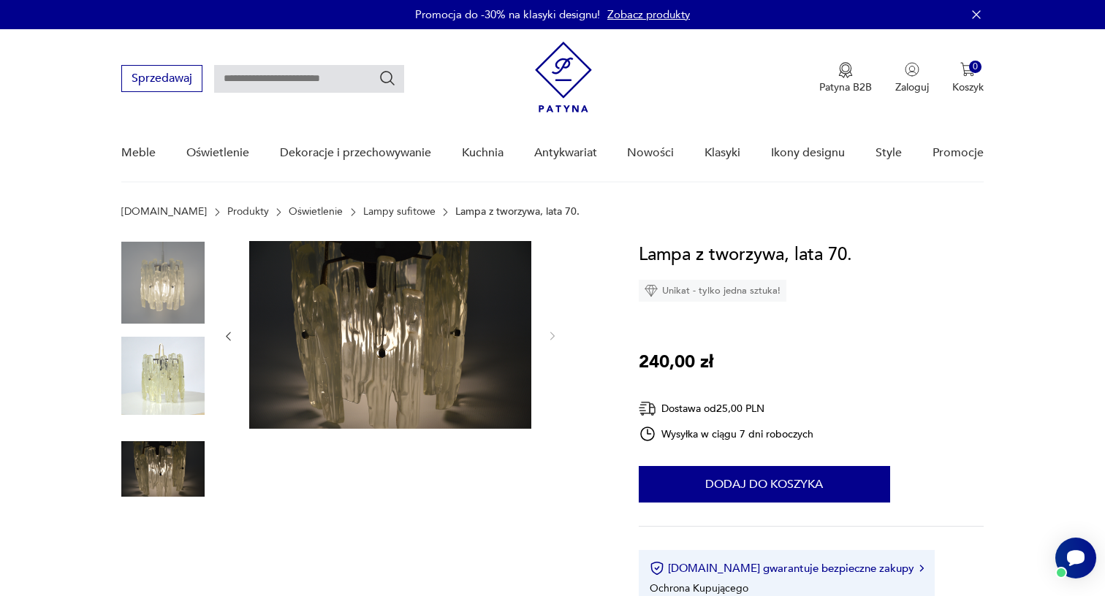
click at [174, 285] on img at bounding box center [162, 282] width 83 height 83
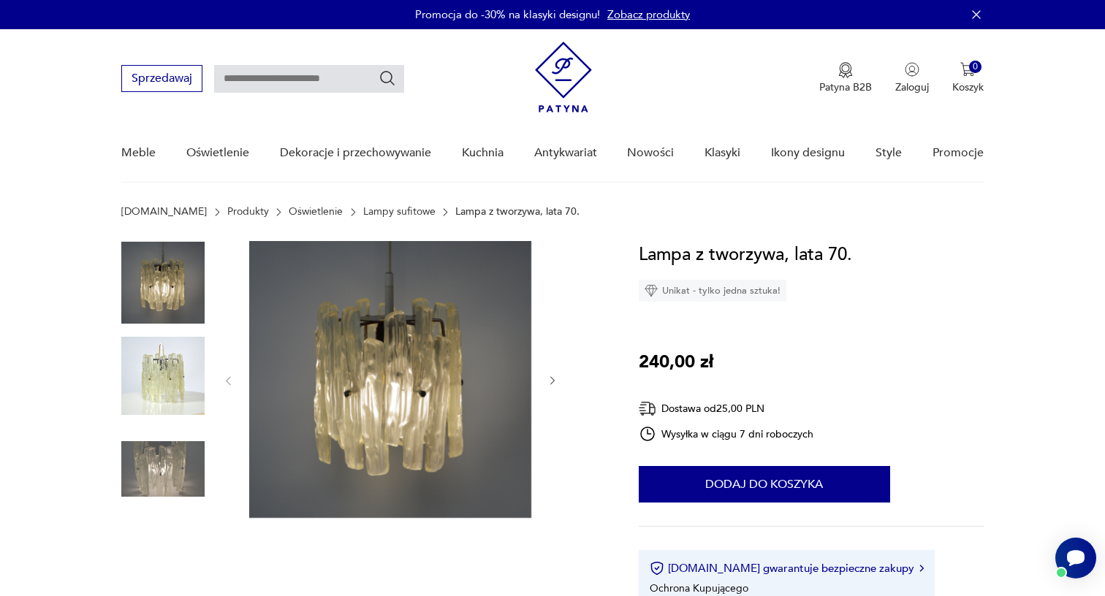
click at [555, 381] on icon "button" at bounding box center [553, 381] width 12 height 12
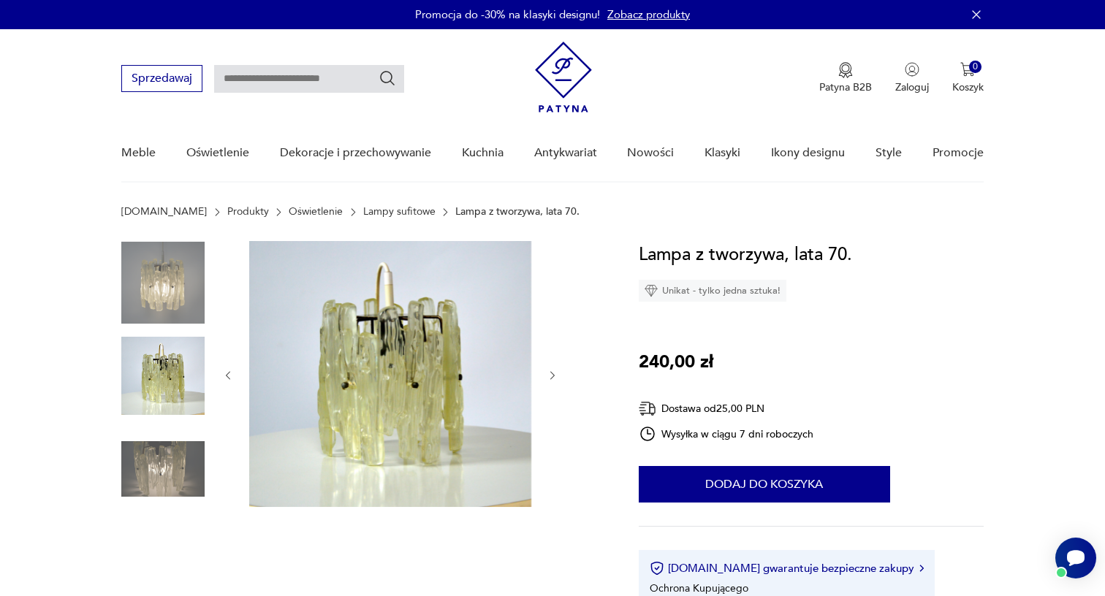
click at [556, 381] on icon "button" at bounding box center [553, 376] width 12 height 12
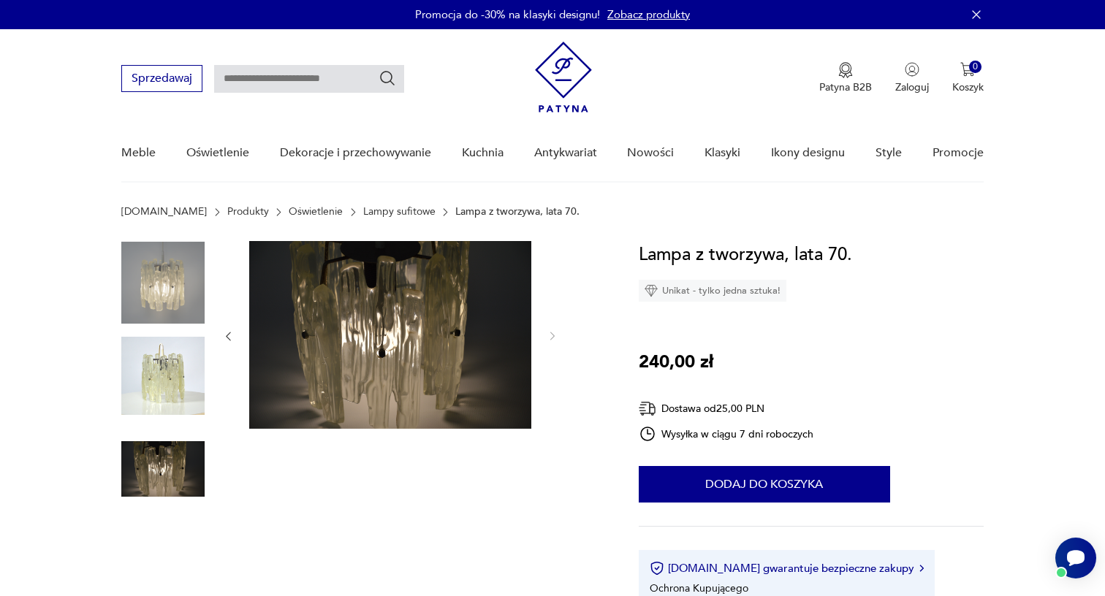
click at [556, 381] on div at bounding box center [390, 336] width 336 height 191
click at [172, 447] on img at bounding box center [162, 468] width 83 height 83
click at [181, 376] on img at bounding box center [162, 376] width 83 height 83
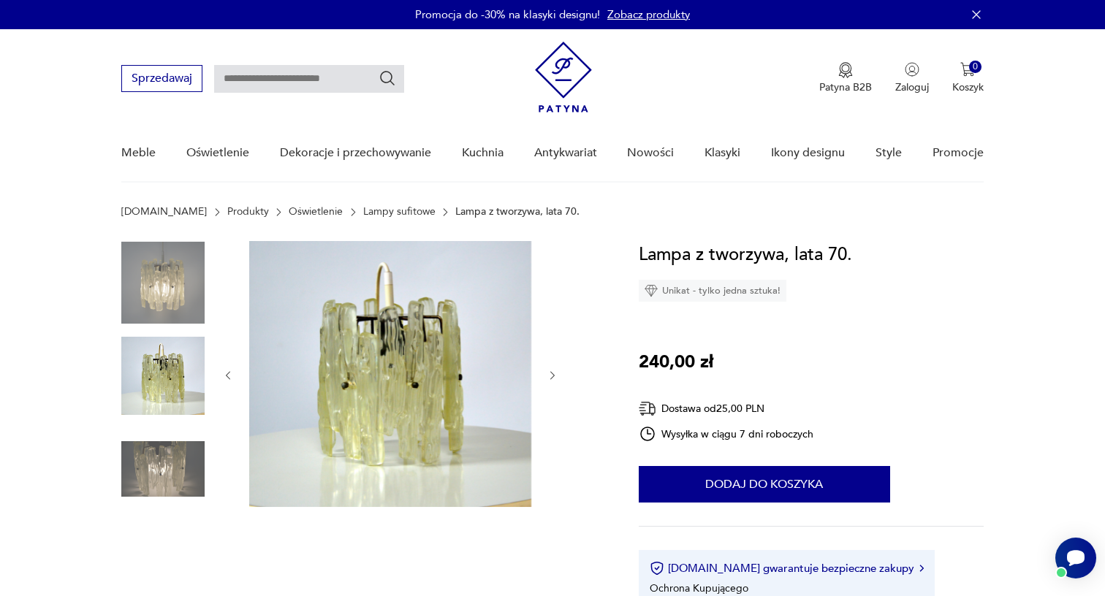
click at [179, 299] on img at bounding box center [162, 282] width 83 height 83
